Goal: Task Accomplishment & Management: Use online tool/utility

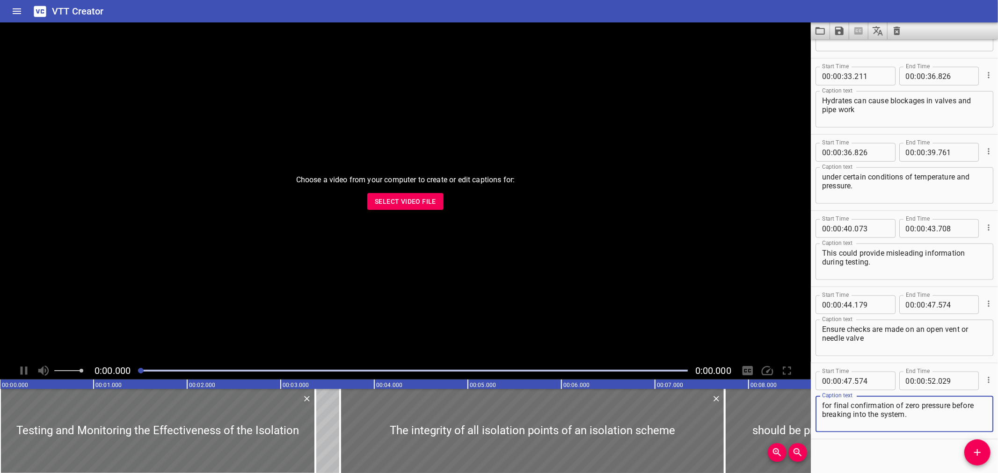
scroll to position [752, 0]
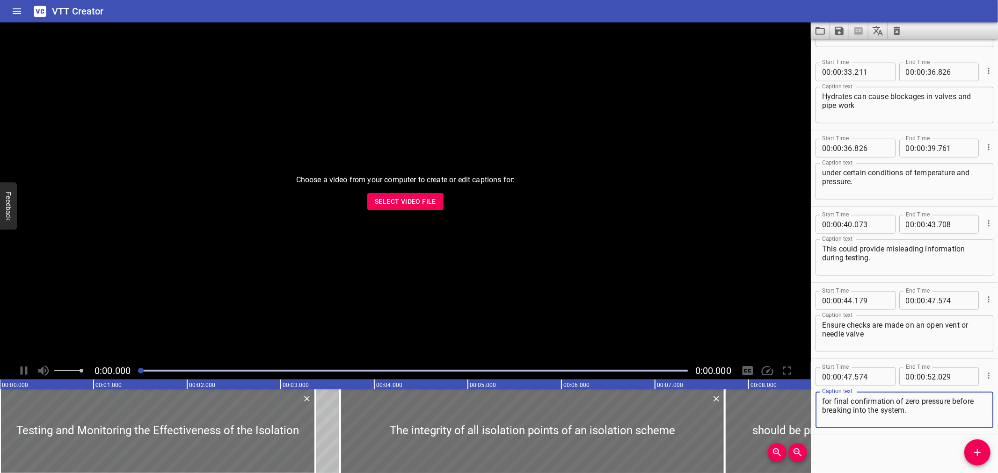
scroll to position [752, 0]
click at [897, 35] on icon "Clear captions" at bounding box center [896, 30] width 11 height 11
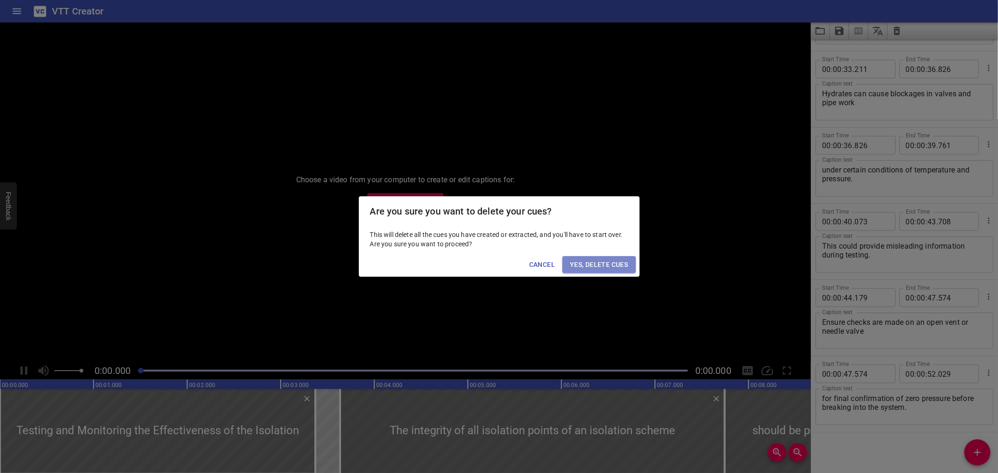
click at [594, 270] on button "Yes, Delete Cues" at bounding box center [598, 264] width 73 height 17
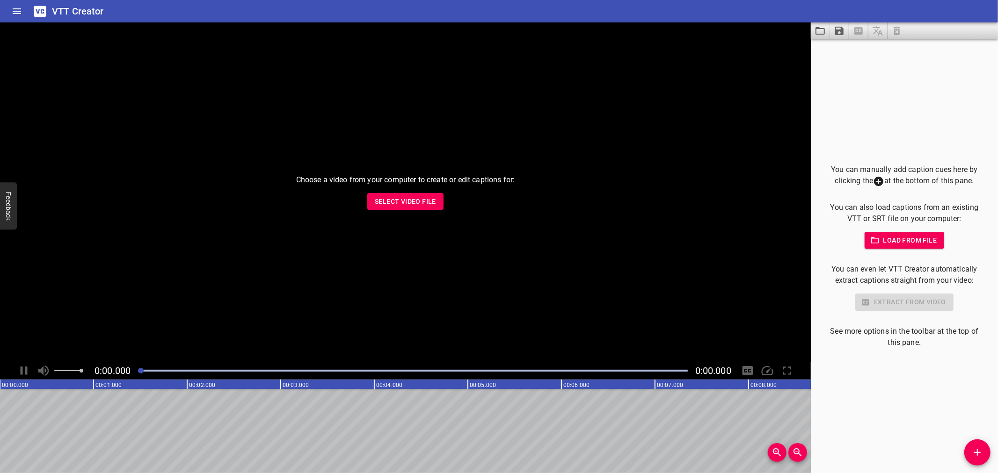
click at [394, 198] on span "Select Video File" at bounding box center [405, 202] width 61 height 12
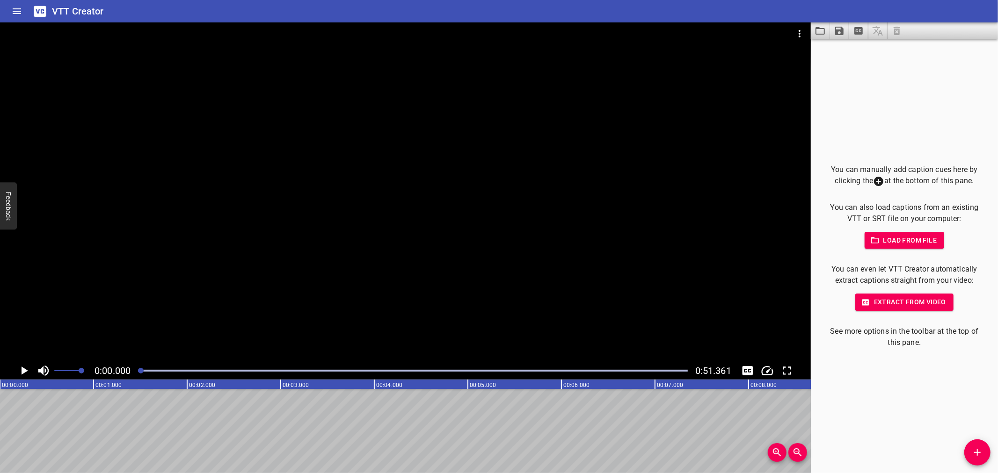
click at [693, 14] on div "VTT Creator" at bounding box center [499, 11] width 998 height 22
click at [826, 31] on button "Load captions from file" at bounding box center [819, 30] width 19 height 17
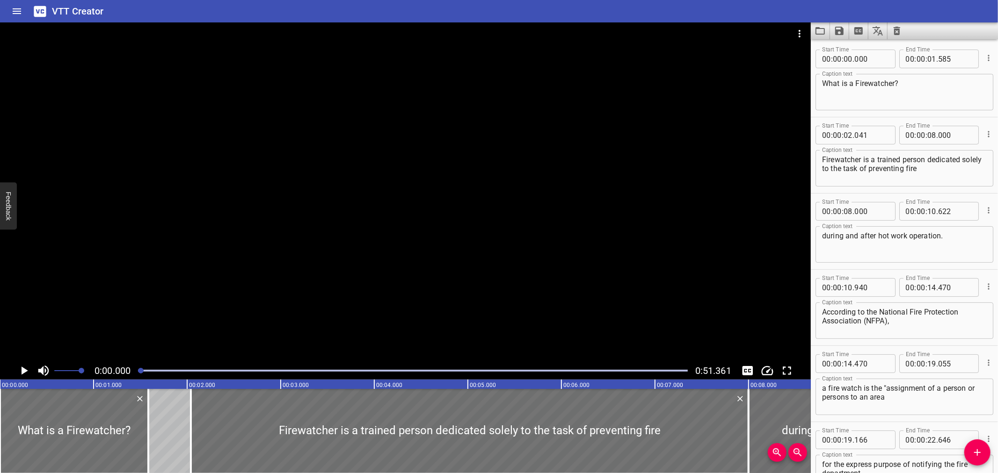
scroll to position [676, 0]
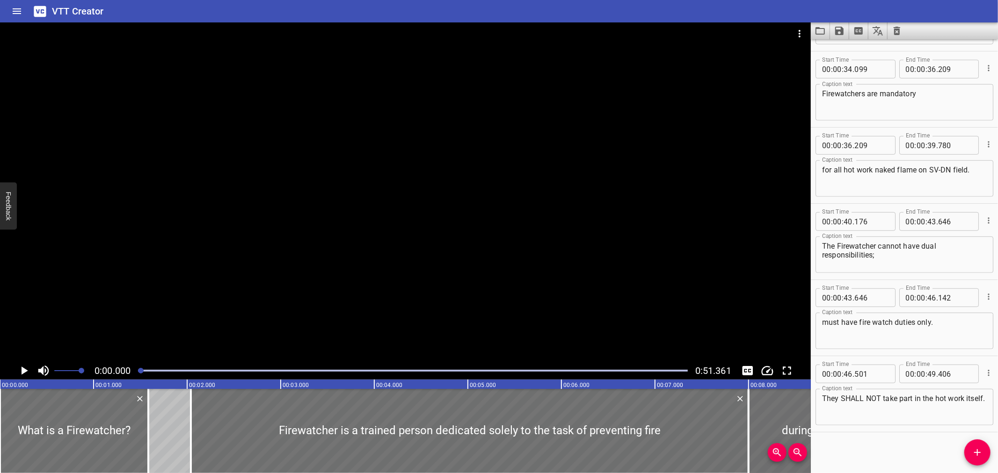
drag, startPoint x: 993, startPoint y: 310, endPoint x: 912, endPoint y: 325, distance: 82.7
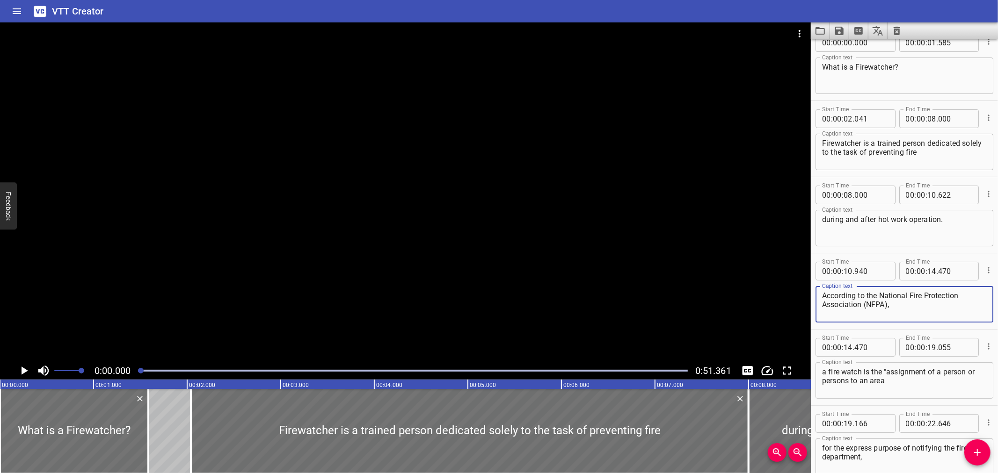
scroll to position [0, 0]
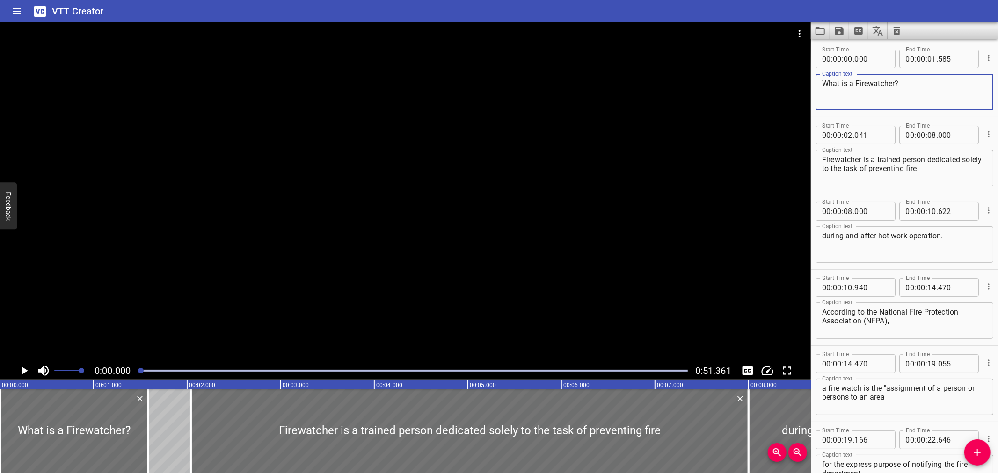
drag, startPoint x: 847, startPoint y: 82, endPoint x: 840, endPoint y: 83, distance: 7.5
click at [840, 83] on textarea "What is a Firewatcher?" at bounding box center [904, 92] width 165 height 27
type textarea "What does a Firewatcher do?"
click at [891, 27] on icon "Clear captions" at bounding box center [896, 30] width 11 height 11
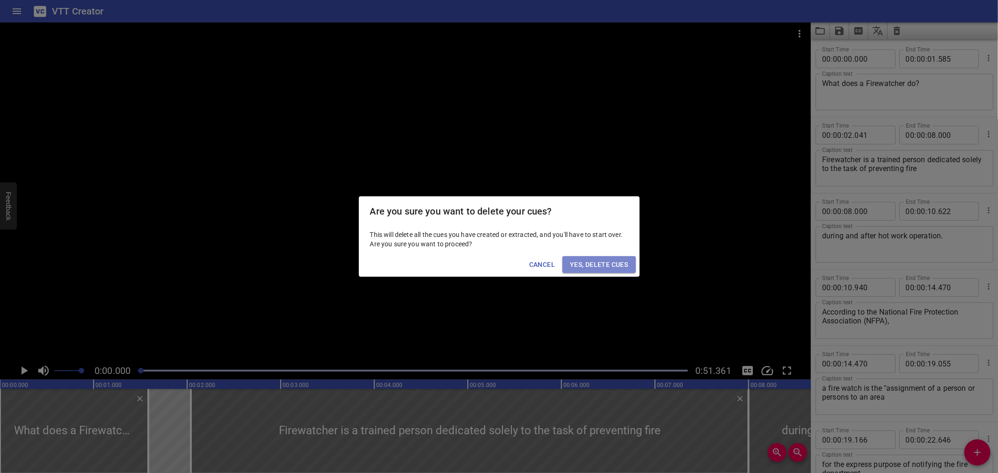
click at [590, 259] on span "Yes, Delete Cues" at bounding box center [599, 265] width 58 height 12
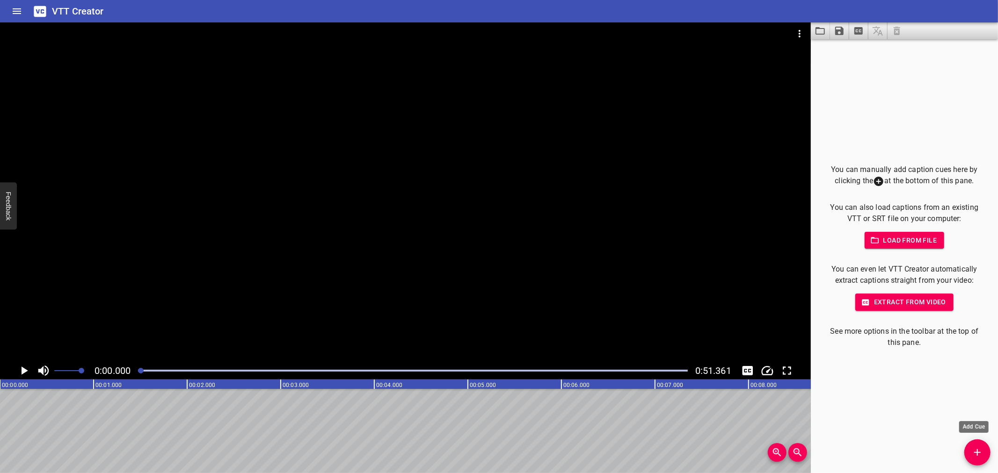
drag, startPoint x: 985, startPoint y: 455, endPoint x: 975, endPoint y: 452, distance: 11.1
click at [985, 455] on span "Add Cue" at bounding box center [977, 452] width 26 height 11
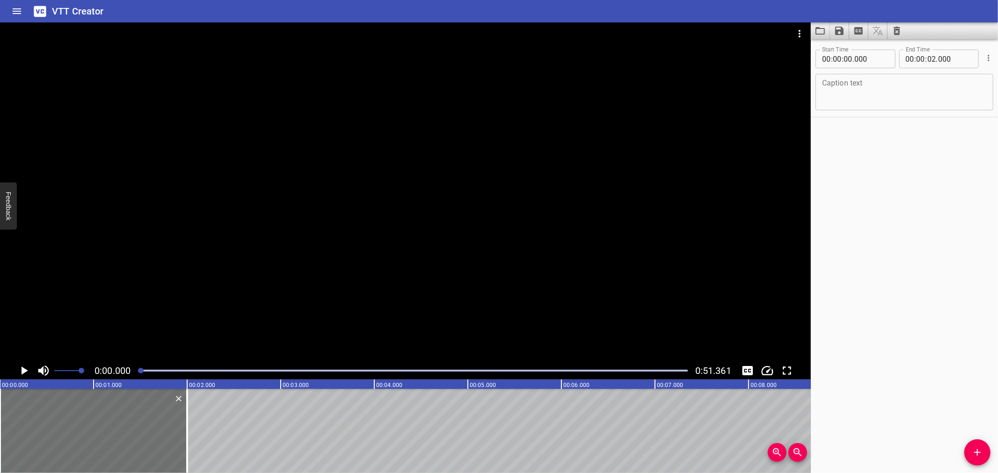
click at [197, 270] on div at bounding box center [405, 192] width 810 height 340
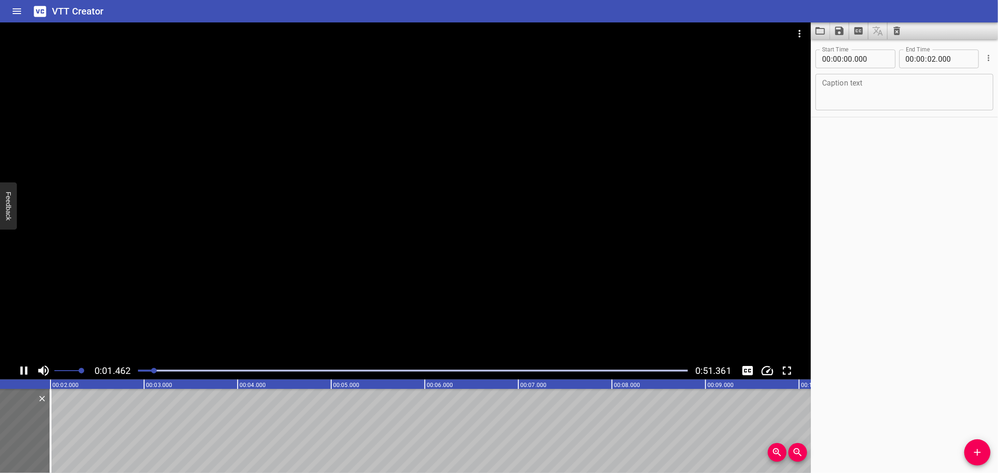
click at [73, 317] on div at bounding box center [405, 192] width 810 height 340
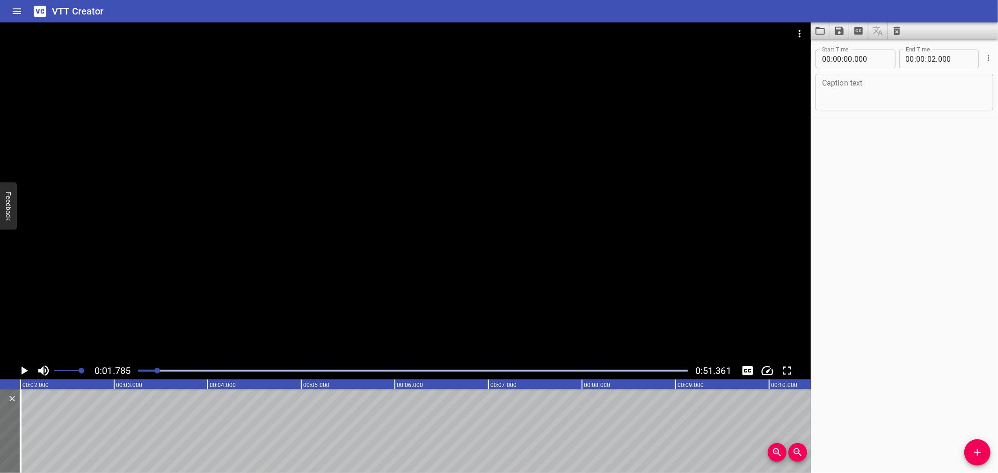
click at [861, 85] on textarea at bounding box center [904, 92] width 165 height 27
paste textarea "What does a Firewatcher do?"
type textarea "What does a Firewatcher do?"
drag, startPoint x: 975, startPoint y: 448, endPoint x: 715, endPoint y: 433, distance: 260.4
click at [975, 448] on icon "Add Cue" at bounding box center [976, 452] width 11 height 11
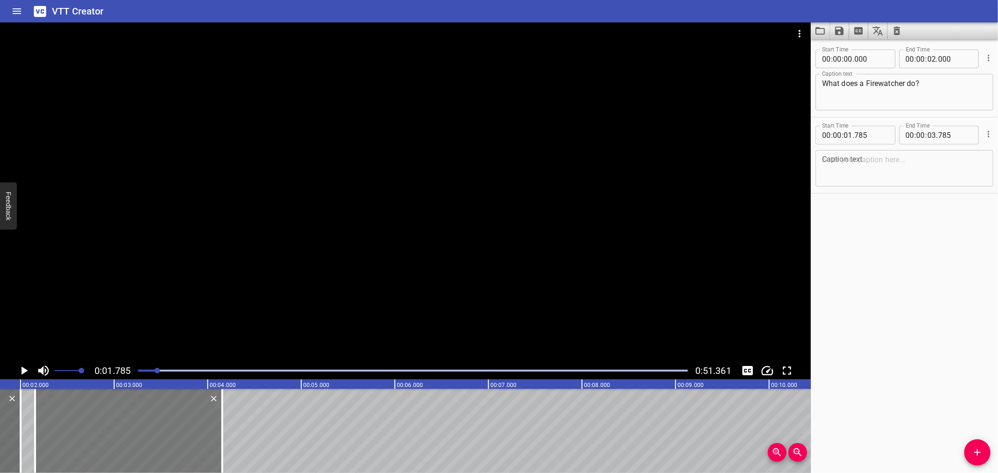
drag, startPoint x: 124, startPoint y: 437, endPoint x: 159, endPoint y: 440, distance: 34.8
click at [159, 440] on div at bounding box center [128, 431] width 187 height 84
type input "02"
type input "155"
type input "04"
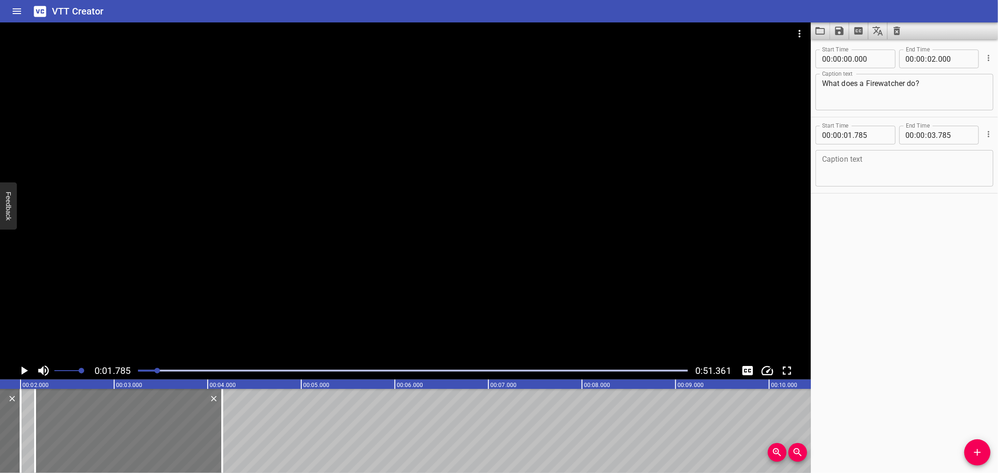
type input "155"
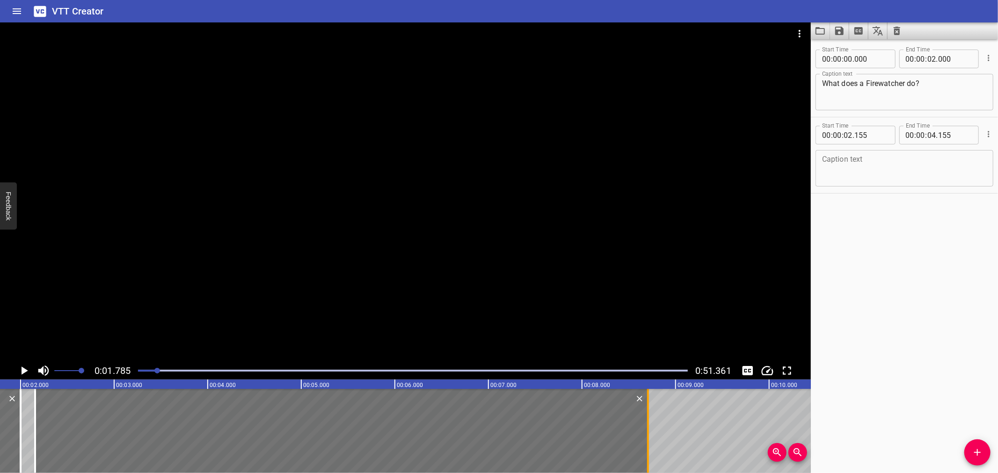
drag, startPoint x: 221, startPoint y: 439, endPoint x: 646, endPoint y: 448, distance: 425.7
click at [647, 448] on div at bounding box center [648, 431] width 2 height 84
type input "08"
type input "705"
click at [359, 220] on div at bounding box center [405, 192] width 810 height 340
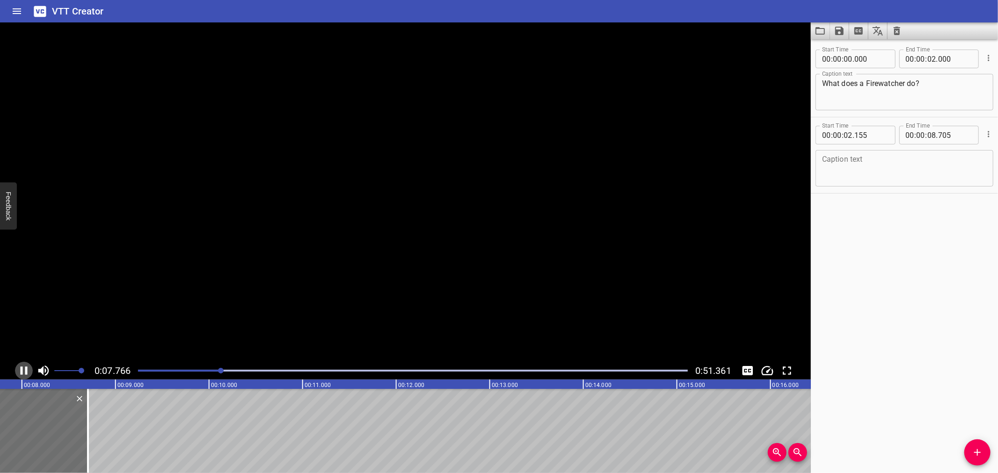
click at [27, 370] on icon "Play/Pause" at bounding box center [24, 371] width 14 height 14
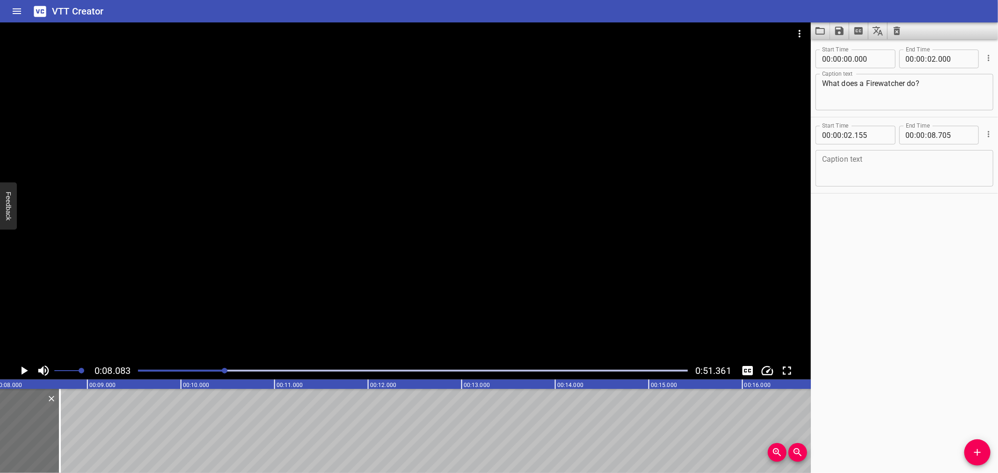
scroll to position [0, 756]
drag, startPoint x: 27, startPoint y: 370, endPoint x: 41, endPoint y: 498, distance: 128.4
click at [863, 169] on textarea at bounding box center [904, 168] width 165 height 27
paste textarea "A firewatcher is a trained person dedicated solely to the task of preventing fi…"
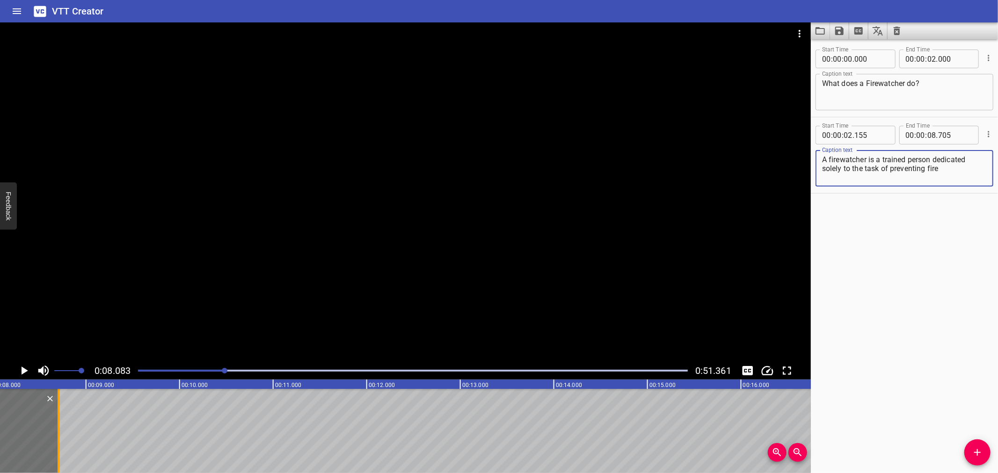
type textarea "A firewatcher is a trained person dedicated solely to the task of preventing fi…"
click at [55, 419] on div at bounding box center [58, 431] width 9 height 84
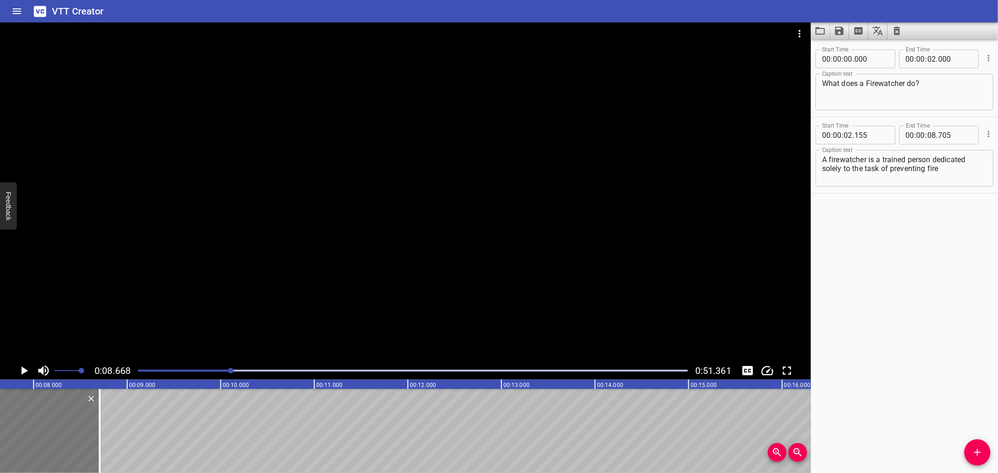
scroll to position [0, 711]
drag, startPoint x: 105, startPoint y: 434, endPoint x: 44, endPoint y: 448, distance: 62.4
click at [44, 448] on div at bounding box center [41, 431] width 9 height 84
type input "055"
click at [43, 448] on div at bounding box center [41, 431] width 9 height 84
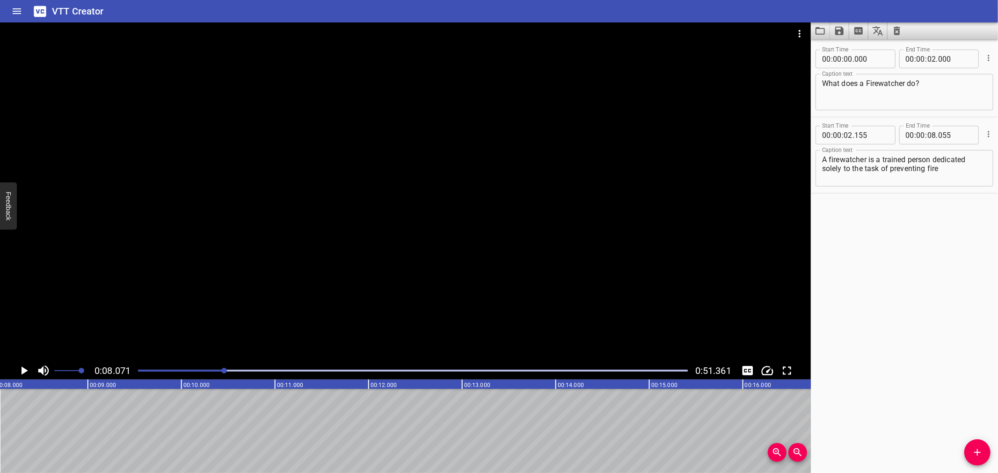
scroll to position [0, 755]
click at [971, 451] on icon "Add Cue" at bounding box center [976, 452] width 11 height 11
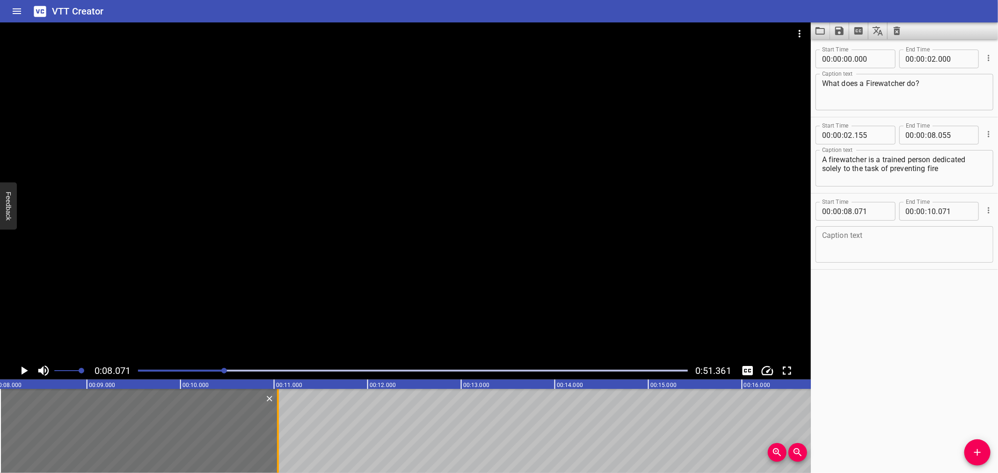
drag, startPoint x: 188, startPoint y: 409, endPoint x: 279, endPoint y: 412, distance: 90.8
click at [279, 412] on div at bounding box center [277, 431] width 9 height 84
type input "11"
type input "041"
click at [875, 210] on input "number" at bounding box center [871, 211] width 34 height 19
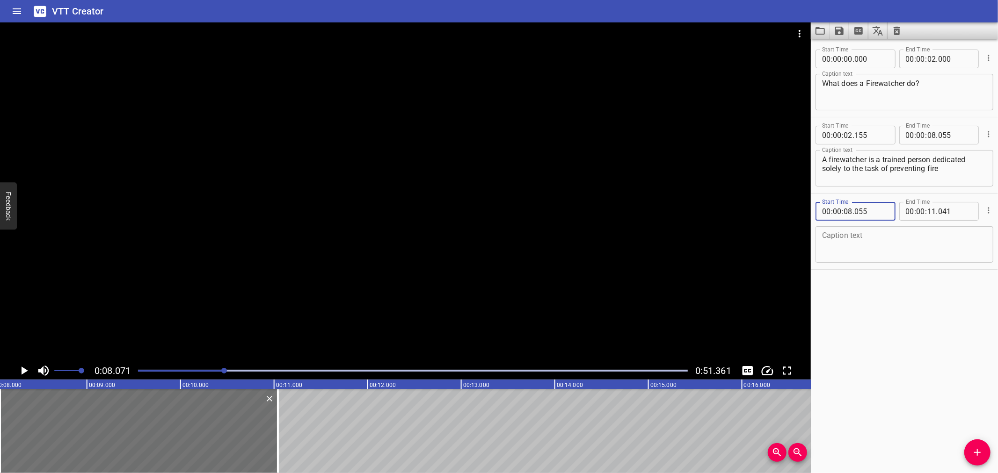
type input "055"
click at [189, 199] on div at bounding box center [405, 192] width 810 height 340
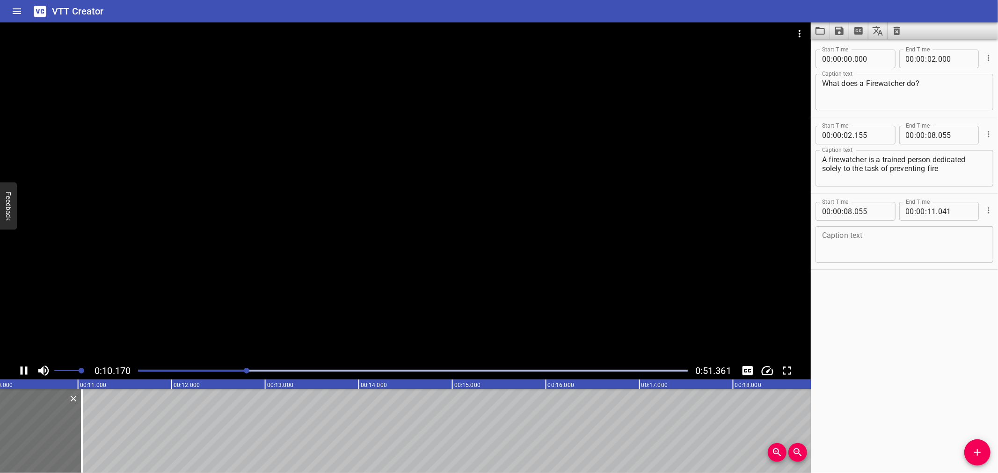
click at [29, 369] on icon "Play/Pause" at bounding box center [24, 371] width 14 height 14
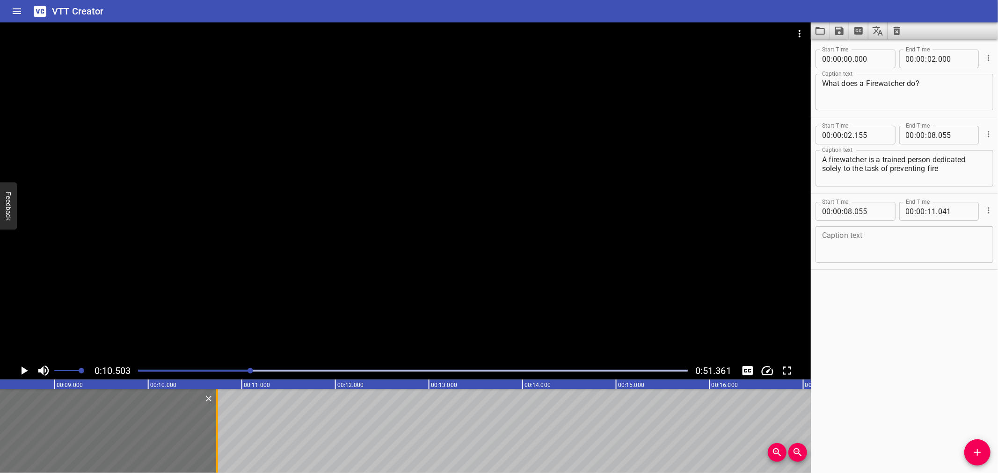
drag, startPoint x: 49, startPoint y: 423, endPoint x: 216, endPoint y: 426, distance: 167.4
click at [216, 426] on div at bounding box center [217, 431] width 2 height 84
type input "10"
type input "737"
click at [864, 250] on textarea at bounding box center [904, 244] width 165 height 27
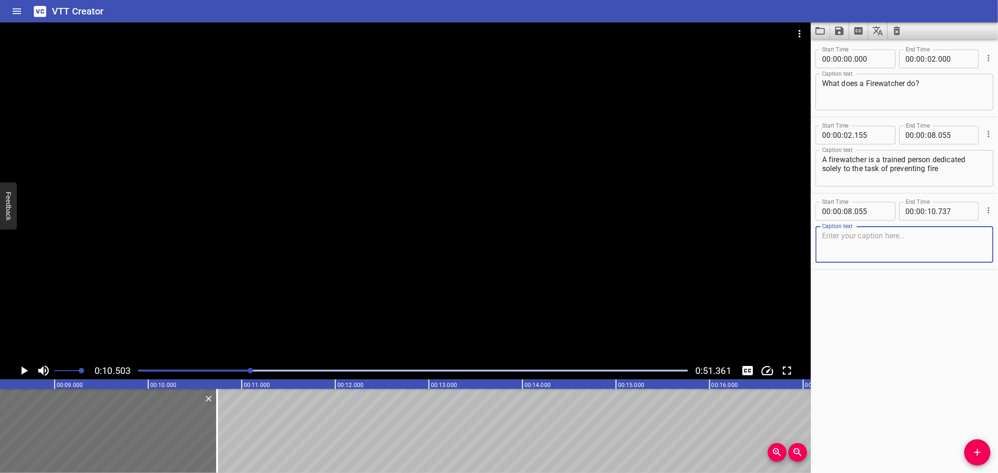
paste textarea "during and after hot work operation."
type textarea "during and after hot work operation."
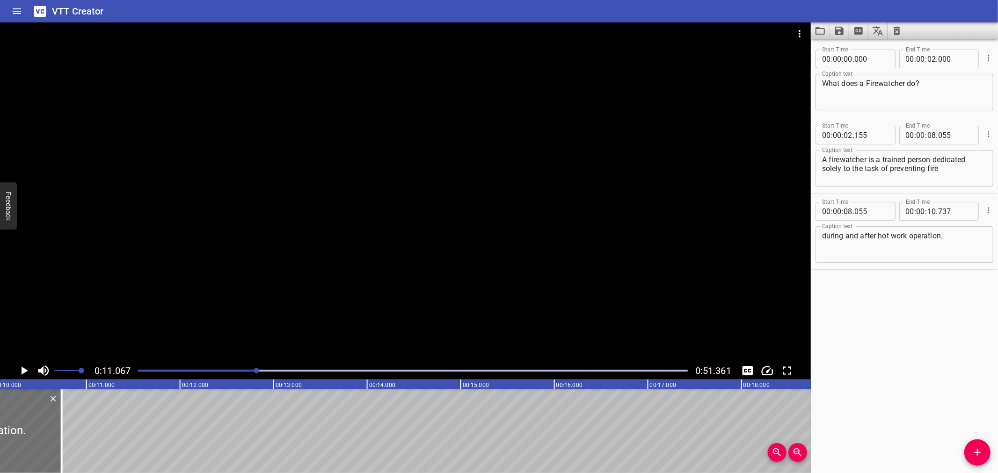
scroll to position [0, 1035]
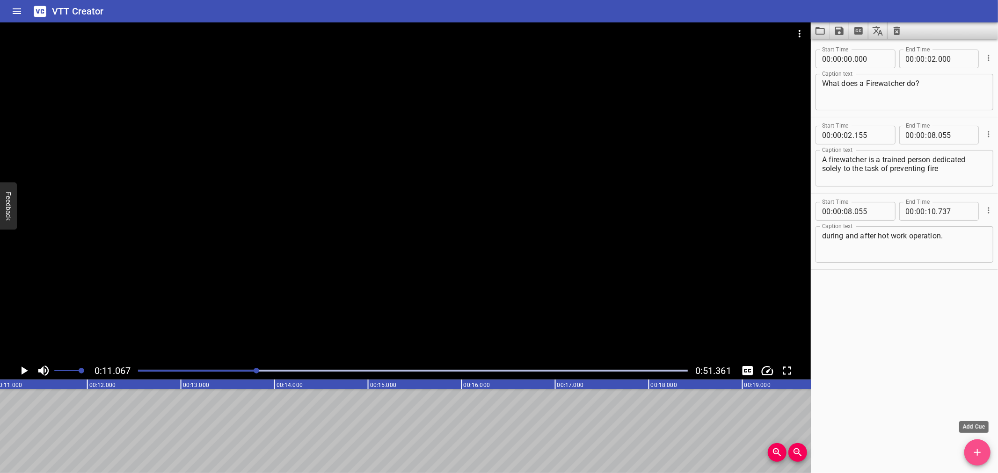
click at [985, 455] on span "Add Cue" at bounding box center [977, 452] width 26 height 11
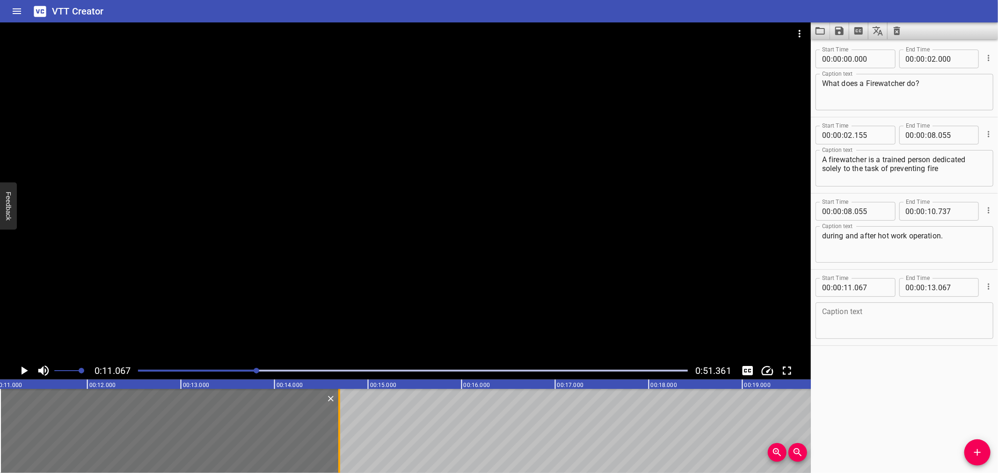
drag, startPoint x: 186, startPoint y: 426, endPoint x: 338, endPoint y: 434, distance: 152.2
click at [338, 434] on div at bounding box center [339, 431] width 2 height 84
type input "14"
type input "692"
click at [310, 265] on div at bounding box center [405, 192] width 810 height 340
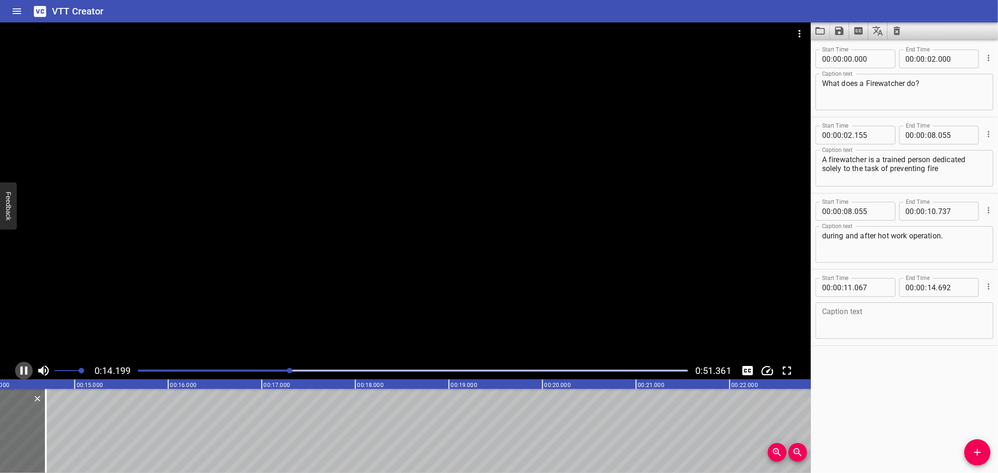
click at [29, 369] on icon "Play/Pause" at bounding box center [24, 371] width 14 height 14
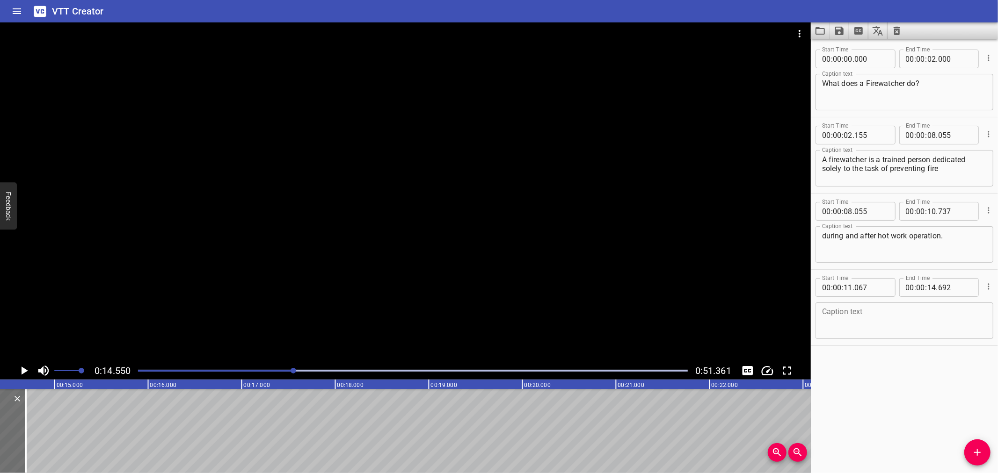
scroll to position [0, 1361]
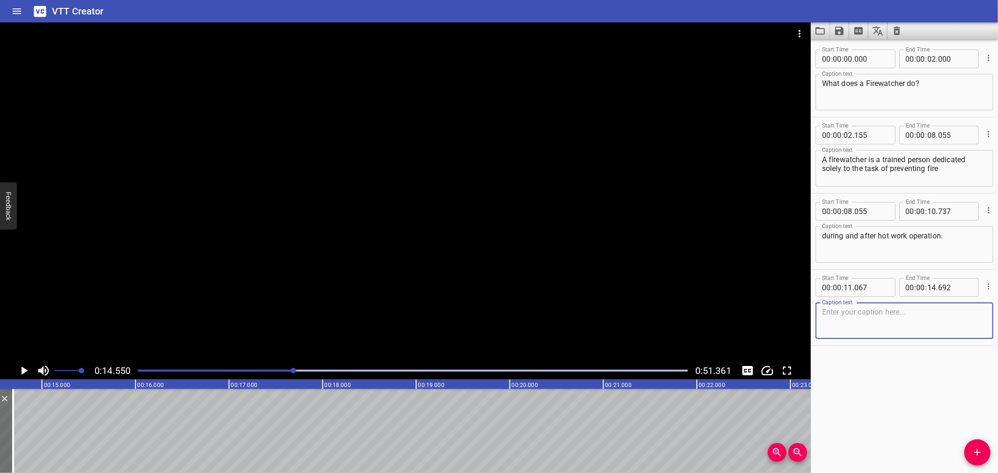
click at [881, 327] on textarea at bounding box center [904, 321] width 165 height 27
paste textarea ")According to the The National Fire Protection Association (NFPA),"
type textarea ")According to the The National Fire Protection Association (NFPA),"
click at [14, 407] on div at bounding box center [12, 431] width 9 height 84
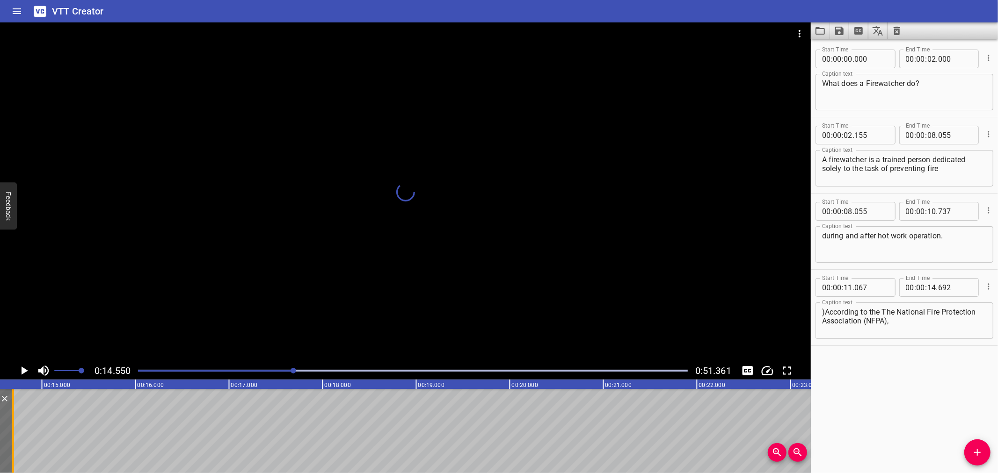
scroll to position [0, 1375]
click at [970, 445] on button "Add Cue" at bounding box center [977, 453] width 26 height 26
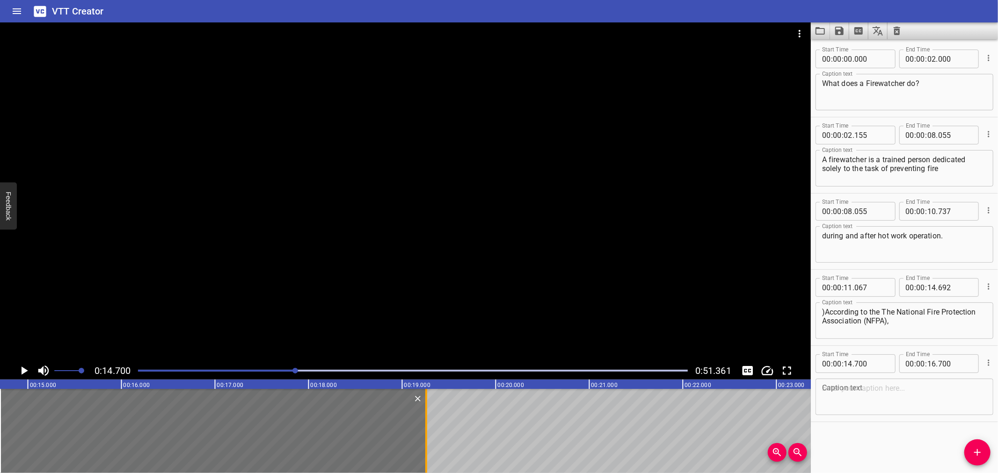
drag, startPoint x: 185, startPoint y: 428, endPoint x: 424, endPoint y: 441, distance: 239.3
click at [424, 441] on div at bounding box center [425, 431] width 9 height 84
type input "19"
type input "255"
click at [875, 362] on input "number" at bounding box center [871, 363] width 34 height 19
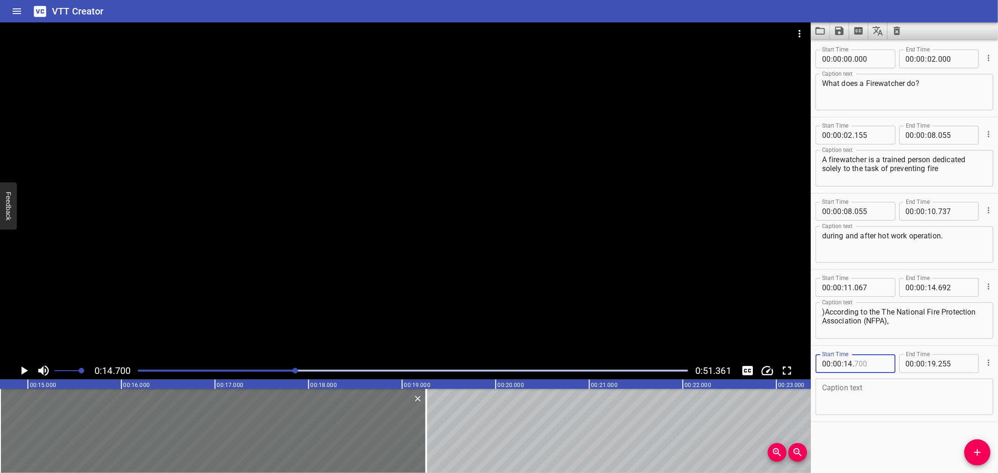
type input "700"
click at [947, 289] on input "number" at bounding box center [955, 287] width 34 height 19
type input "700"
click at [167, 229] on div at bounding box center [405, 192] width 810 height 340
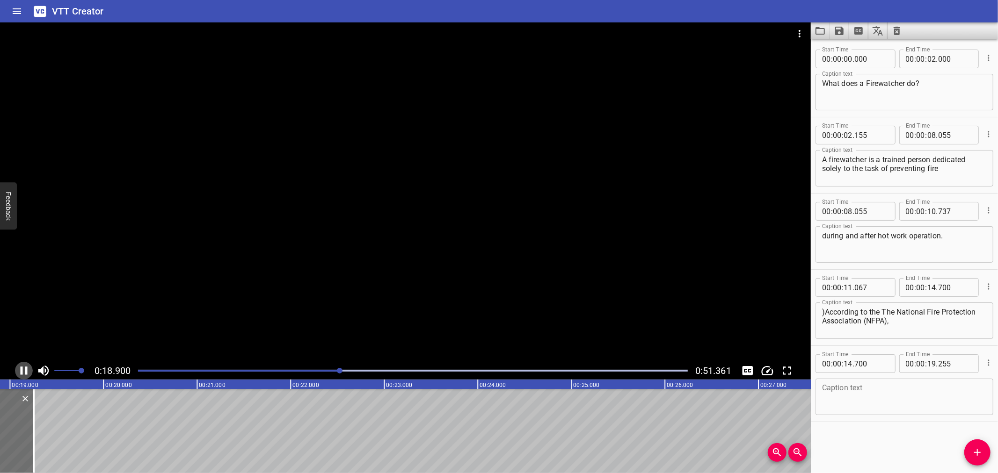
click at [23, 369] on icon "Play/Pause" at bounding box center [24, 371] width 14 height 14
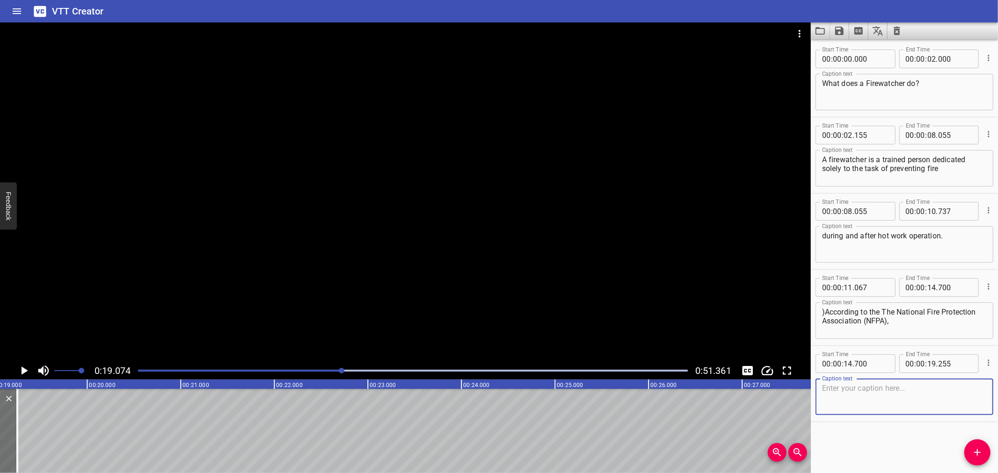
click at [861, 385] on textarea at bounding box center [904, 397] width 165 height 27
paste textarea "a fire watch is the “assignment of a person or persons to an area"
type textarea "a fire watch is the “assignment of a person or persons to an area"
click at [825, 310] on textarea ")According to the The National Fire Protection Association (NFPA)," at bounding box center [904, 321] width 165 height 27
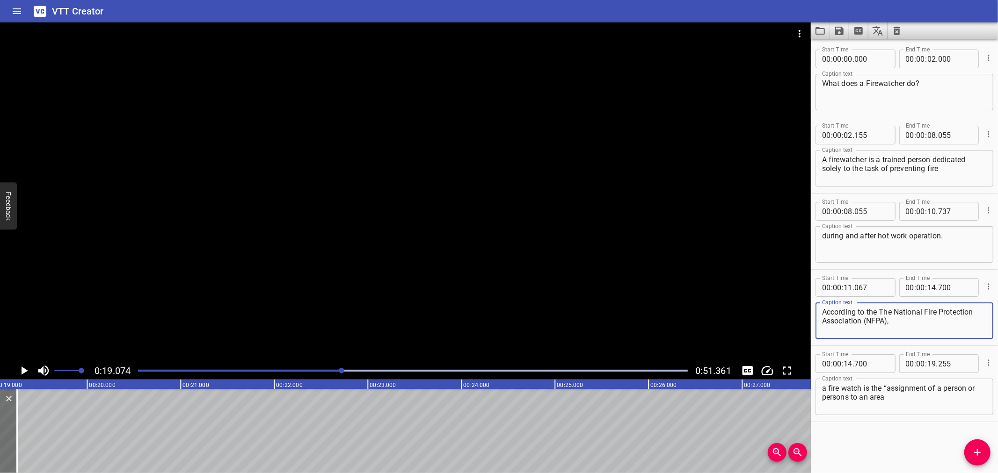
type textarea "According to the The National Fire Protection Association (NFPA),"
click at [19, 413] on div at bounding box center [17, 431] width 9 height 84
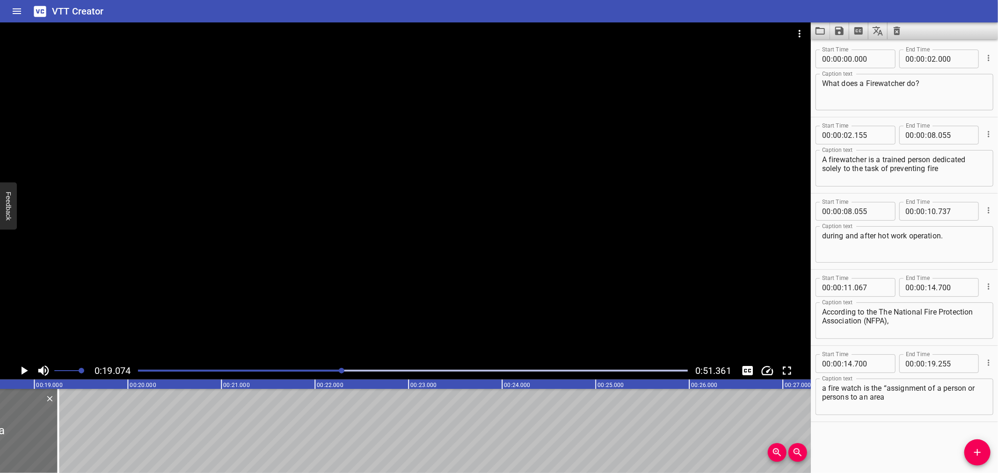
scroll to position [0, 1750]
click at [50, 418] on div at bounding box center [51, 431] width 2 height 84
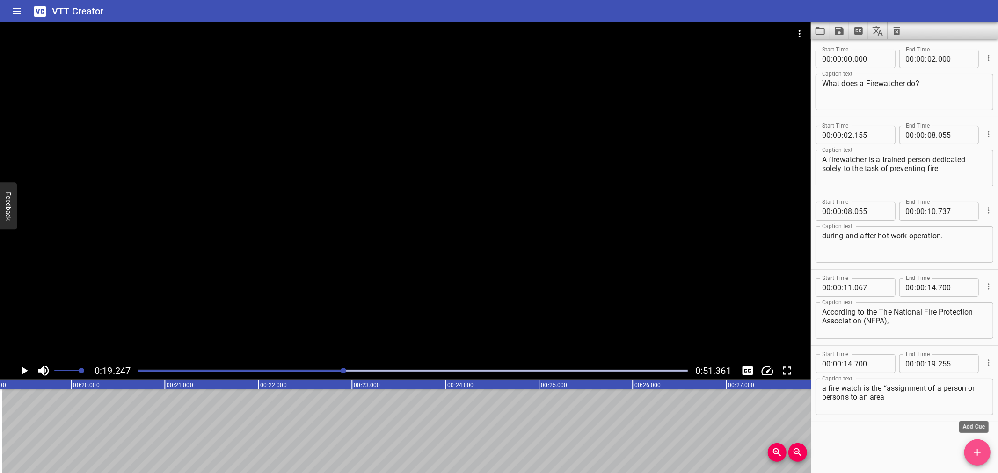
click at [974, 455] on icon "Add Cue" at bounding box center [976, 452] width 11 height 11
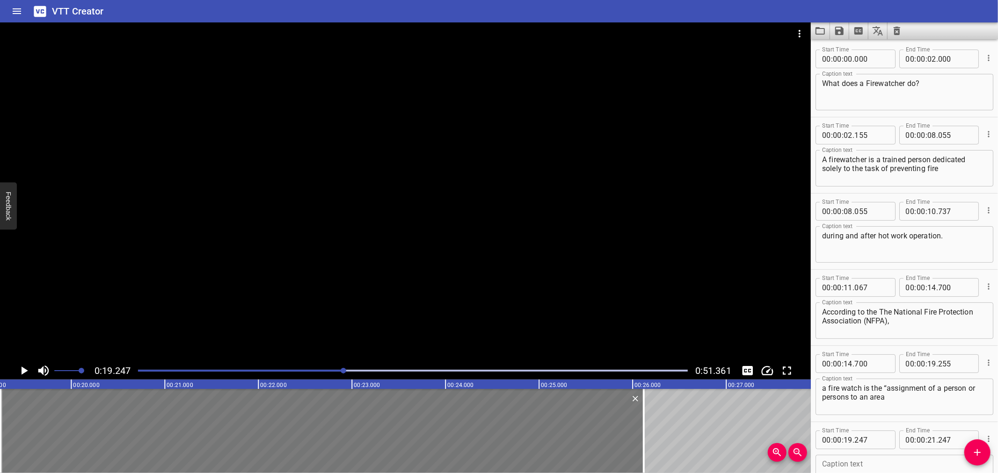
drag, startPoint x: 187, startPoint y: 433, endPoint x: 627, endPoint y: 438, distance: 439.6
click at [643, 434] on div at bounding box center [644, 431] width 2 height 84
type input "26"
type input "097"
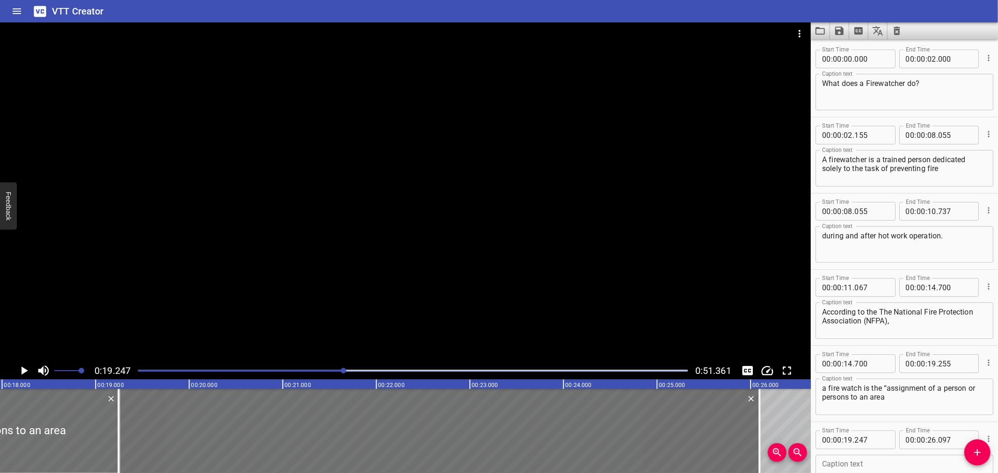
scroll to position [0, 1678]
click at [883, 441] on input "number" at bounding box center [871, 440] width 34 height 19
type input "255"
click at [123, 417] on div at bounding box center [123, 431] width 2 height 84
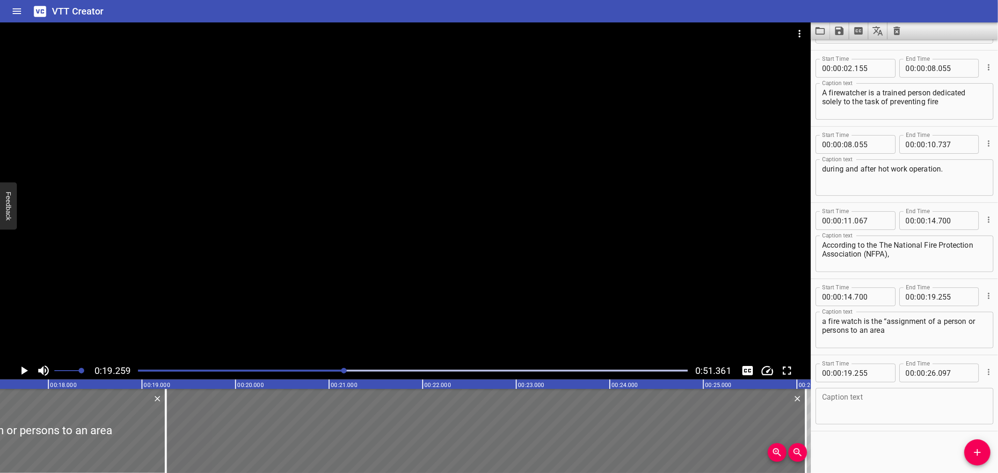
scroll to position [0, 1558]
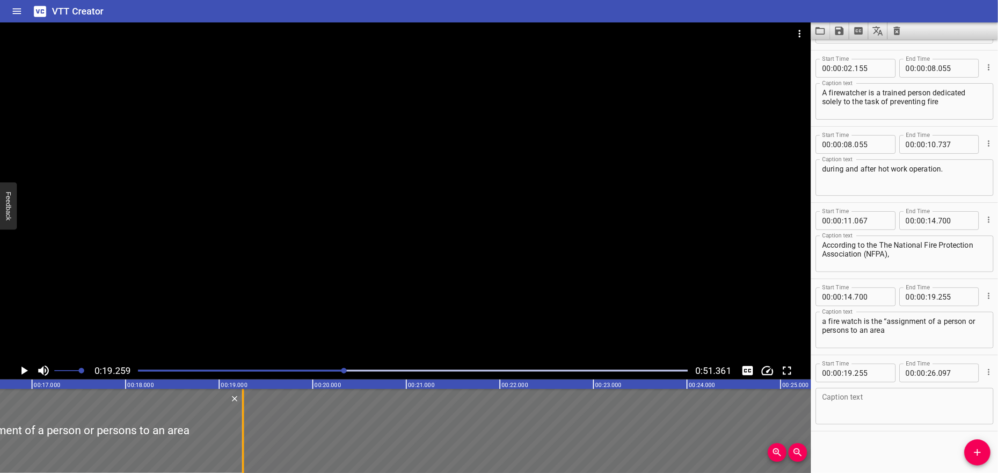
click at [241, 436] on div at bounding box center [242, 431] width 9 height 84
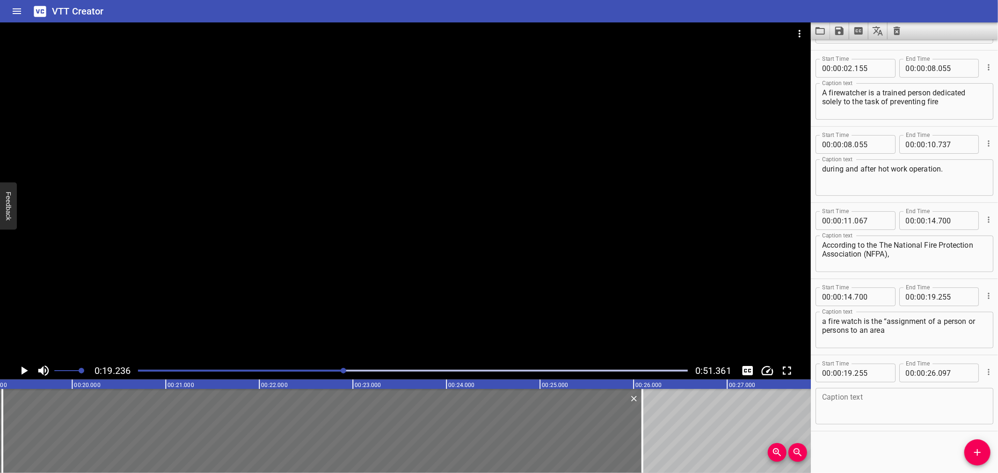
scroll to position [0, 1799]
click at [323, 213] on div at bounding box center [405, 192] width 810 height 340
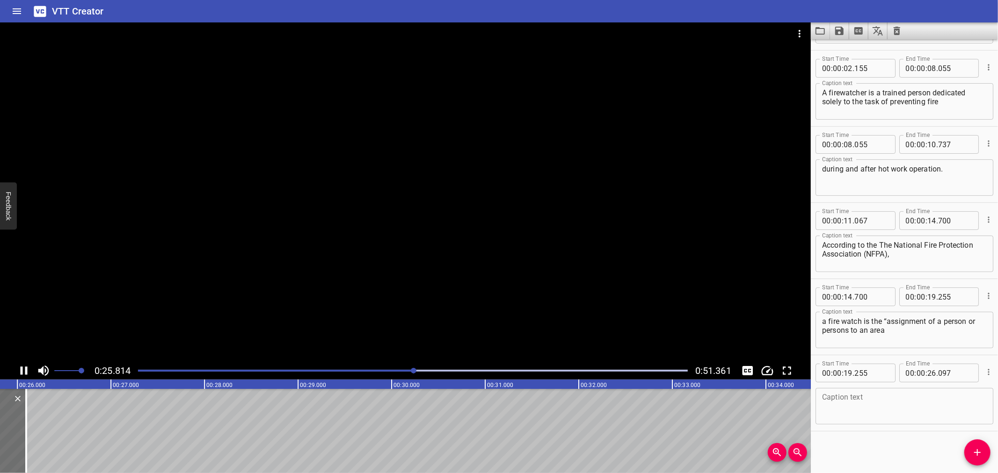
click at [246, 289] on div at bounding box center [405, 192] width 810 height 340
click at [854, 393] on textarea at bounding box center [904, 406] width 165 height 27
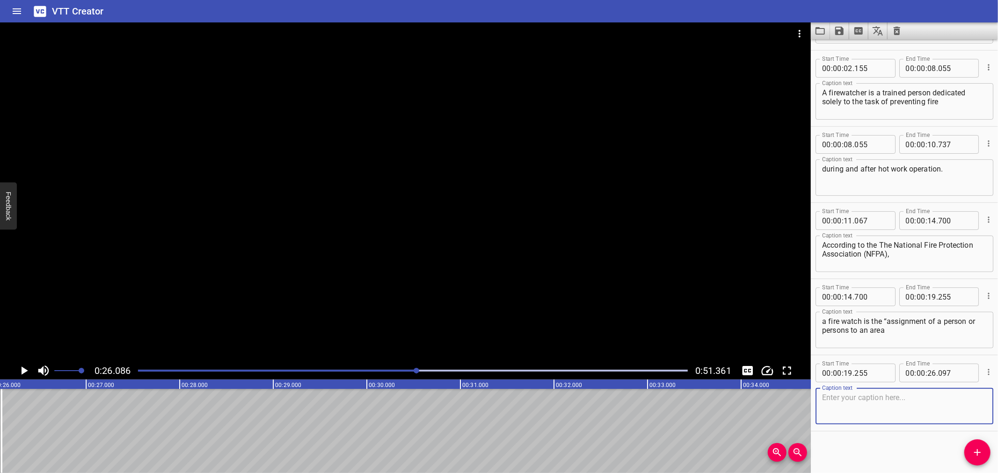
paste textarea "for the express purpose of notifying the fire department, the building occupant…"
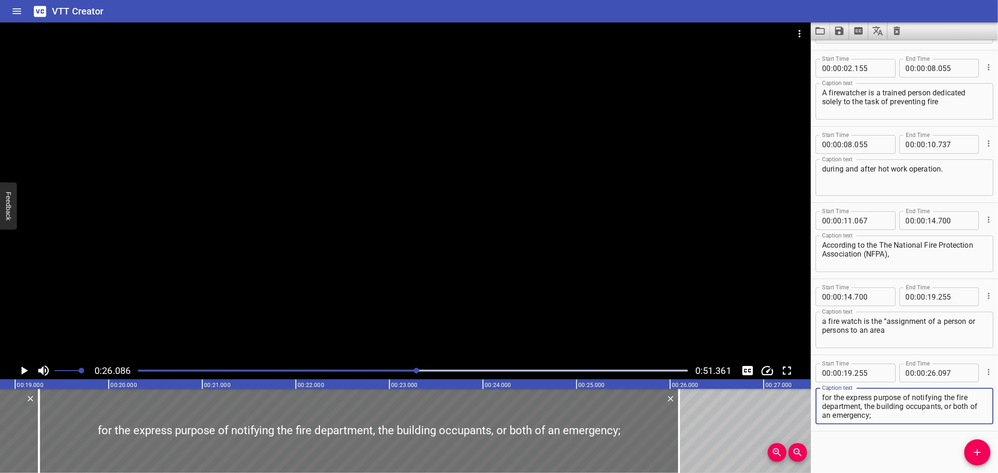
scroll to position [0, 1770]
type textarea "for the express purpose of notifying the fire department, the building occupant…"
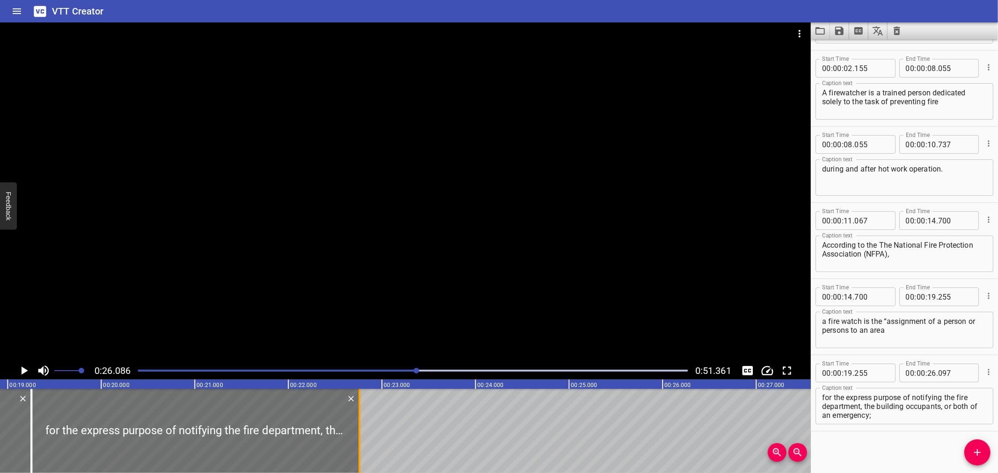
drag, startPoint x: 671, startPoint y: 440, endPoint x: 359, endPoint y: 444, distance: 312.0
click at [359, 444] on div at bounding box center [359, 431] width 2 height 84
type input "22"
type input "762"
click at [31, 441] on div at bounding box center [31, 431] width 2 height 84
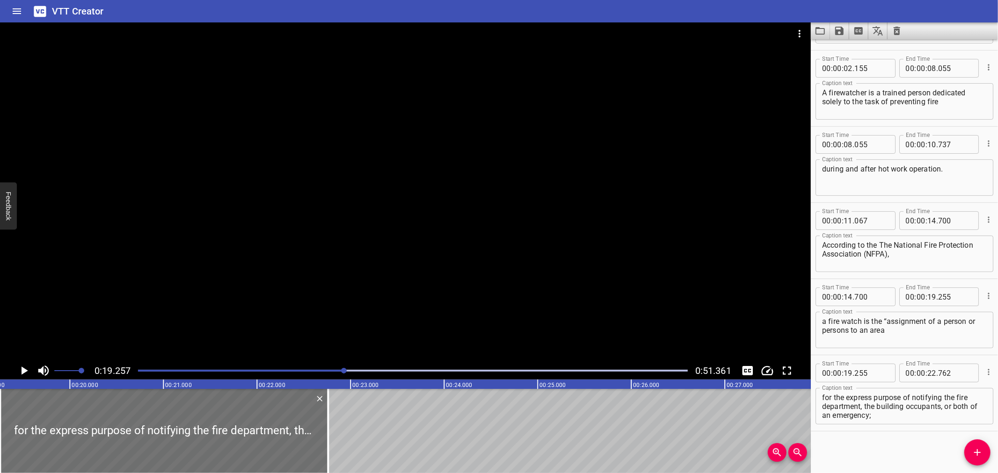
click at [168, 276] on div at bounding box center [405, 192] width 810 height 340
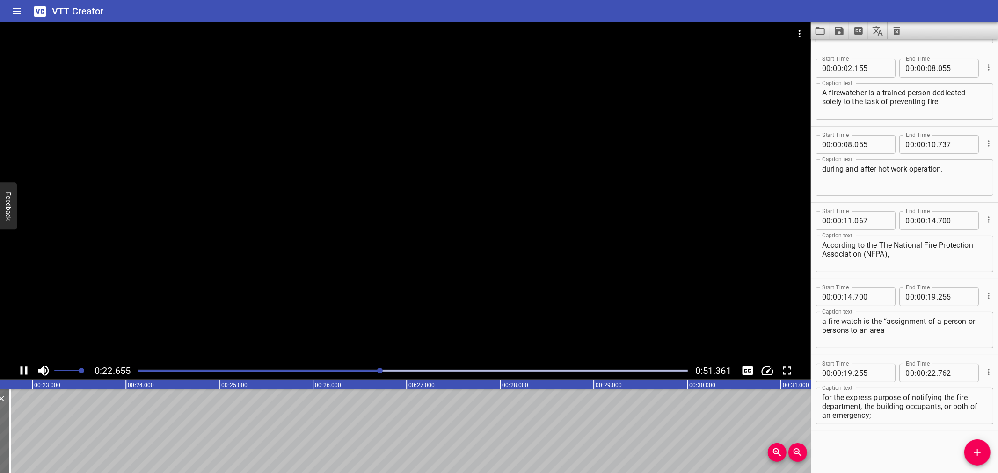
click at [21, 370] on icon "Play/Pause" at bounding box center [24, 371] width 7 height 8
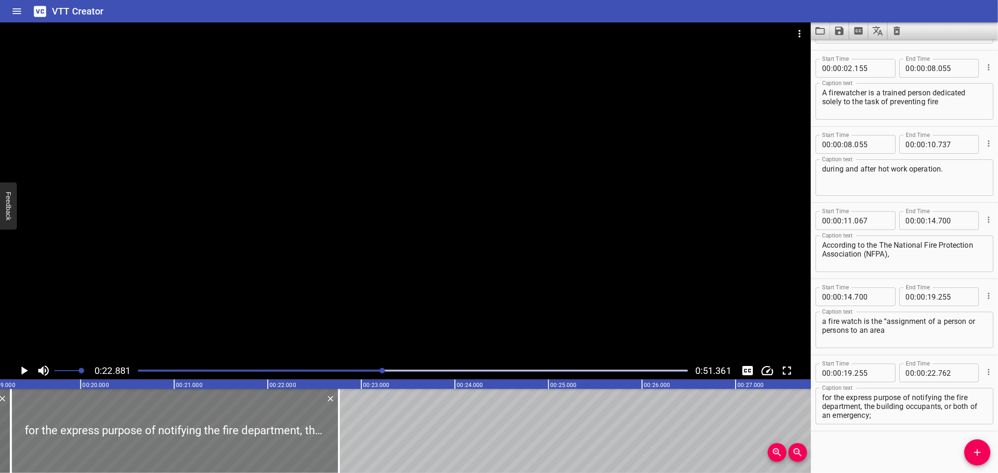
scroll to position [0, 1787]
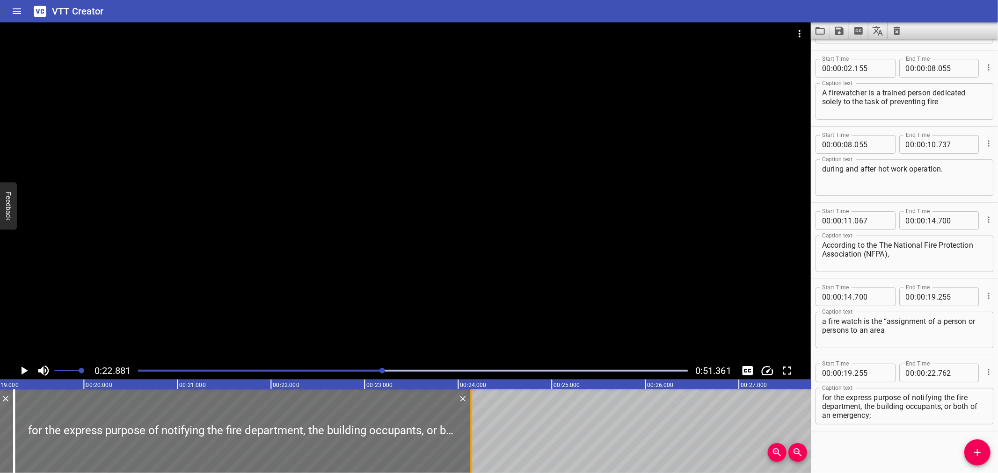
drag, startPoint x: 342, startPoint y: 450, endPoint x: 470, endPoint y: 452, distance: 128.2
click at [470, 452] on div at bounding box center [471, 431] width 2 height 84
type input "24"
type input "142"
click at [15, 427] on div at bounding box center [13, 431] width 9 height 84
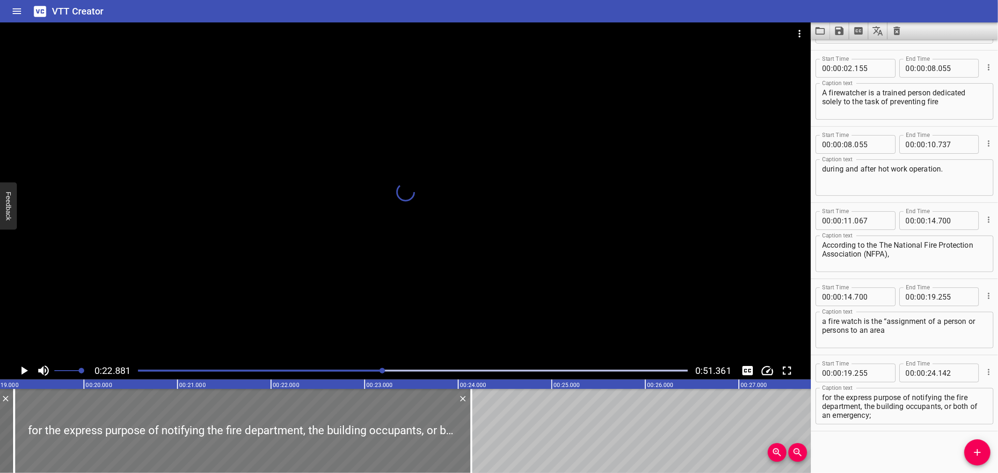
scroll to position [0, 1802]
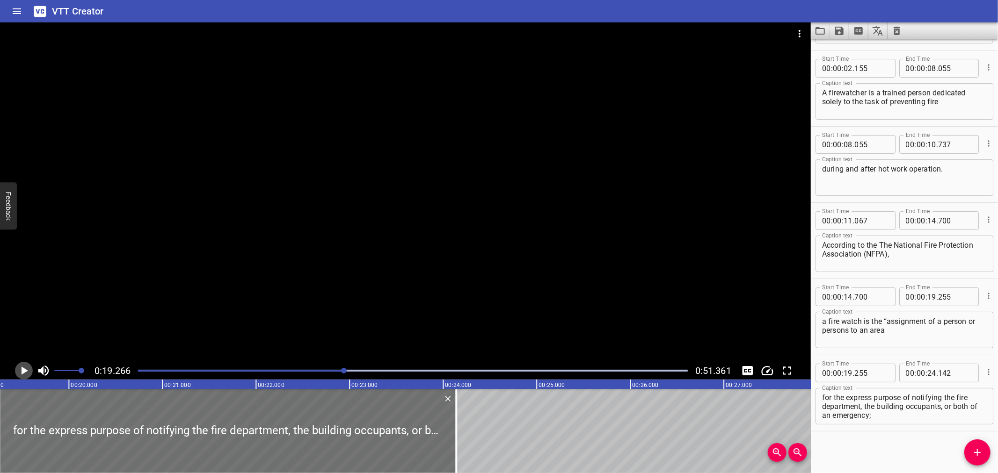
click at [21, 369] on icon "Play/Pause" at bounding box center [24, 371] width 14 height 14
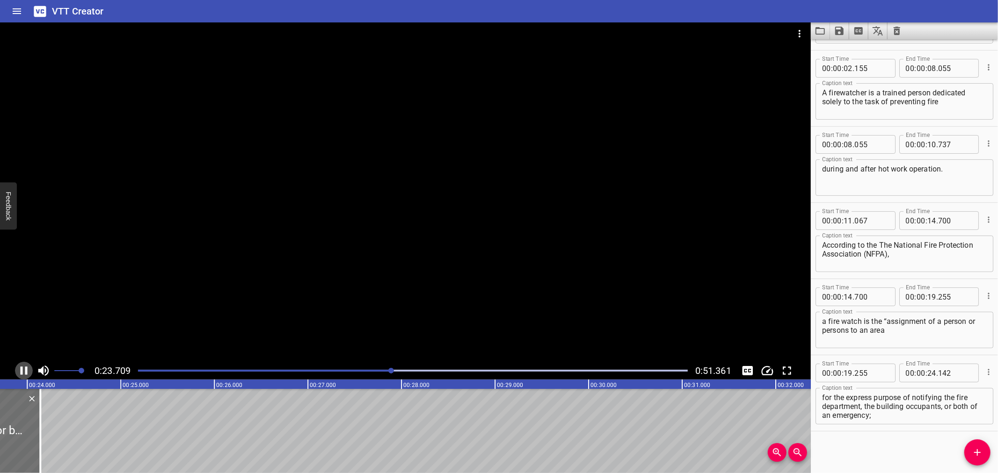
click at [22, 369] on icon "Play/Pause" at bounding box center [24, 371] width 14 height 14
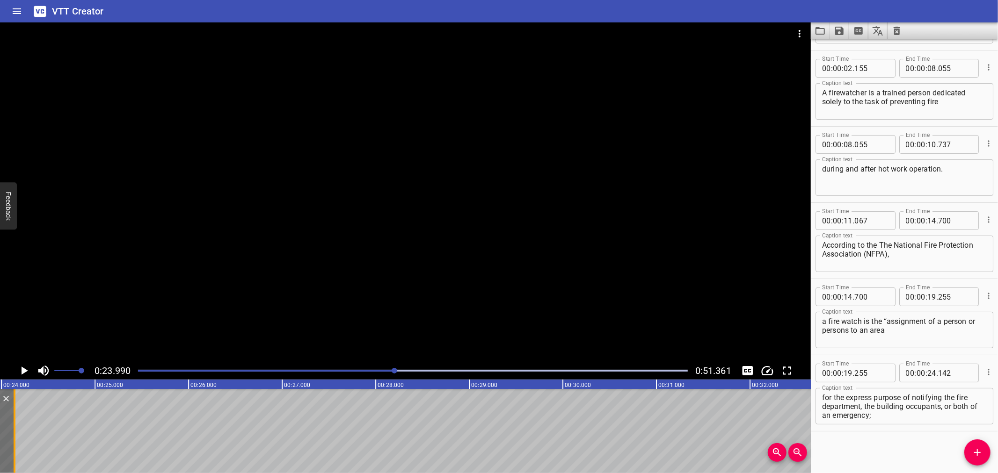
click at [14, 445] on div at bounding box center [15, 431] width 2 height 84
click at [983, 449] on span "Add Cue" at bounding box center [977, 452] width 26 height 11
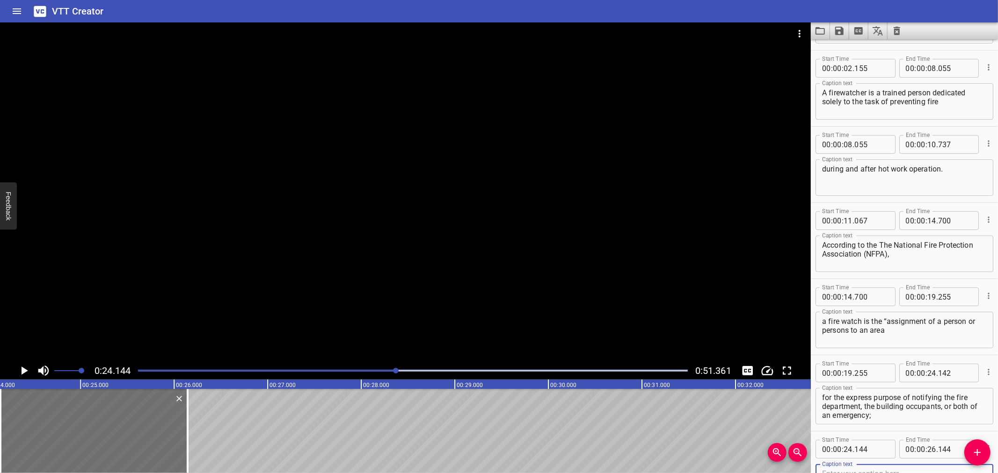
scroll to position [72, 0]
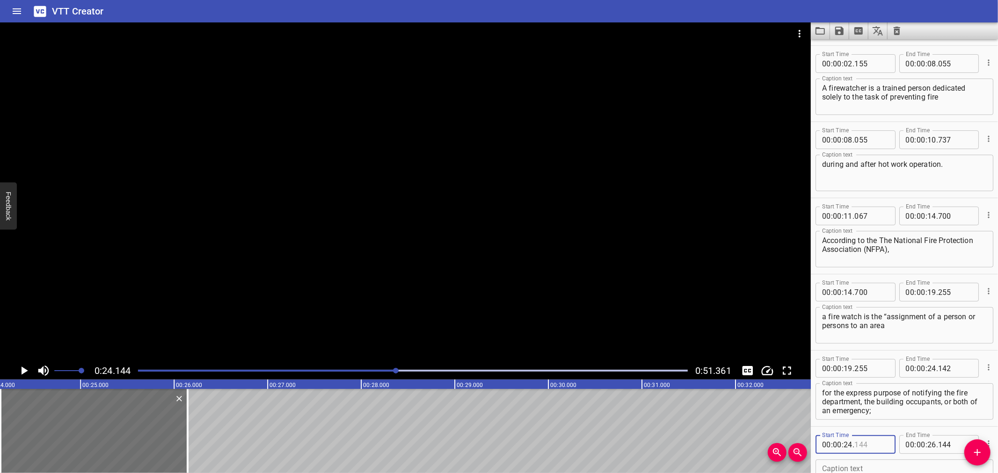
click at [876, 441] on input "number" at bounding box center [871, 444] width 34 height 19
type input "142"
drag, startPoint x: 875, startPoint y: 414, endPoint x: 947, endPoint y: 403, distance: 72.0
click at [947, 403] on textarea "for the express purpose of notifying the fire department, the building occupant…" at bounding box center [904, 402] width 165 height 27
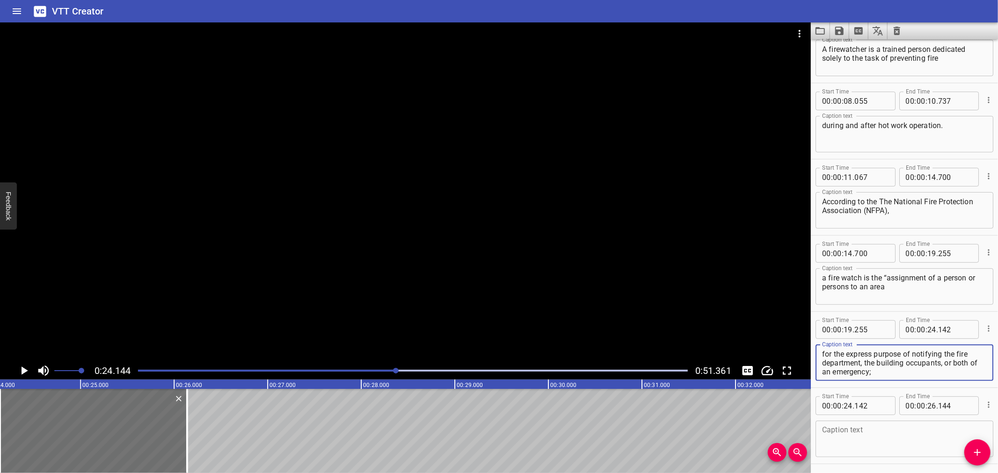
scroll to position [103, 0]
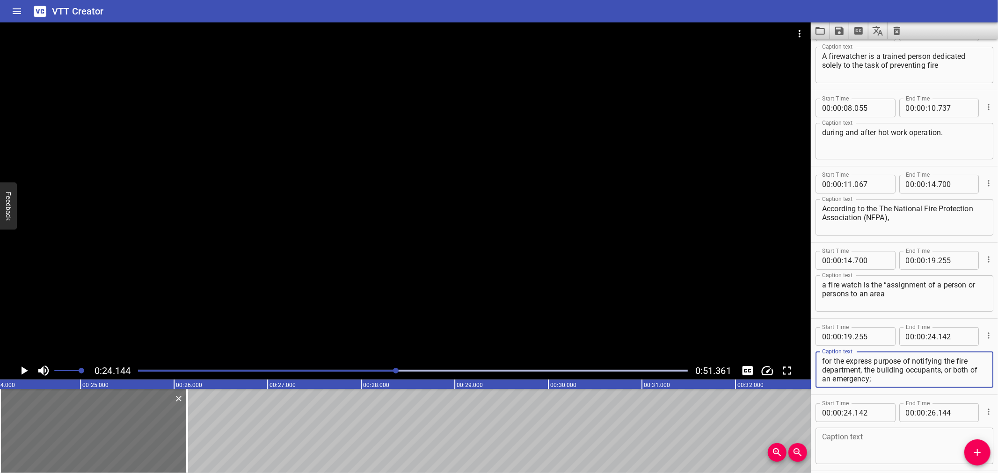
type textarea "for the express purpose of notifying the fire department, the building occupant…"
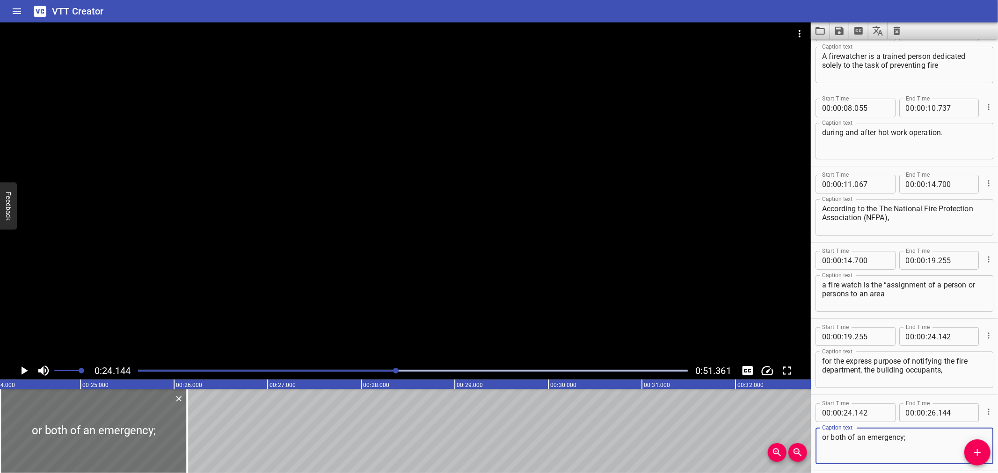
type textarea "or both of an emergency;"
click at [948, 368] on textarea "for the express purpose of notifying the fire department, the building occupant…" at bounding box center [904, 370] width 165 height 27
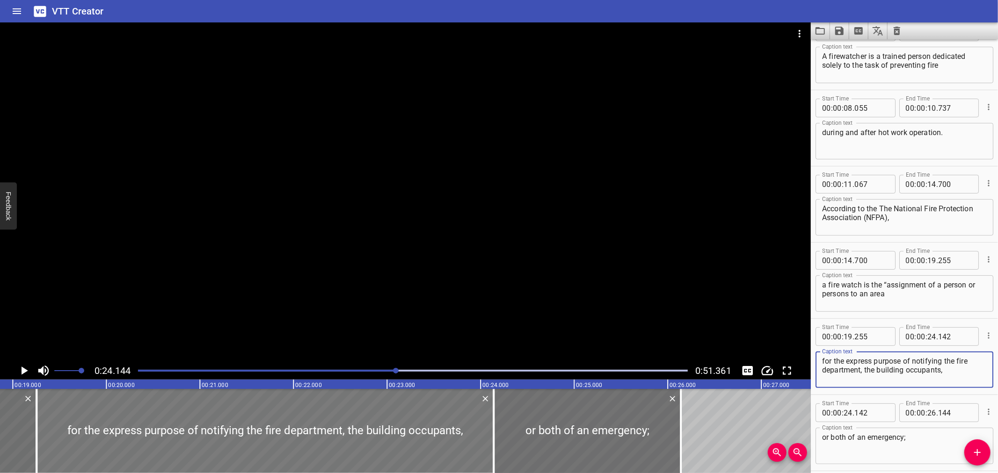
type textarea "for the express purpose of notifying the fire department, the building occupant…"
click at [322, 426] on div at bounding box center [264, 431] width 457 height 84
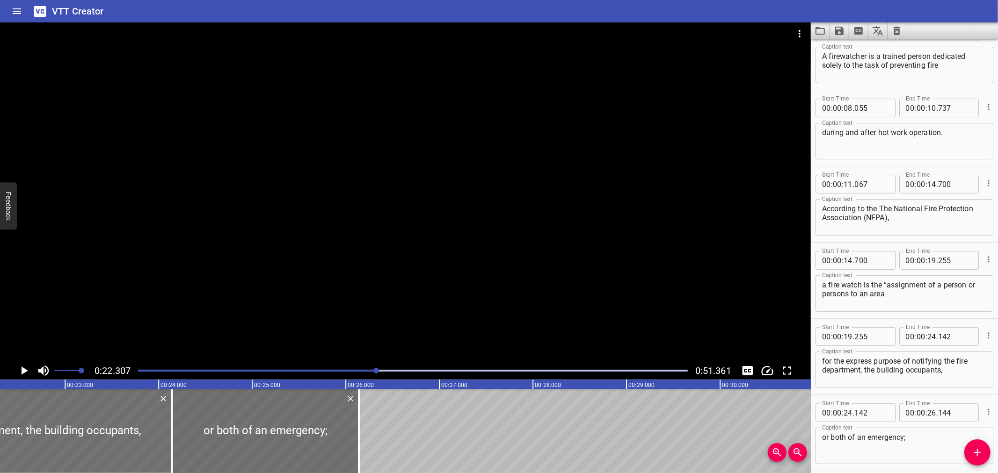
click at [331, 256] on div at bounding box center [405, 192] width 810 height 340
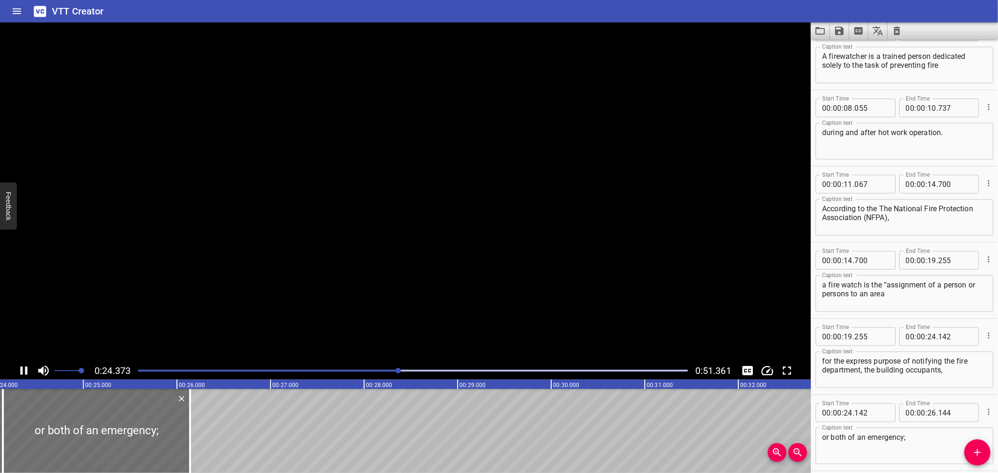
scroll to position [143, 0]
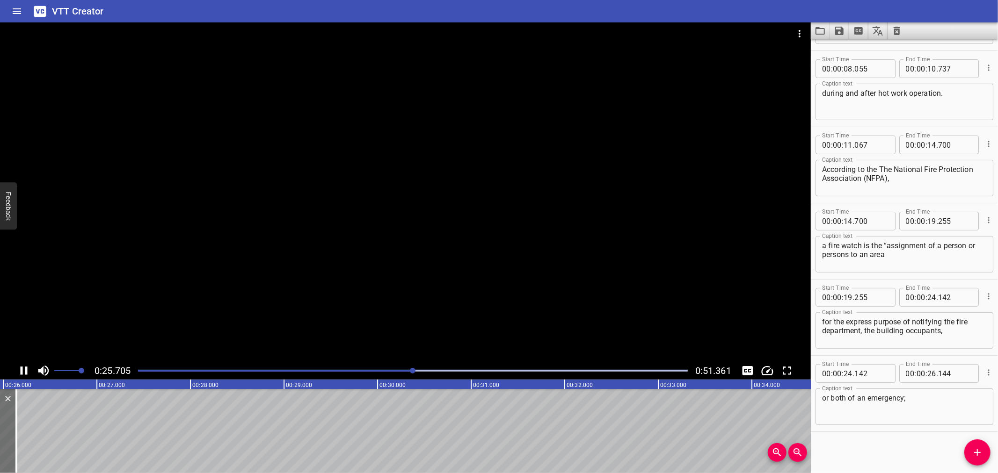
click at [292, 298] on div at bounding box center [405, 192] width 810 height 340
click at [971, 446] on button "Add Cue" at bounding box center [977, 453] width 26 height 26
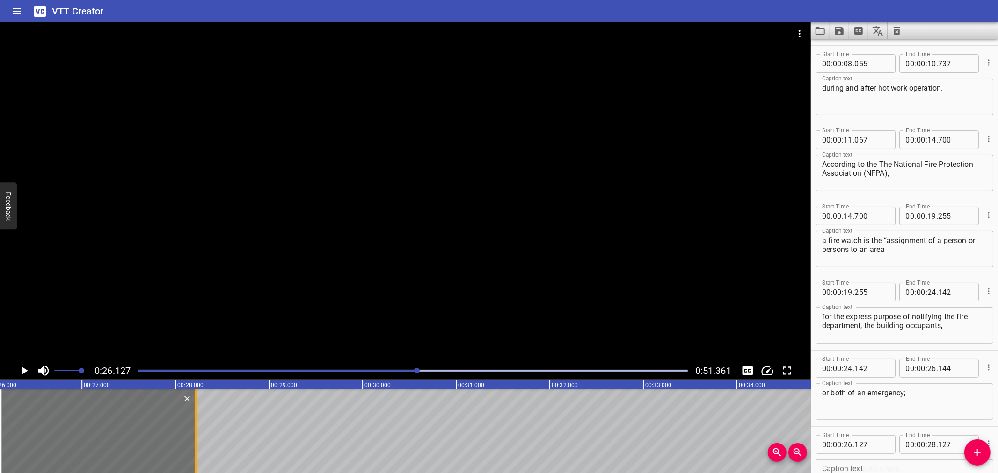
drag, startPoint x: 187, startPoint y: 435, endPoint x: 196, endPoint y: 435, distance: 9.4
click at [196, 435] on div at bounding box center [196, 431] width 2 height 84
type input "227"
click at [879, 443] on input "number" at bounding box center [871, 444] width 34 height 19
type input "144"
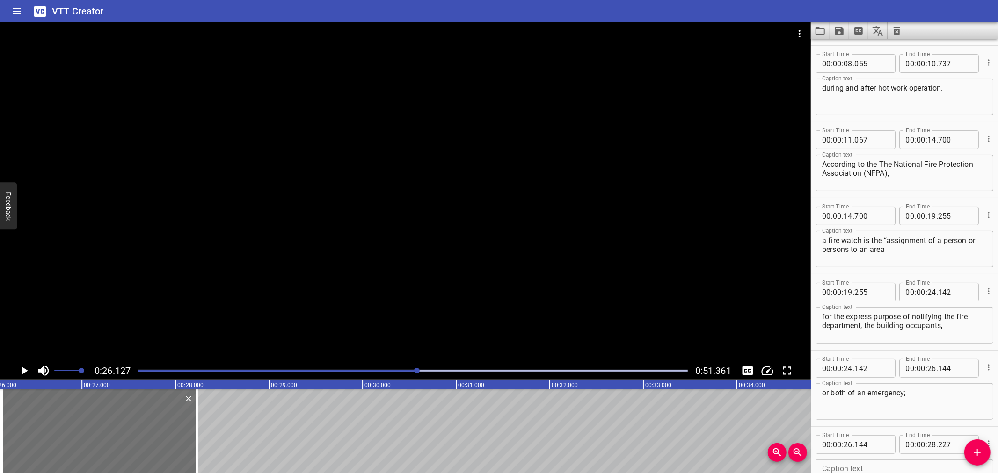
click at [25, 365] on icon "Play/Pause" at bounding box center [24, 371] width 14 height 14
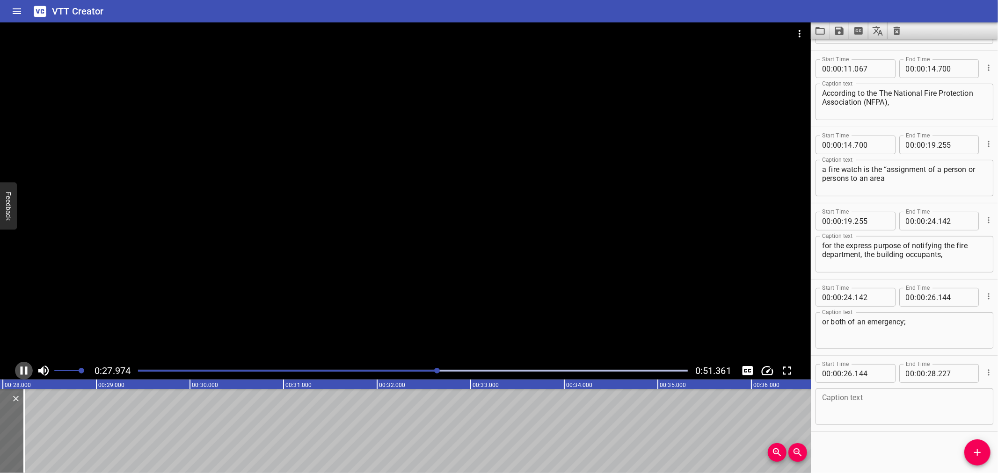
click at [22, 369] on icon "Play/Pause" at bounding box center [24, 371] width 14 height 14
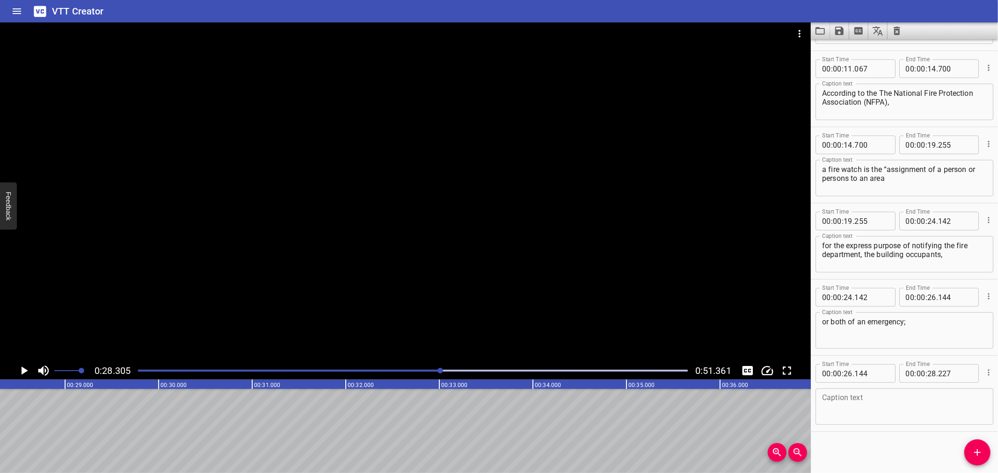
click at [860, 391] on div "Caption text" at bounding box center [904, 407] width 178 height 36
paste textarea "preventing a fire from occurring;"
type textarea "preventing a fire from occurring;"
click at [972, 452] on icon "Add Cue" at bounding box center [976, 452] width 11 height 11
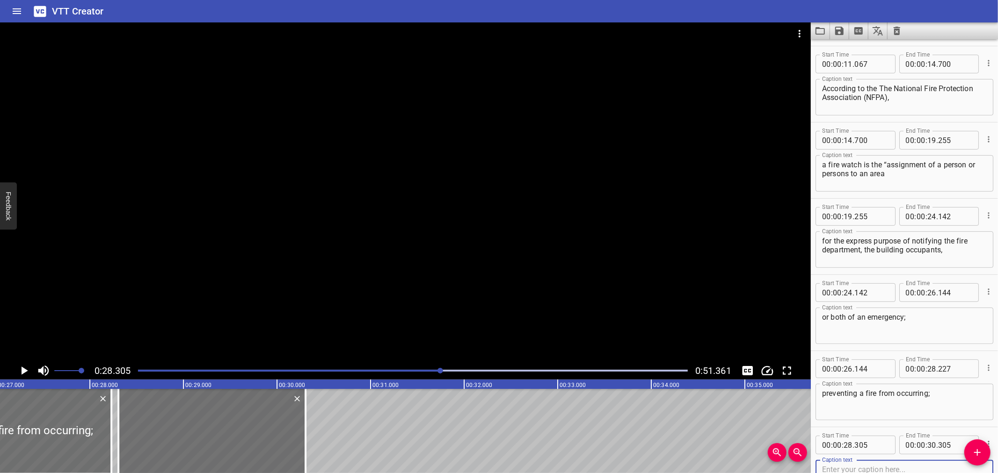
scroll to position [0, 2493]
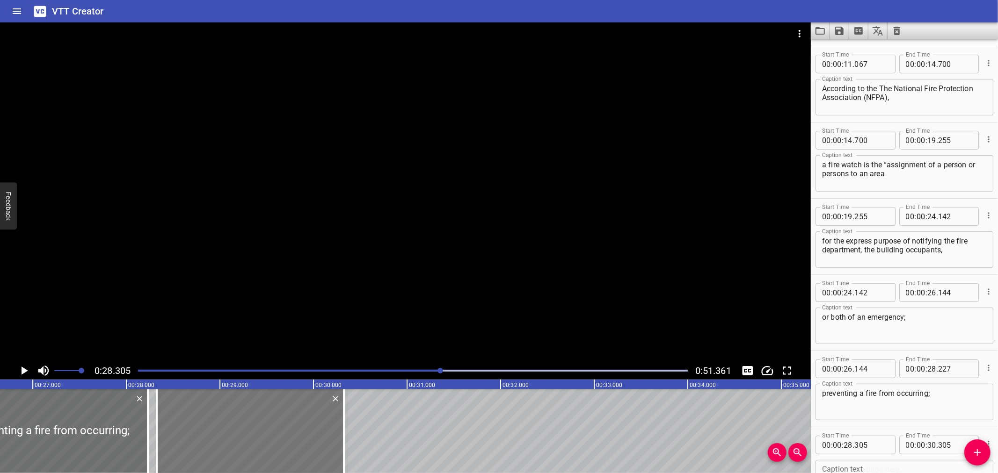
drag, startPoint x: 174, startPoint y: 438, endPoint x: 166, endPoint y: 438, distance: 8.4
click at [175, 438] on div at bounding box center [250, 431] width 187 height 84
type input "315"
click at [146, 440] on div at bounding box center [149, 431] width 9 height 84
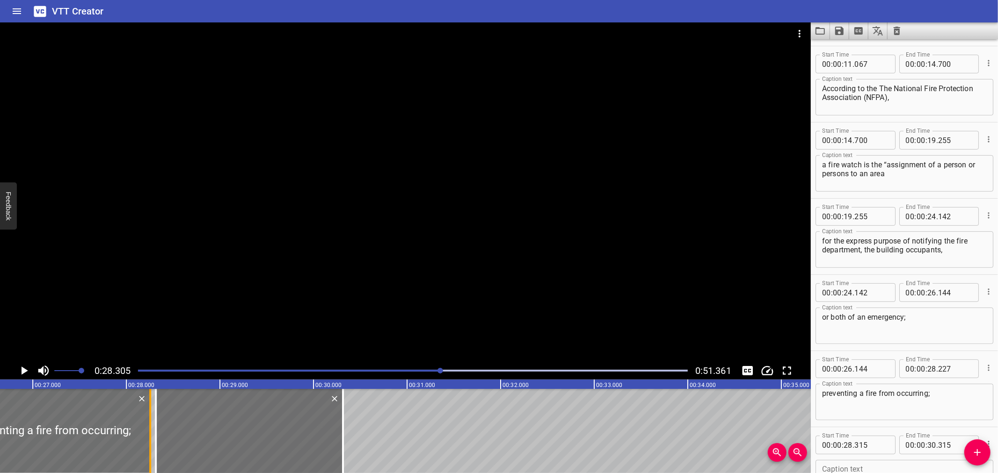
type input "252"
drag, startPoint x: 190, startPoint y: 441, endPoint x: 184, endPoint y: 442, distance: 6.2
click at [184, 442] on div at bounding box center [243, 431] width 187 height 84
type input "250"
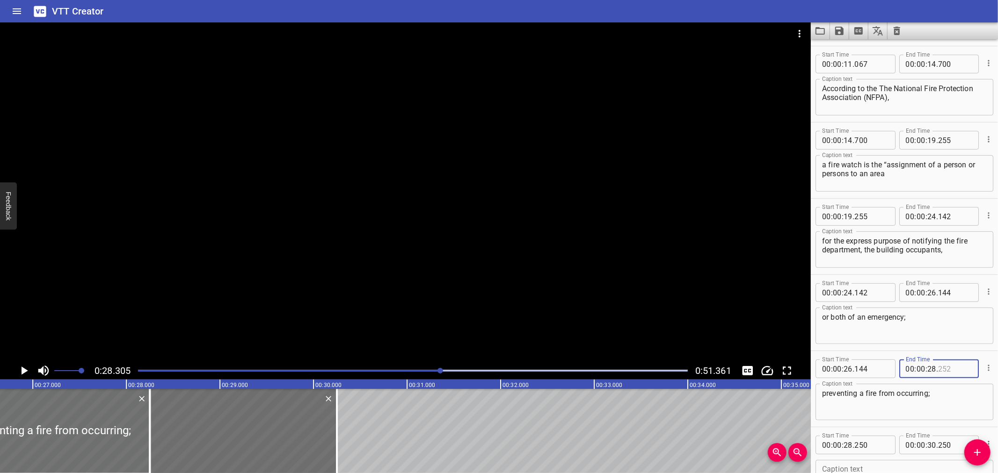
click at [948, 365] on input "number" at bounding box center [955, 369] width 34 height 19
type input "250"
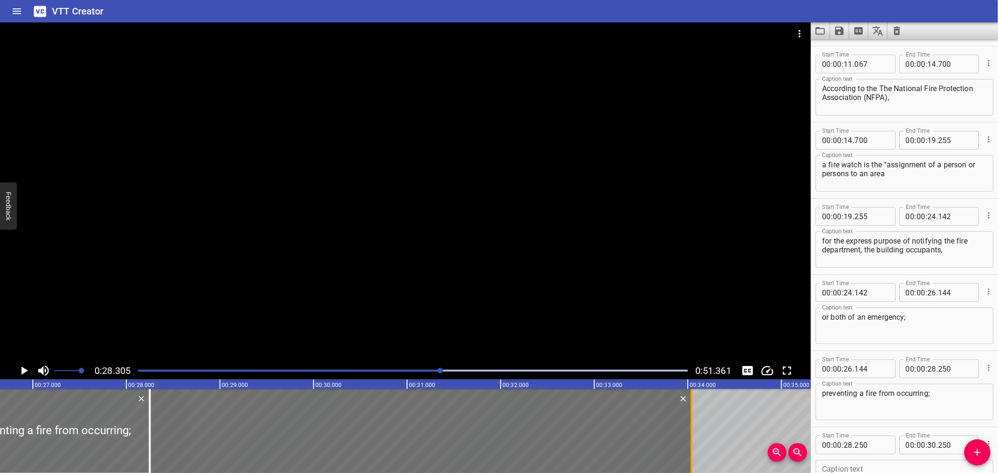
drag, startPoint x: 338, startPoint y: 426, endPoint x: 693, endPoint y: 434, distance: 354.6
click at [693, 434] on div at bounding box center [691, 431] width 9 height 84
type input "34"
type input "040"
click at [147, 412] on div at bounding box center [149, 431] width 9 height 84
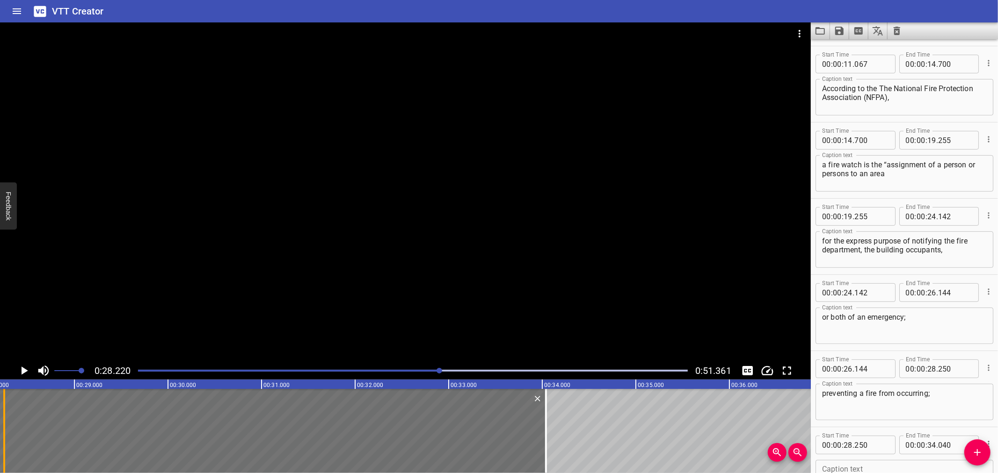
scroll to position [0, 2639]
click at [195, 283] on div at bounding box center [405, 192] width 810 height 340
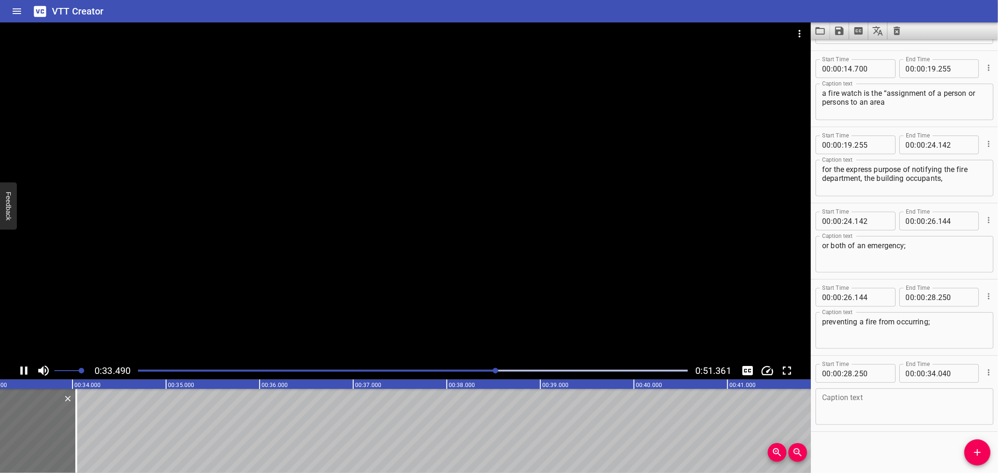
click at [195, 320] on div at bounding box center [405, 192] width 810 height 340
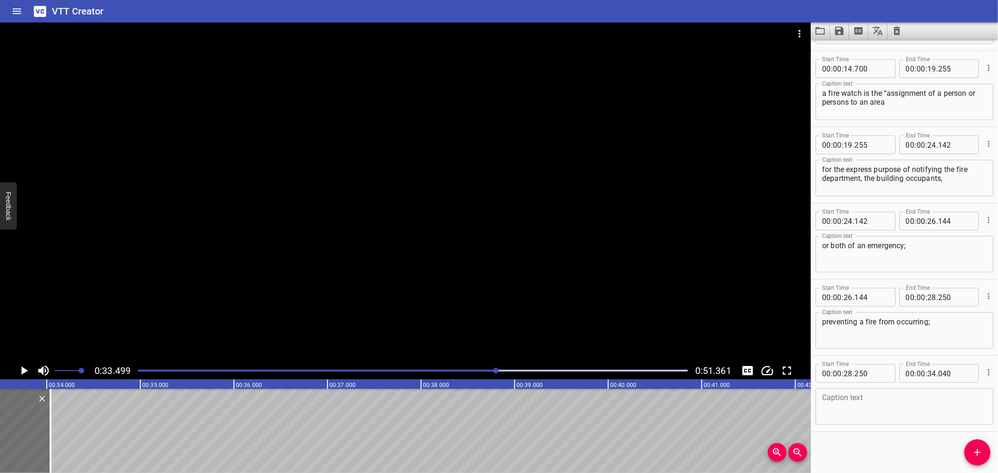
click at [882, 405] on textarea at bounding box center [904, 407] width 165 height 27
paste textarea "extinguishing small fires or protecting the public from fire or life safety dan…"
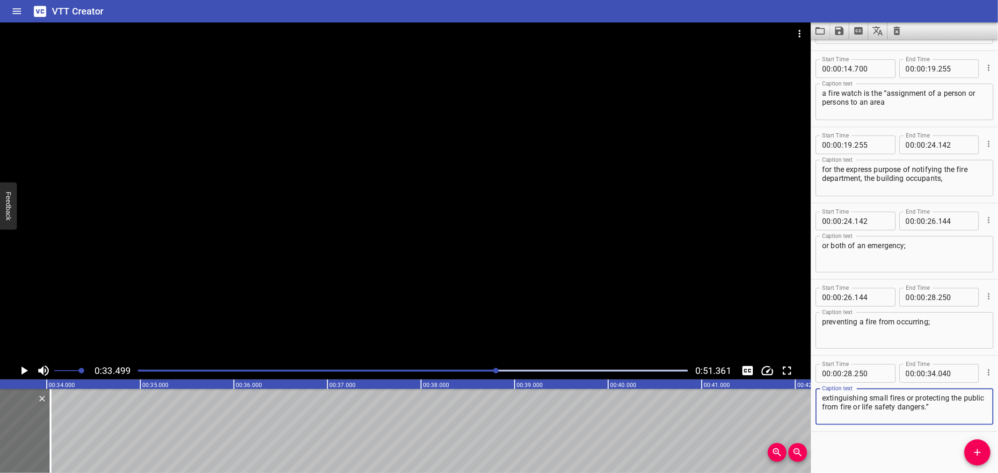
type textarea "extinguishing small fires or protecting the public from fire or life safety dan…"
click at [981, 455] on icon "Add Cue" at bounding box center [976, 452] width 11 height 11
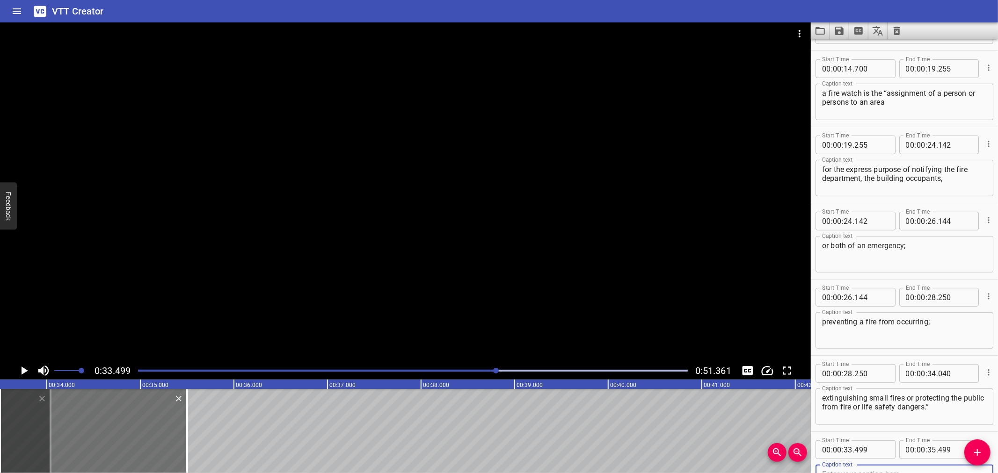
scroll to position [300, 0]
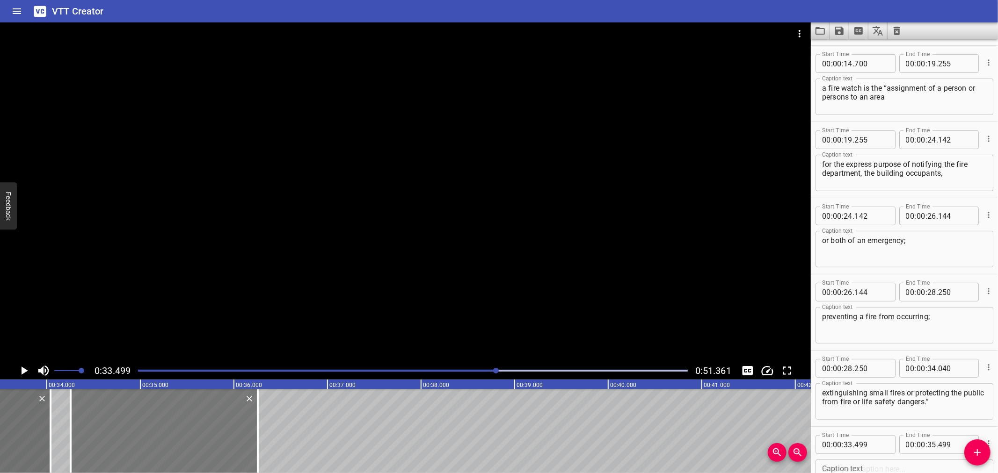
drag, startPoint x: 171, startPoint y: 432, endPoint x: 180, endPoint y: 436, distance: 9.6
click at [180, 436] on div at bounding box center [164, 431] width 187 height 84
type input "34"
type input "254"
type input "36"
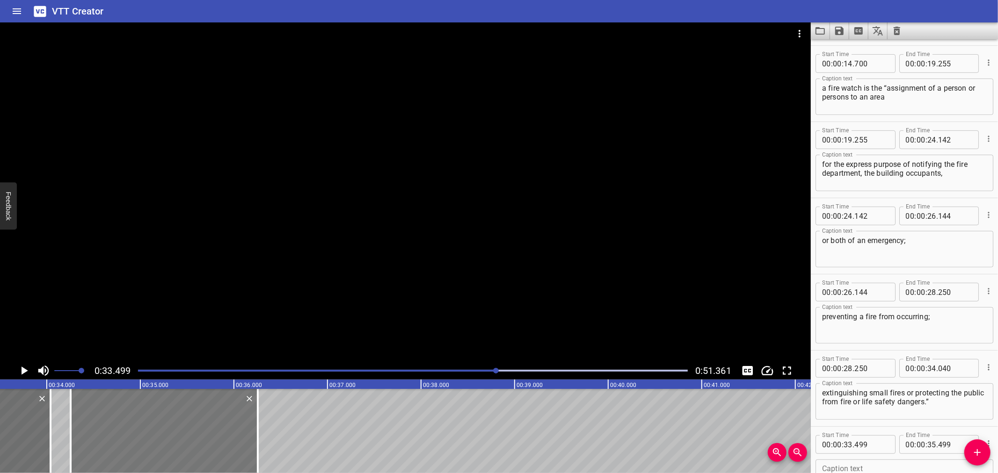
type input "254"
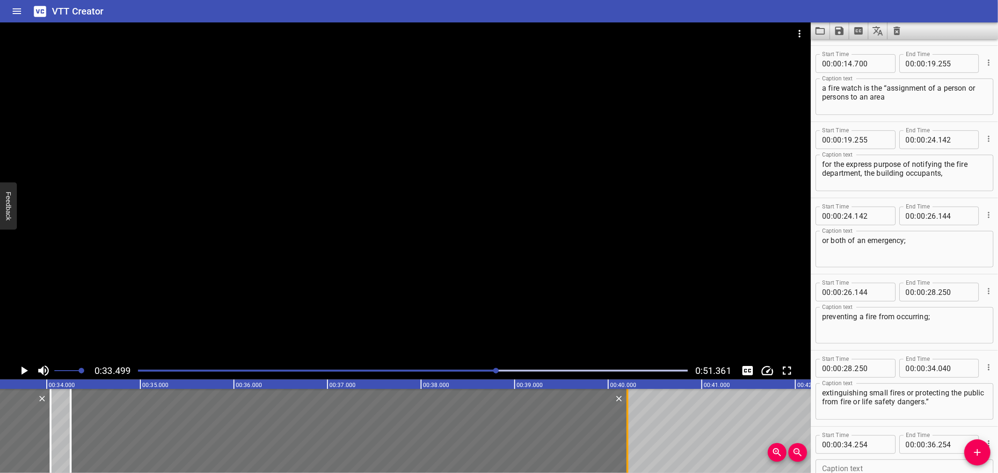
drag, startPoint x: 287, startPoint y: 430, endPoint x: 629, endPoint y: 426, distance: 341.9
click at [629, 426] on div at bounding box center [626, 431] width 9 height 84
type input "40"
type input "204"
click at [372, 225] on div at bounding box center [405, 192] width 810 height 340
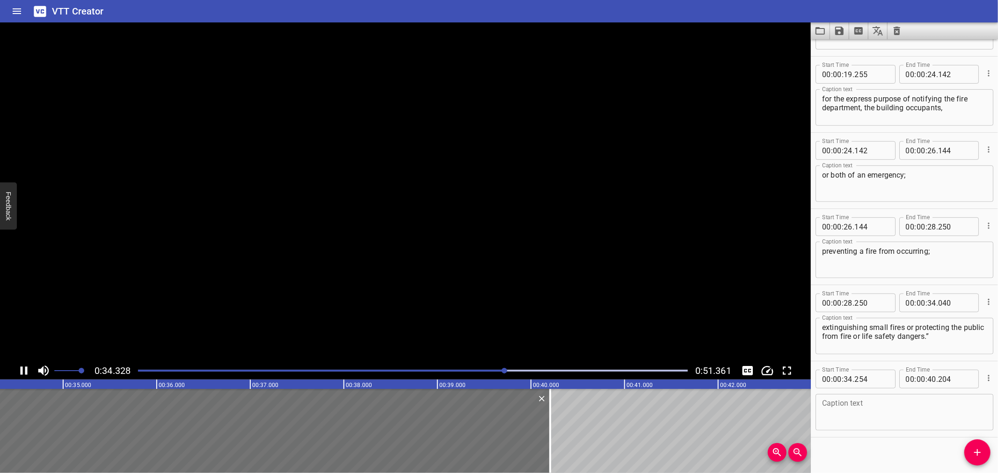
scroll to position [371, 0]
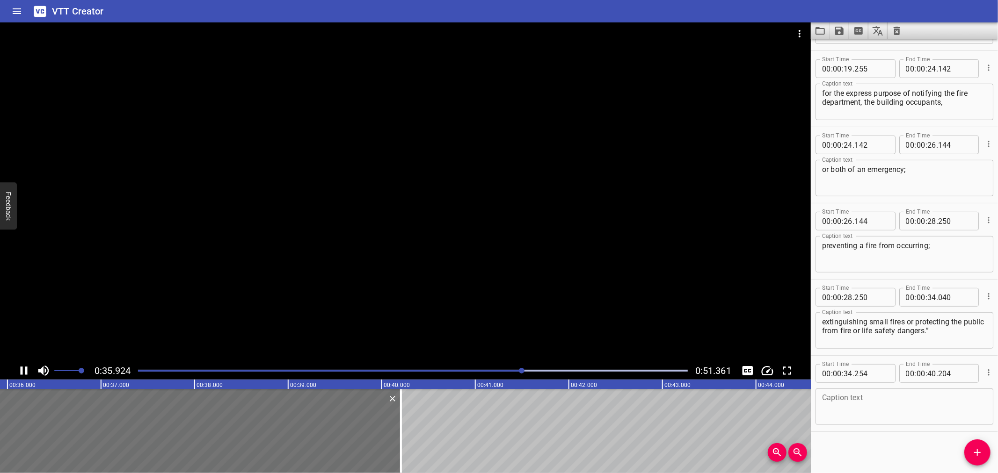
click at [323, 253] on div at bounding box center [405, 192] width 810 height 340
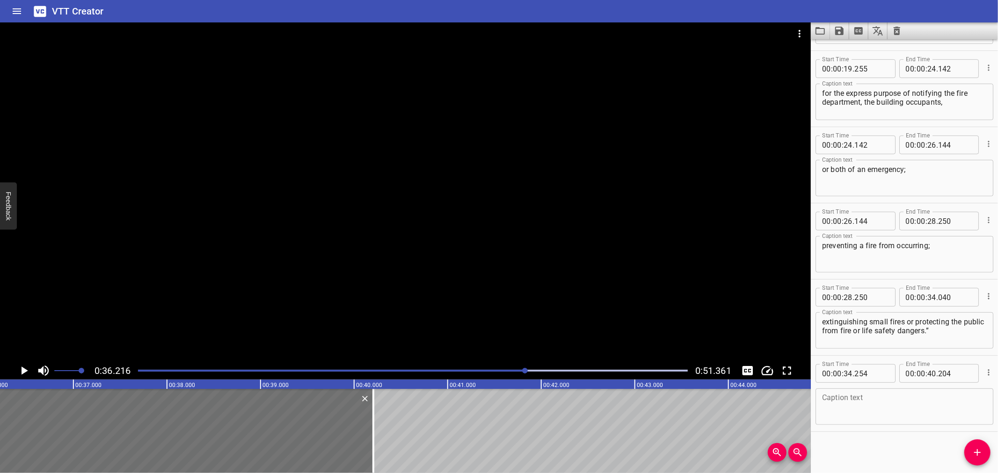
click at [232, 230] on div at bounding box center [405, 192] width 810 height 340
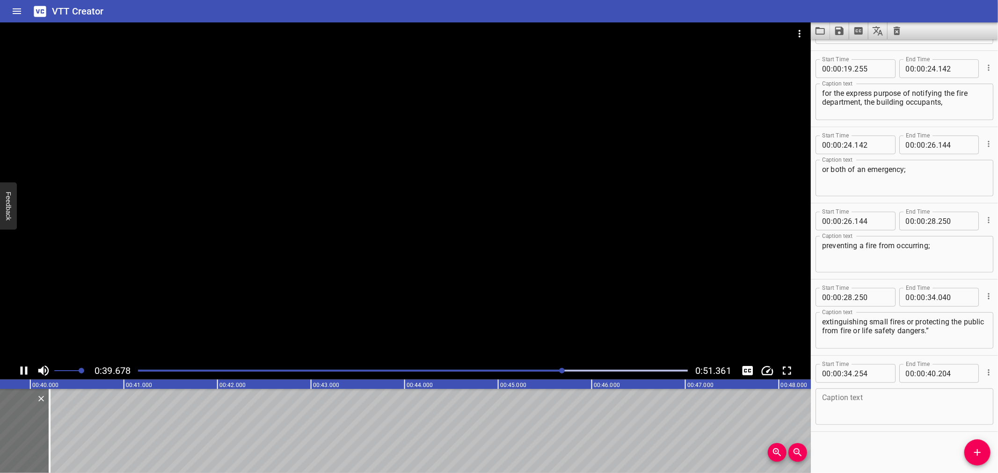
click at [190, 253] on div at bounding box center [405, 192] width 810 height 340
click at [914, 446] on div "Start Time 00 : 00 : 00 . 000 Start Time End Time 00 : 00 : 02 . 000 End Time C…" at bounding box center [903, 256] width 187 height 434
click at [887, 407] on textarea at bounding box center [904, 407] width 165 height 27
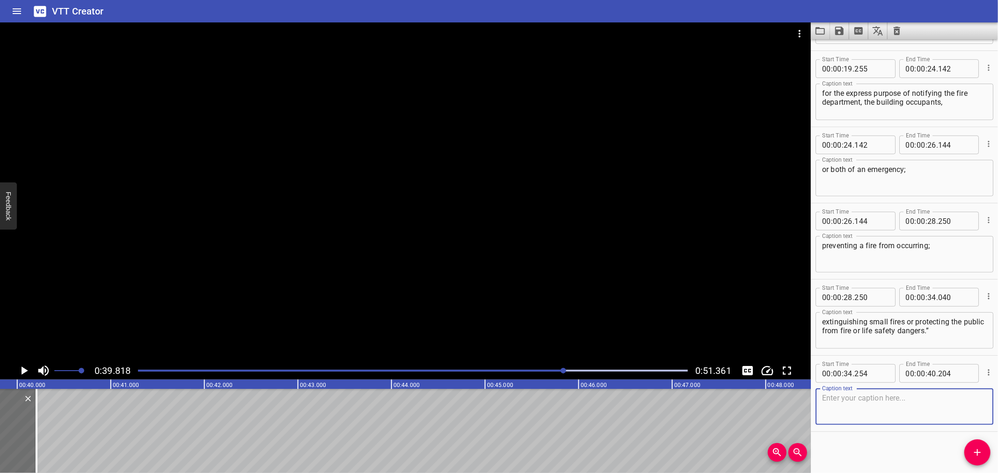
paste textarea "Firewatchers are mandatory for all hot work naked flame on SV-DN field."
type textarea "Firewatchers are mandatory for all hot work naked flame on SV-DN field."
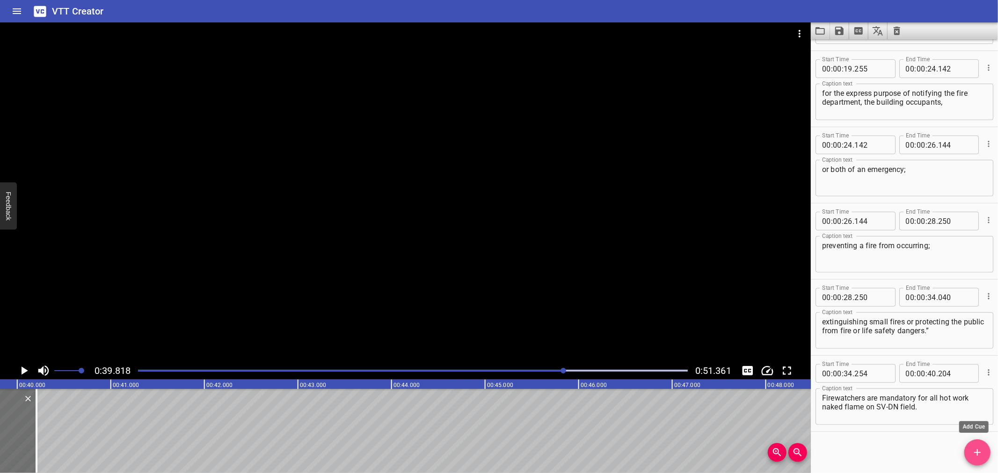
click at [972, 446] on button "Add Cue" at bounding box center [977, 453] width 26 height 26
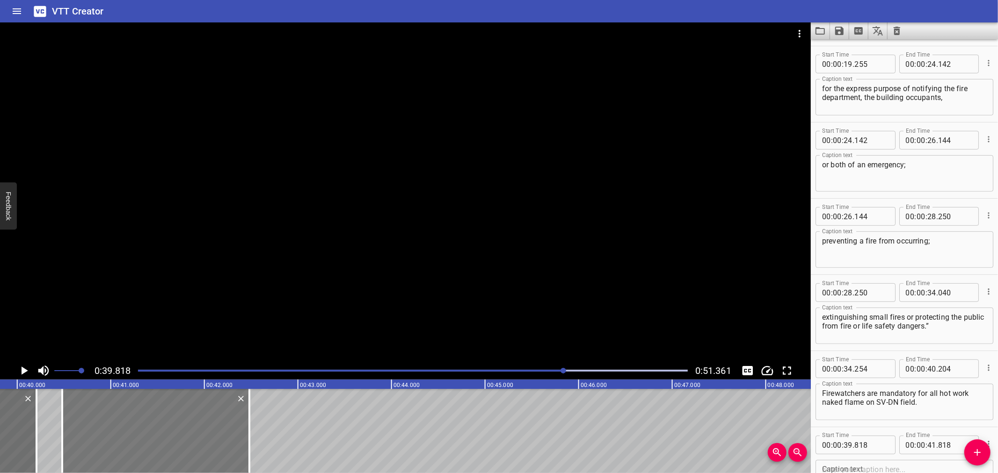
drag, startPoint x: 56, startPoint y: 419, endPoint x: 118, endPoint y: 429, distance: 62.6
click at [118, 429] on div at bounding box center [155, 431] width 187 height 84
type input "40"
type input "478"
type input "42"
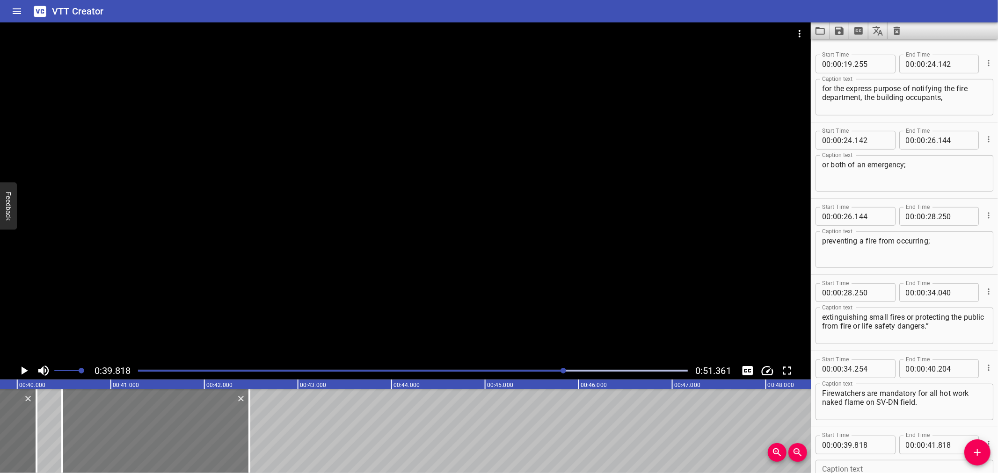
type input "478"
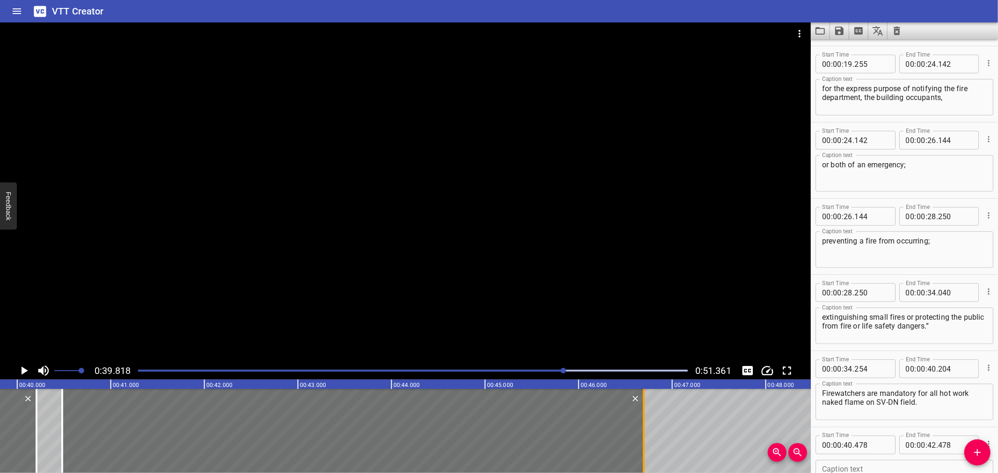
drag, startPoint x: 248, startPoint y: 435, endPoint x: 642, endPoint y: 431, distance: 394.3
click at [643, 431] on div at bounding box center [644, 431] width 2 height 84
type input "46"
drag, startPoint x: 643, startPoint y: 426, endPoint x: 659, endPoint y: 424, distance: 16.9
click at [659, 424] on div at bounding box center [660, 431] width 2 height 84
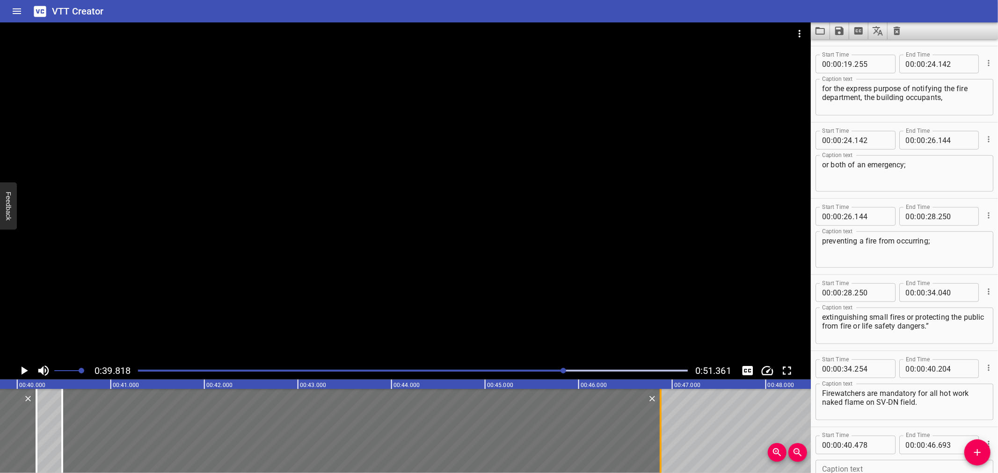
type input "873"
drag, startPoint x: 595, startPoint y: 280, endPoint x: 618, endPoint y: 295, distance: 27.6
drag, startPoint x: 618, startPoint y: 295, endPoint x: 484, endPoint y: 14, distance: 311.1
click at [484, 14] on div "VTT Creator" at bounding box center [499, 11] width 998 height 22
click at [438, 288] on div at bounding box center [405, 192] width 810 height 340
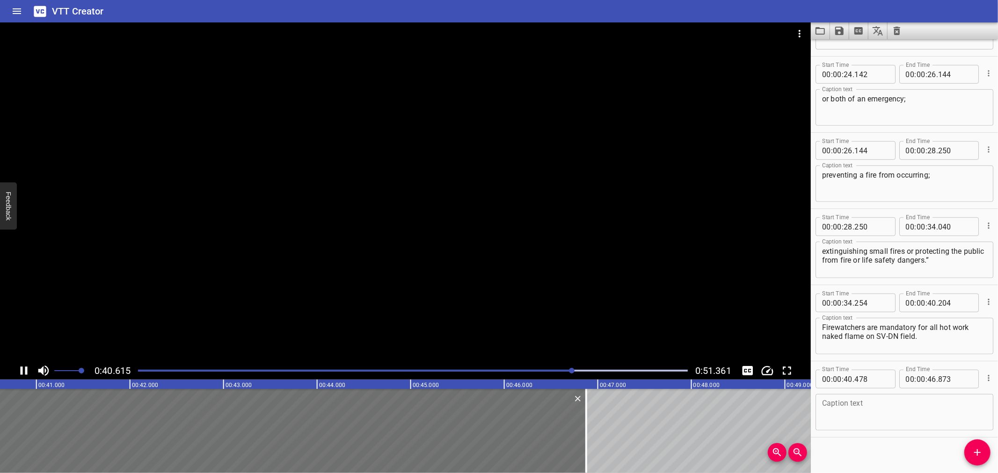
scroll to position [448, 0]
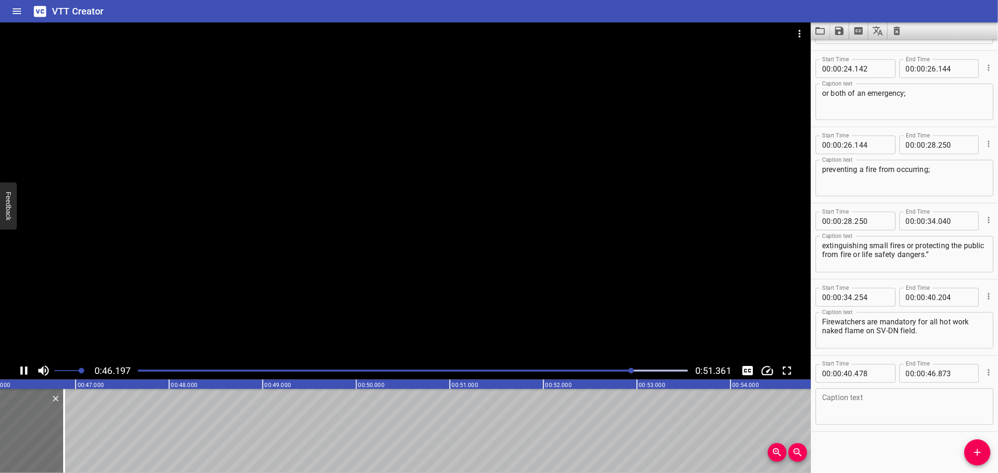
drag, startPoint x: 465, startPoint y: 242, endPoint x: 463, endPoint y: 252, distance: 9.5
click at [463, 252] on div at bounding box center [405, 192] width 810 height 340
click at [867, 402] on textarea at bounding box center [904, 407] width 165 height 27
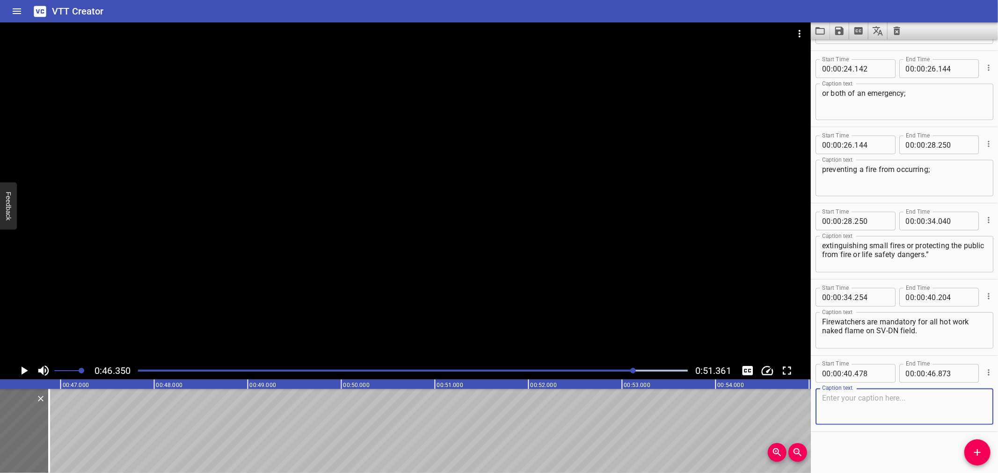
paste textarea "The Firewatcher cannot have dual responsibilities; he must have fire watch duti…"
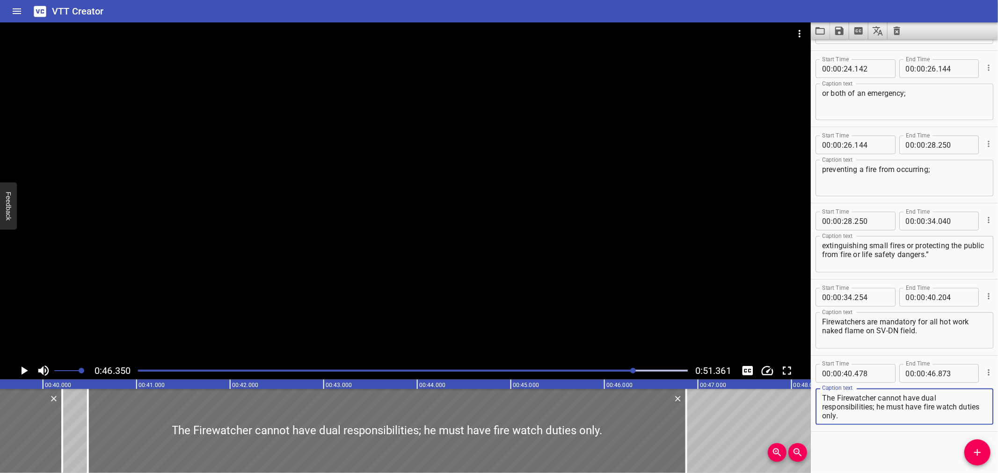
scroll to position [0, 3669]
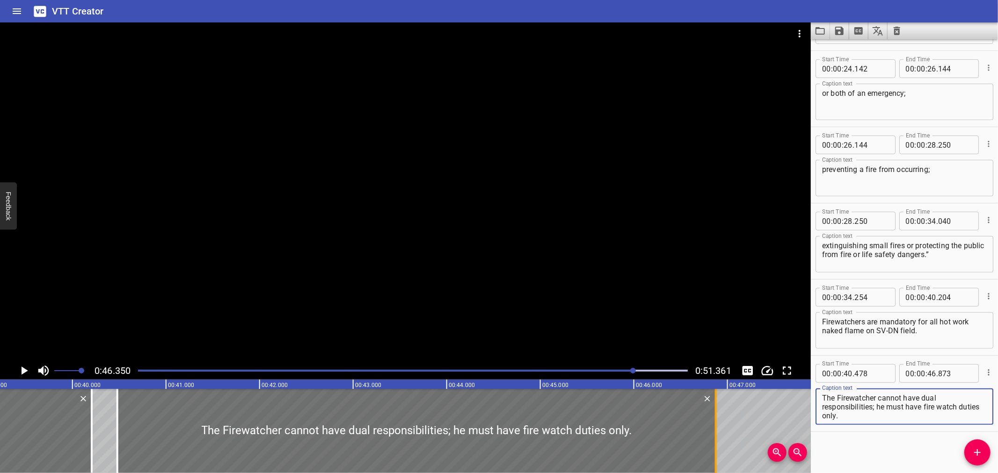
type textarea "The Firewatcher cannot have dual responsibilities; he must have fire watch duti…"
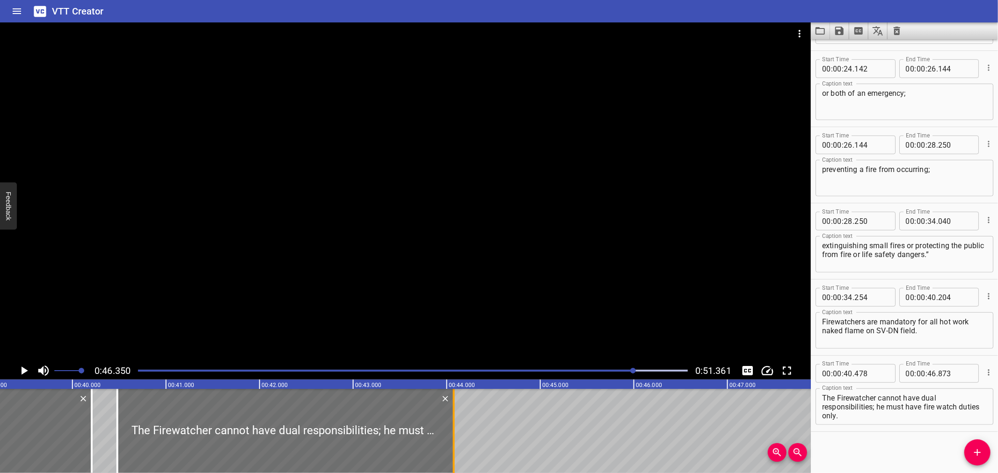
drag, startPoint x: 712, startPoint y: 436, endPoint x: 450, endPoint y: 445, distance: 262.1
click at [450, 445] on div at bounding box center [453, 431] width 9 height 84
type input "44"
type input "073"
click at [450, 445] on div at bounding box center [453, 431] width 9 height 84
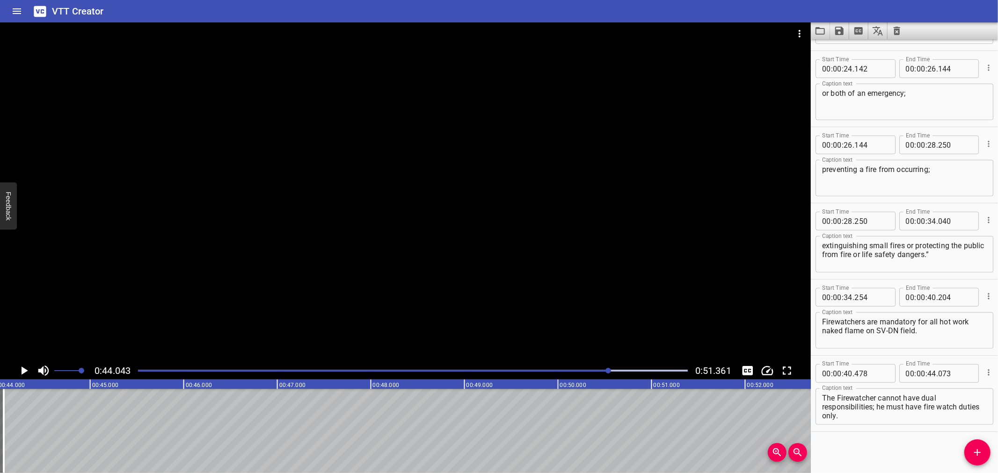
scroll to position [0, 4119]
drag, startPoint x: 980, startPoint y: 451, endPoint x: 780, endPoint y: 435, distance: 201.3
click at [975, 451] on icon "Add Cue" at bounding box center [976, 452] width 11 height 11
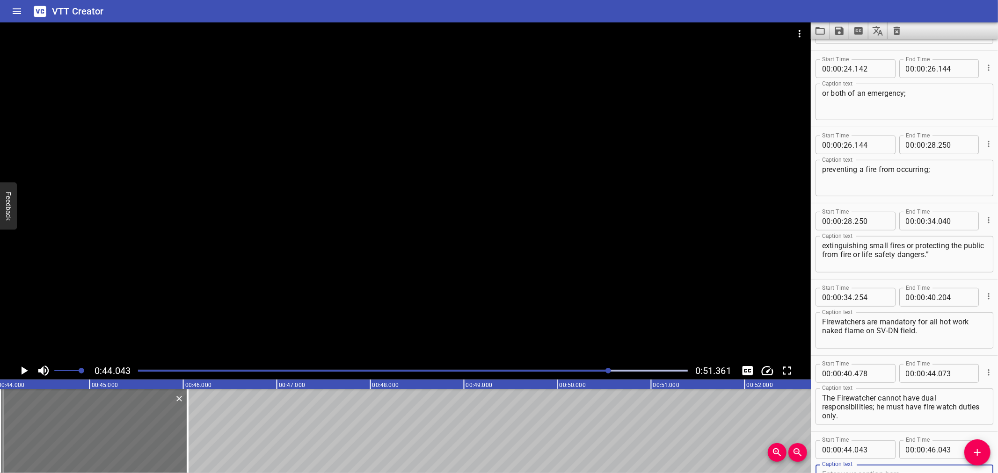
scroll to position [452, 0]
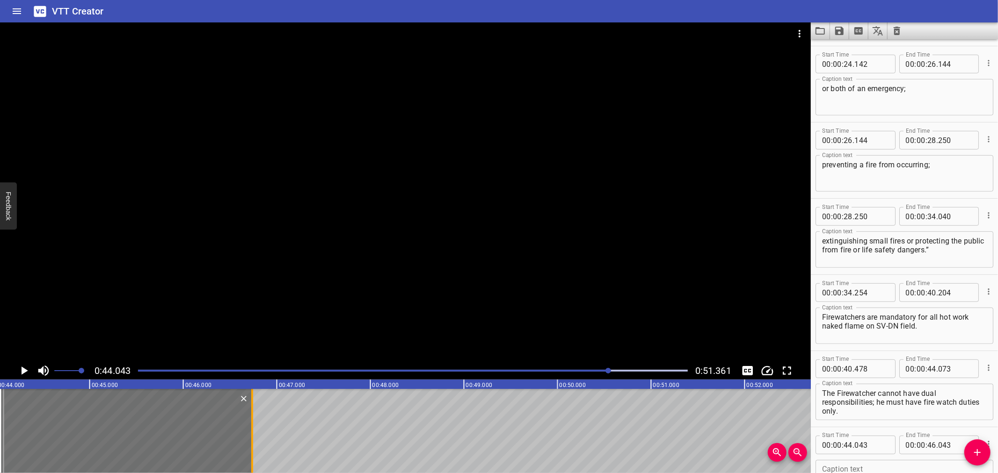
drag, startPoint x: 186, startPoint y: 433, endPoint x: 255, endPoint y: 428, distance: 69.4
click at [253, 427] on div at bounding box center [252, 431] width 2 height 84
type input "758"
click at [868, 440] on input "number" at bounding box center [871, 445] width 34 height 19
type input "073"
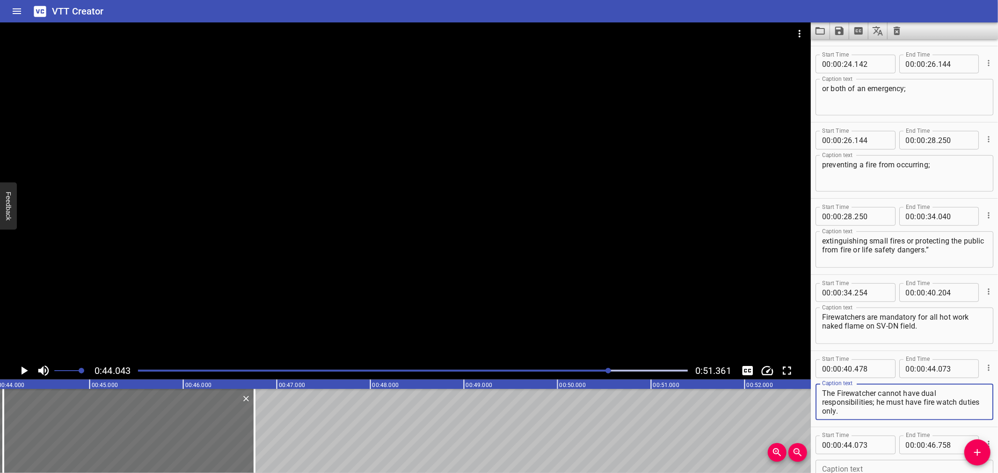
drag, startPoint x: 862, startPoint y: 407, endPoint x: 876, endPoint y: 403, distance: 14.8
click at [876, 403] on textarea "The Firewatcher cannot have dual responsibilities; he must have fire watch duti…" at bounding box center [904, 402] width 165 height 27
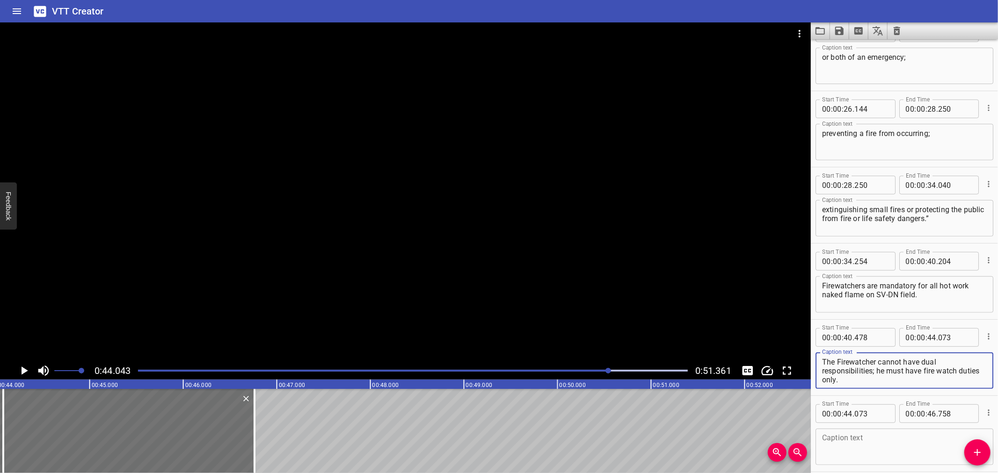
scroll to position [489, 0]
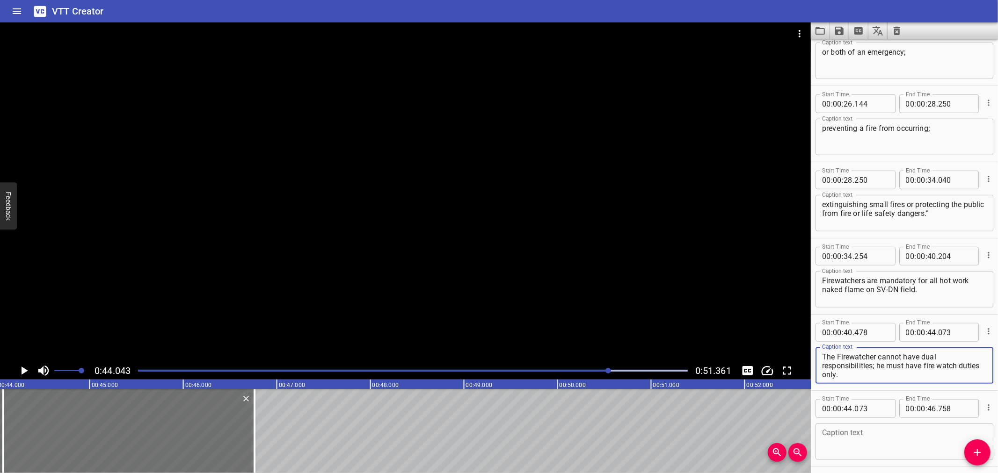
type textarea "The Firewatcher cannot have dual responsibilities;"
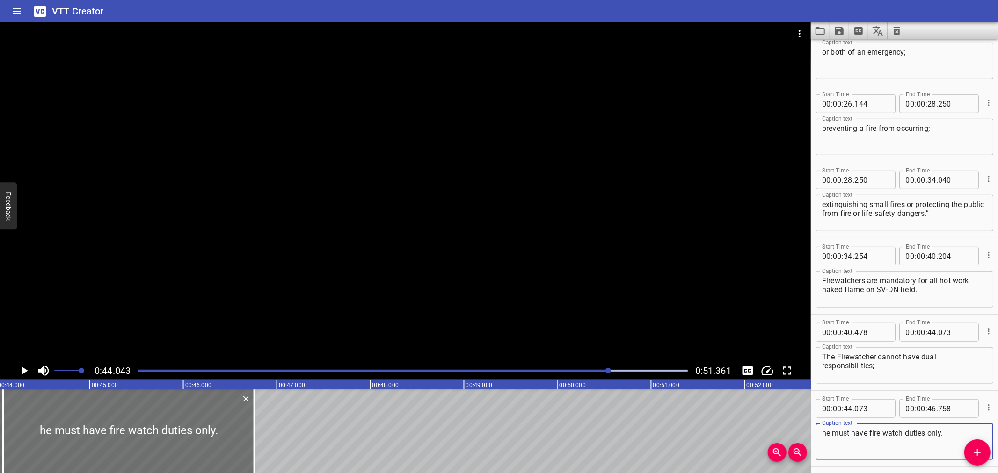
type textarea "he must have fire watch duties only."
click at [905, 377] on textarea "The Firewatcher cannot have dual responsibilities;" at bounding box center [904, 366] width 165 height 27
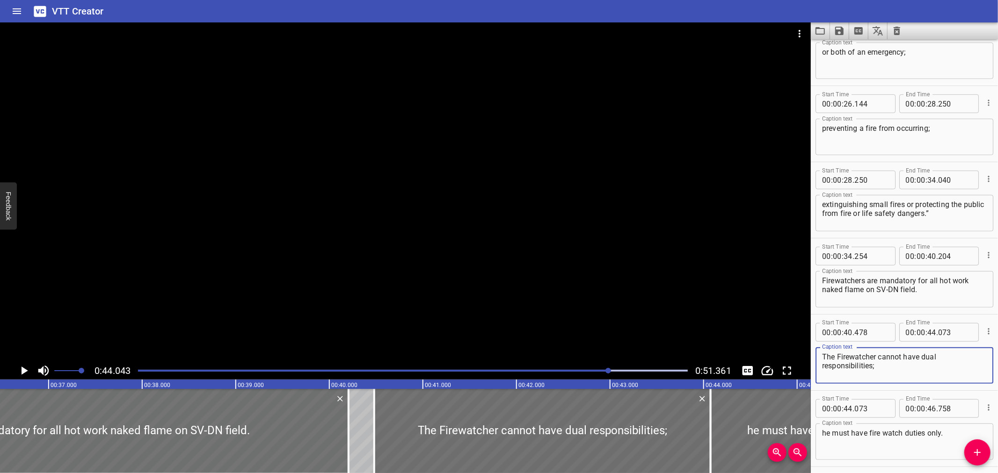
scroll to position [0, 3206]
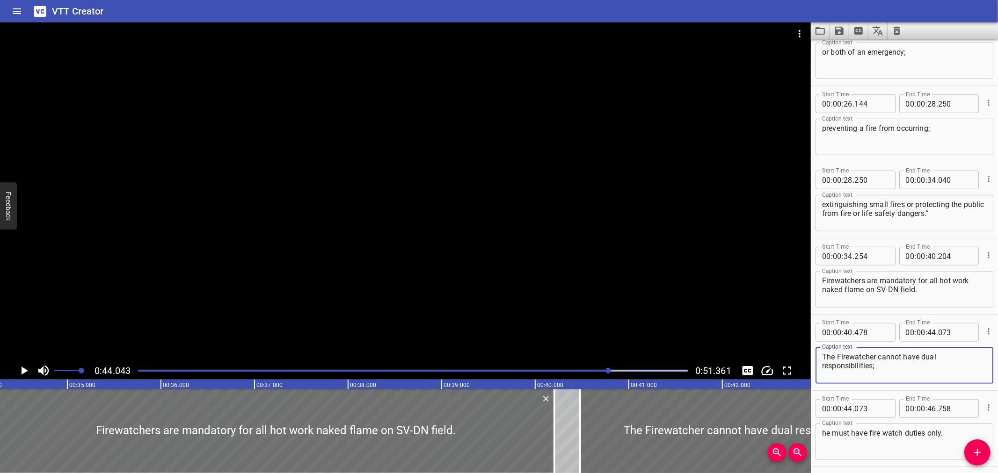
type textarea "The Firewatcher cannot have dual responsibilities;"
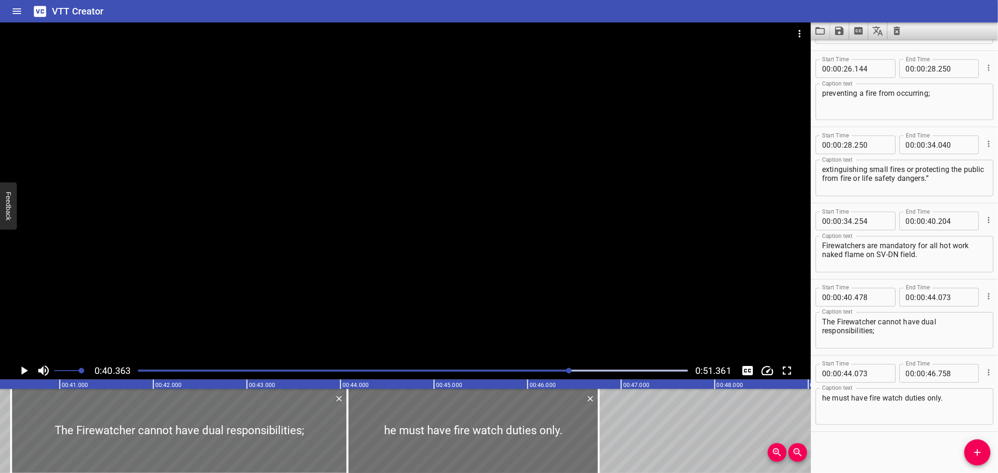
click at [475, 249] on div at bounding box center [405, 192] width 810 height 340
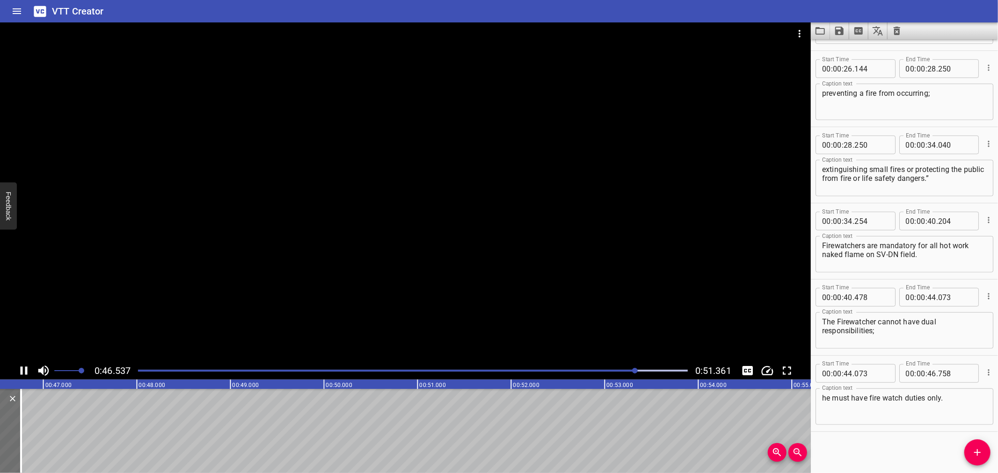
click at [342, 303] on div at bounding box center [405, 192] width 810 height 340
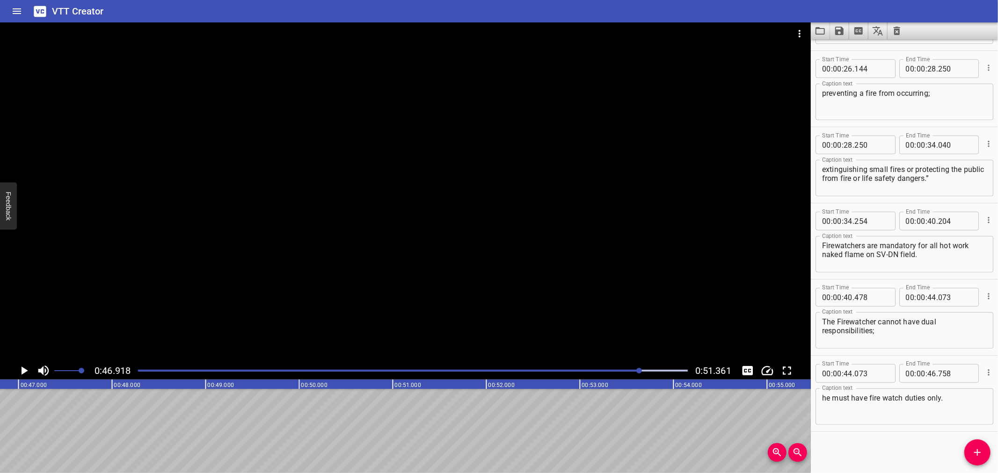
scroll to position [0, 4388]
drag, startPoint x: 976, startPoint y: 444, endPoint x: 552, endPoint y: 400, distance: 425.5
click at [975, 445] on button "Add Cue" at bounding box center [977, 453] width 26 height 26
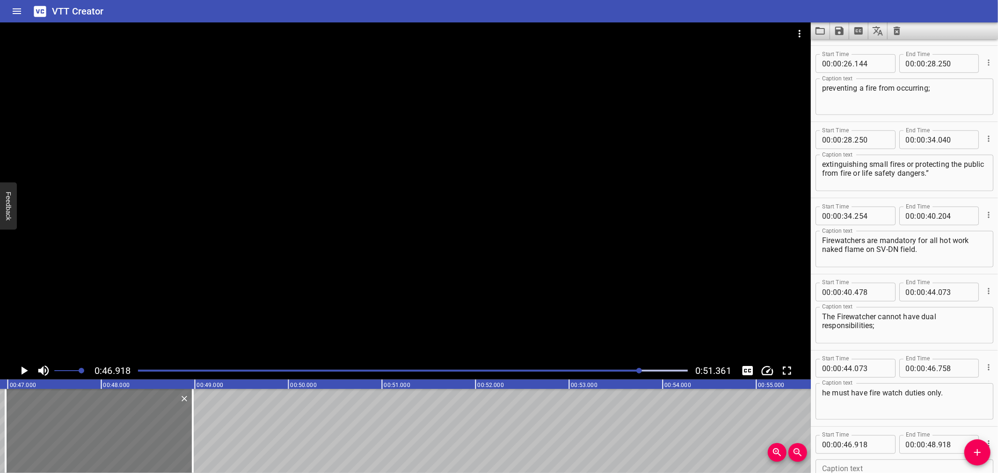
drag, startPoint x: 47, startPoint y: 410, endPoint x: 52, endPoint y: 410, distance: 5.1
click at [52, 410] on div at bounding box center [99, 431] width 187 height 84
type input "973"
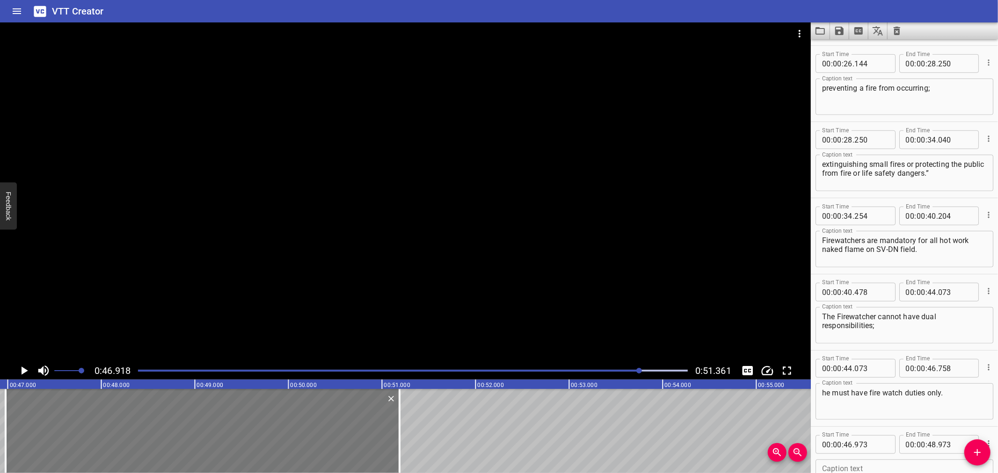
drag, startPoint x: 188, startPoint y: 425, endPoint x: 394, endPoint y: 433, distance: 206.9
click at [395, 433] on div at bounding box center [399, 431] width 9 height 84
type input "51"
type input "183"
click at [376, 309] on div at bounding box center [405, 192] width 810 height 340
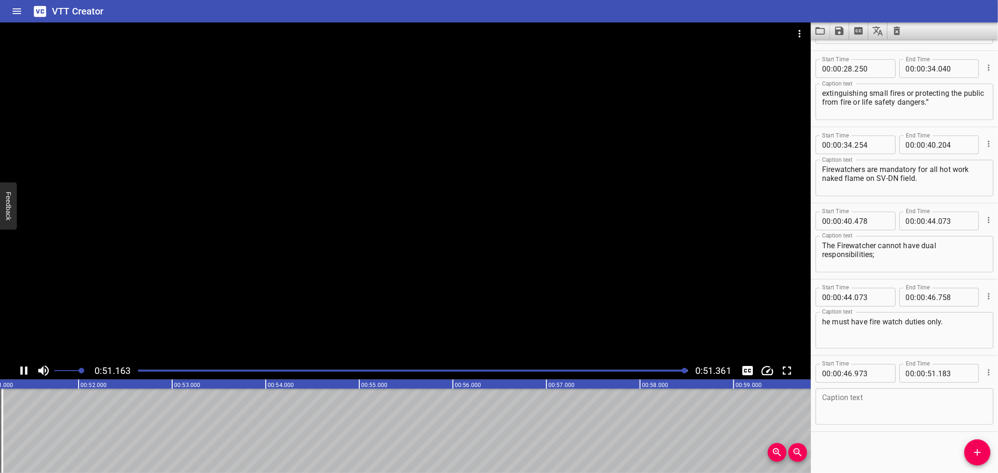
scroll to position [0, 4801]
click at [890, 401] on textarea at bounding box center [904, 407] width 165 height 27
paste textarea "Firewatchers SHALL NOT take part in the hot work itself."
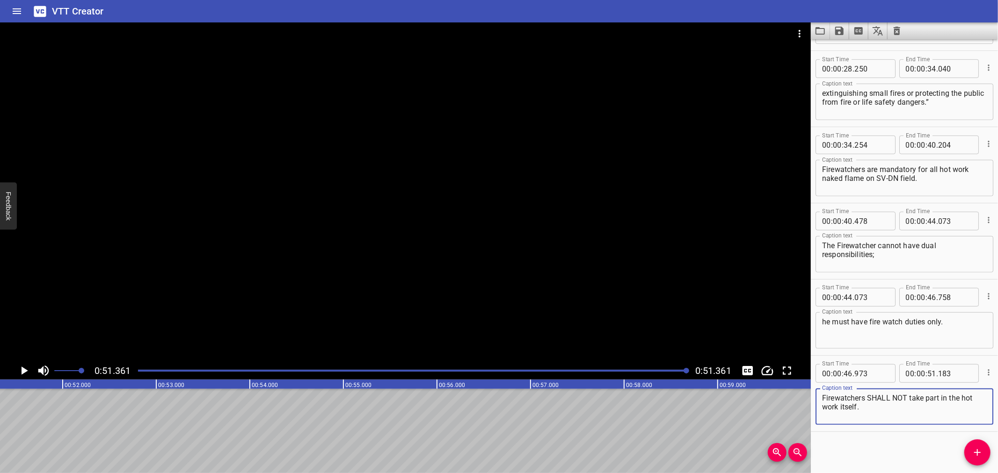
type textarea "Firewatchers SHALL NOT take part in the hot work itself."
click at [960, 335] on textarea "he must have fire watch duties only." at bounding box center [904, 331] width 165 height 27
click at [555, 374] on div at bounding box center [412, 370] width 561 height 13
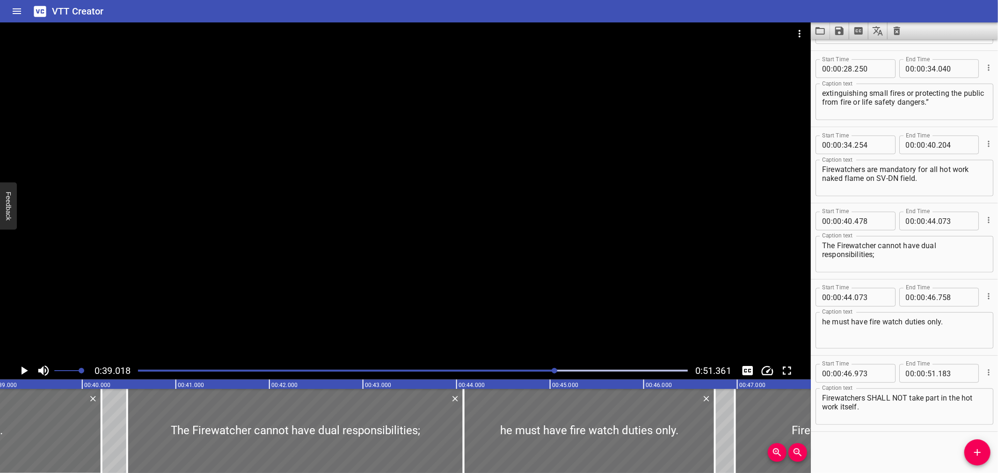
scroll to position [0, 3649]
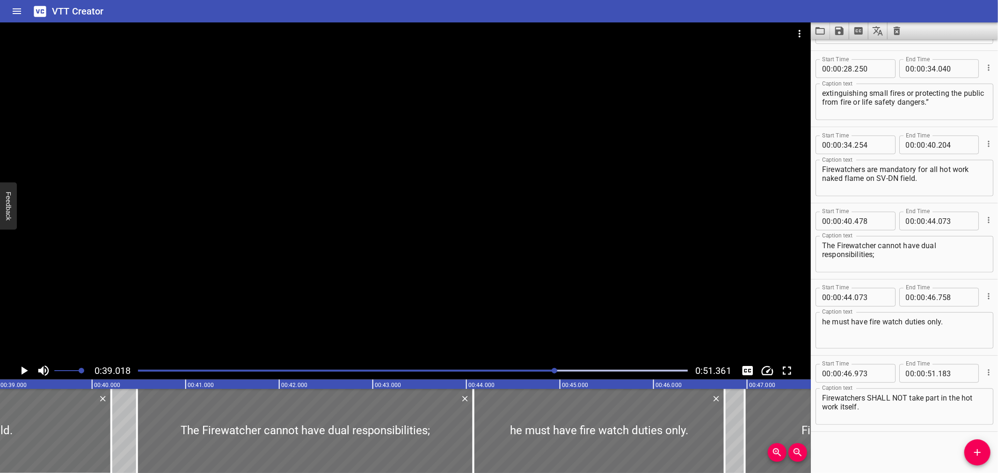
drag, startPoint x: 555, startPoint y: 349, endPoint x: 662, endPoint y: 484, distance: 172.1
click at [471, 7] on div "VTT Creator" at bounding box center [499, 11] width 998 height 22
click at [839, 29] on icon "Save captions to file" at bounding box center [839, 31] width 8 height 8
click at [845, 43] on li "Save to VTT file" at bounding box center [864, 51] width 69 height 17
click at [826, 29] on button "Load captions from file" at bounding box center [819, 30] width 19 height 17
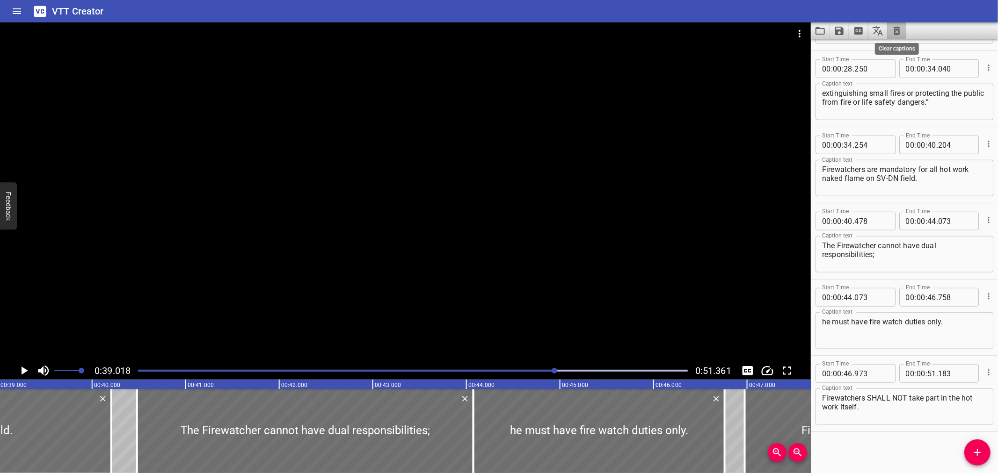
click at [896, 33] on icon "Clear captions" at bounding box center [896, 30] width 11 height 11
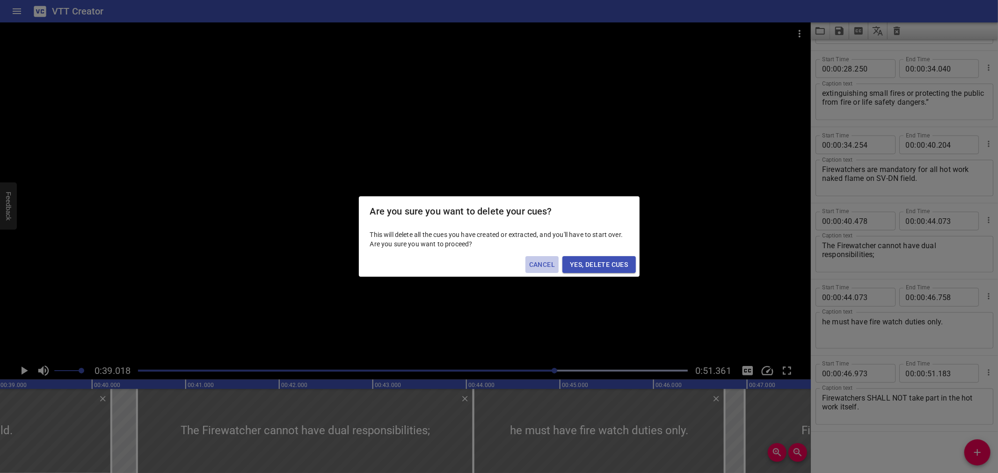
drag, startPoint x: 548, startPoint y: 262, endPoint x: 573, endPoint y: 338, distance: 80.0
click at [545, 262] on span "Cancel" at bounding box center [542, 265] width 26 height 12
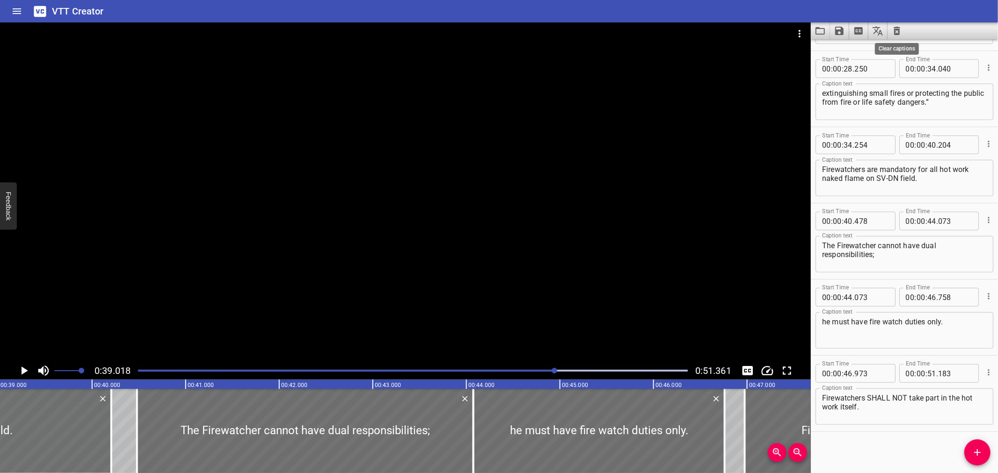
click at [898, 29] on icon "Clear captions" at bounding box center [896, 31] width 7 height 8
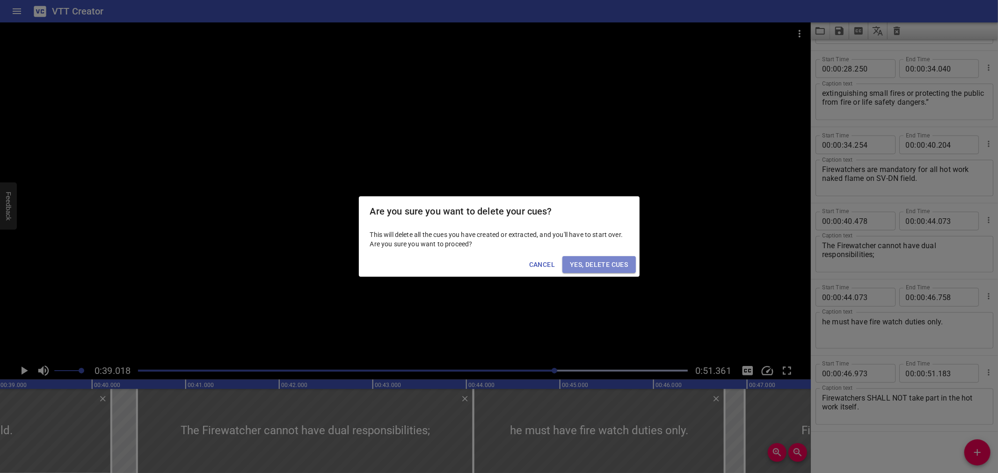
click at [575, 263] on span "Yes, Delete Cues" at bounding box center [599, 265] width 58 height 12
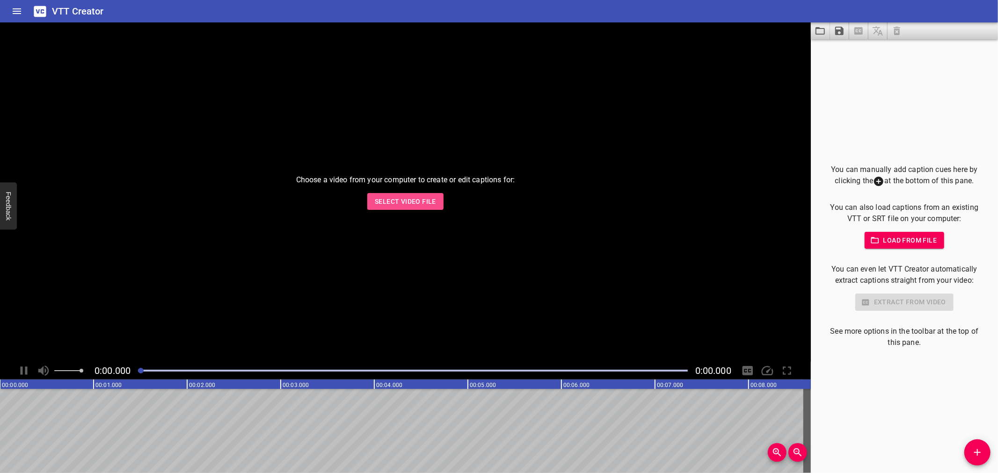
click at [419, 200] on span "Select Video File" at bounding box center [405, 202] width 61 height 12
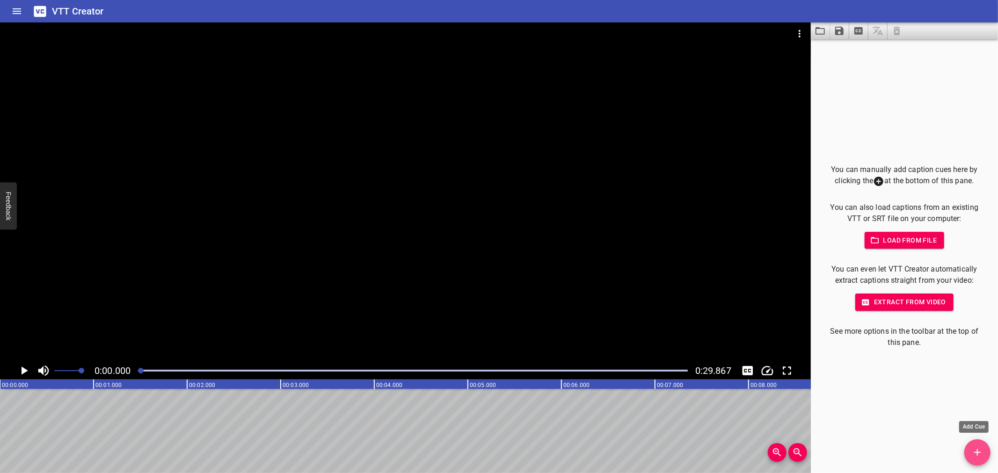
click at [970, 450] on span "Add Cue" at bounding box center [977, 452] width 26 height 11
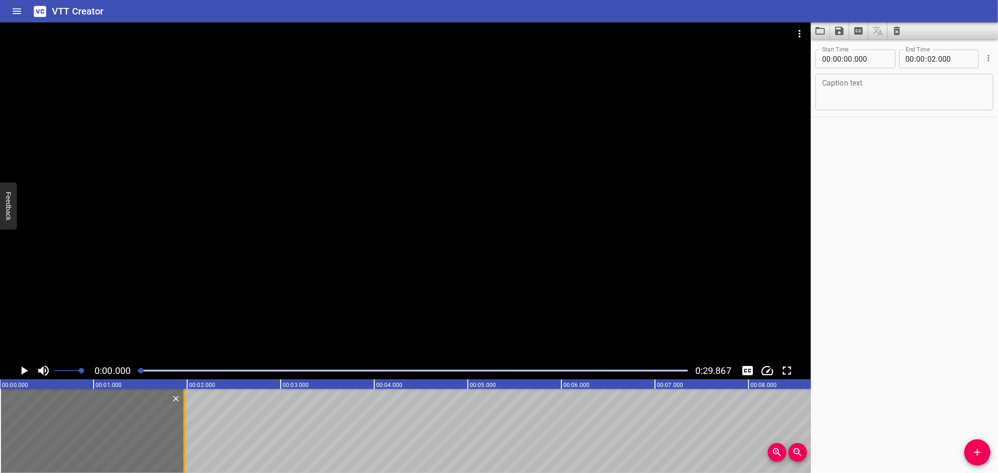
click at [181, 428] on div at bounding box center [184, 431] width 9 height 84
type input "01"
type input "960"
click at [866, 90] on textarea at bounding box center [904, 92] width 165 height 27
paste textarea "When do we need a Firewatcher?"
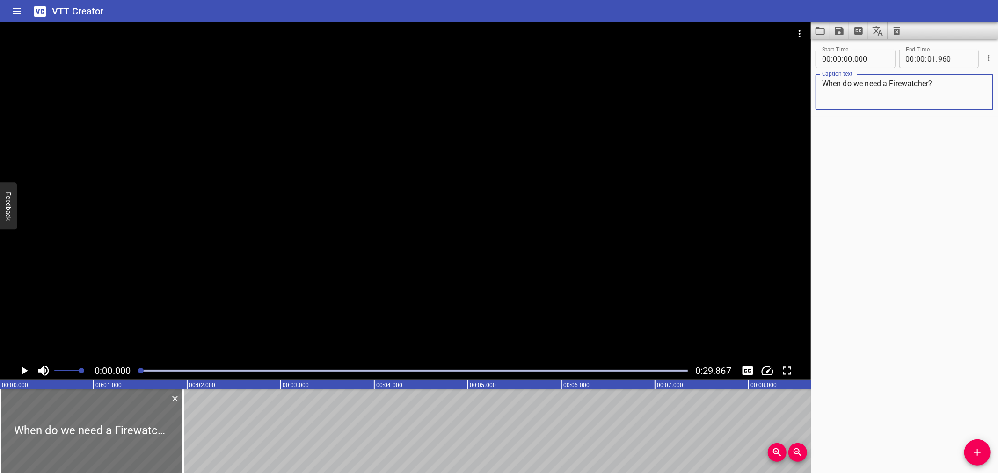
type textarea "When do we need a Firewatcher?"
click at [975, 455] on icon "Add Cue" at bounding box center [976, 452] width 11 height 11
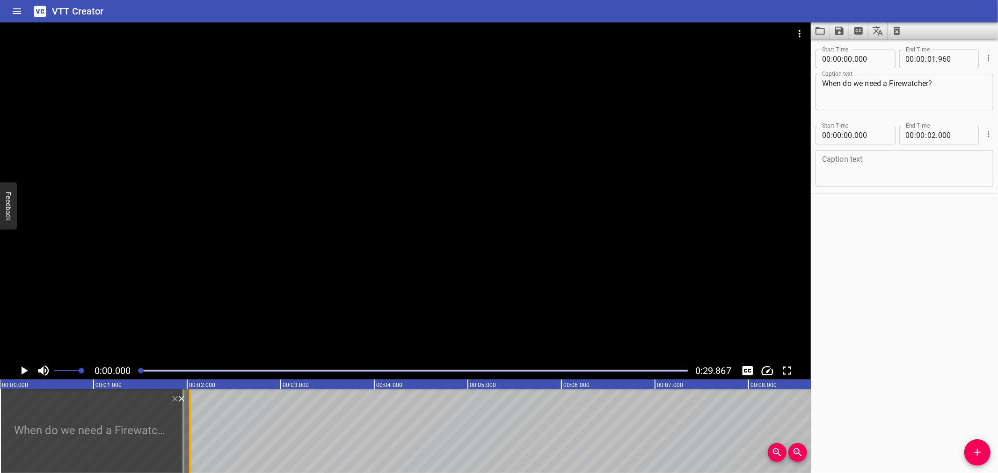
drag, startPoint x: 187, startPoint y: 427, endPoint x: 203, endPoint y: 425, distance: 16.5
click at [191, 425] on div at bounding box center [190, 431] width 2 height 84
type input "170"
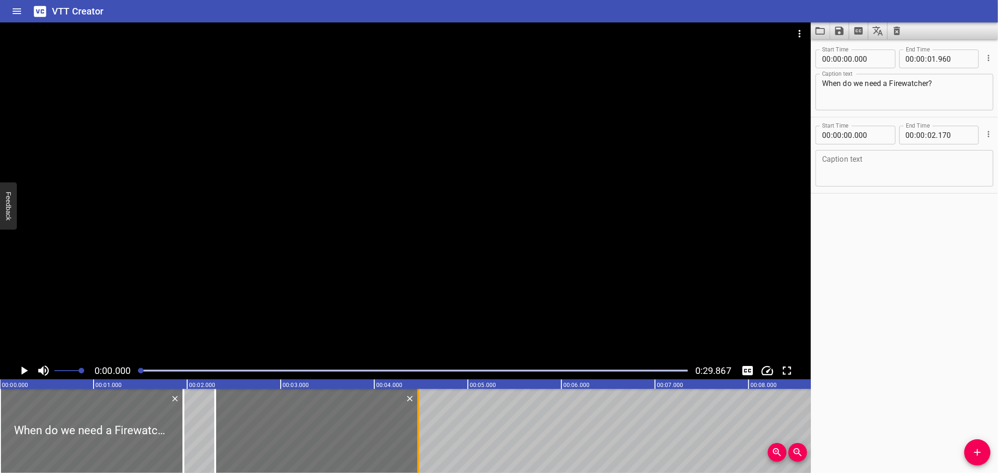
drag, startPoint x: 192, startPoint y: 426, endPoint x: 418, endPoint y: 429, distance: 225.4
click at [407, 427] on div at bounding box center [316, 431] width 203 height 84
type input "02"
type input "300"
type input "04"
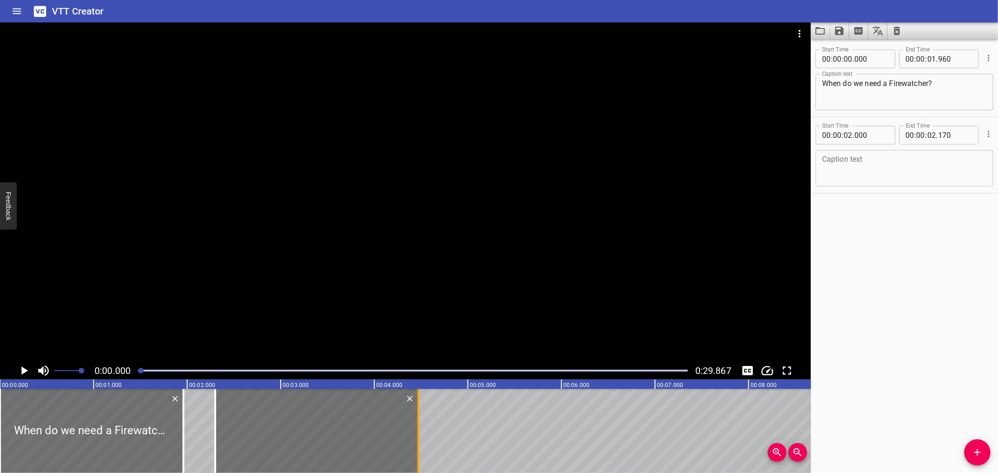
type input "470"
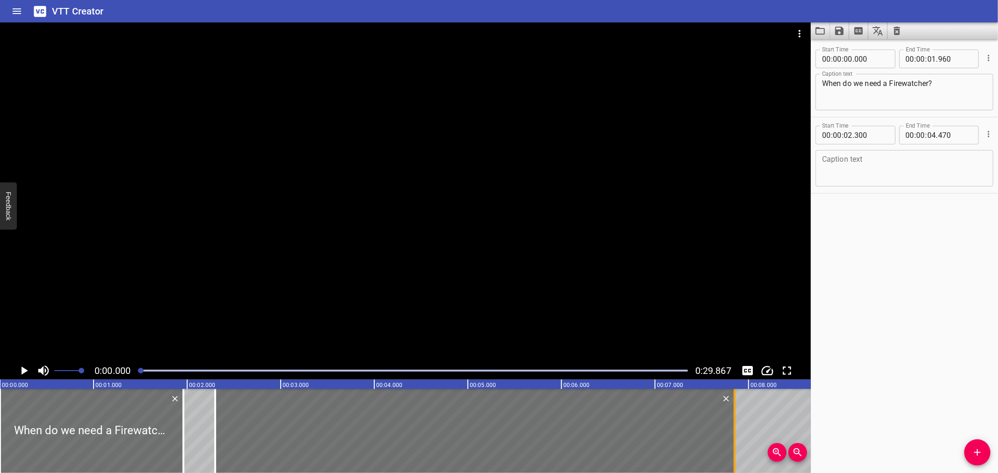
drag, startPoint x: 417, startPoint y: 432, endPoint x: 733, endPoint y: 440, distance: 316.2
click at [733, 440] on div at bounding box center [734, 431] width 2 height 84
type input "07"
type input "850"
click at [442, 259] on div at bounding box center [405, 192] width 810 height 340
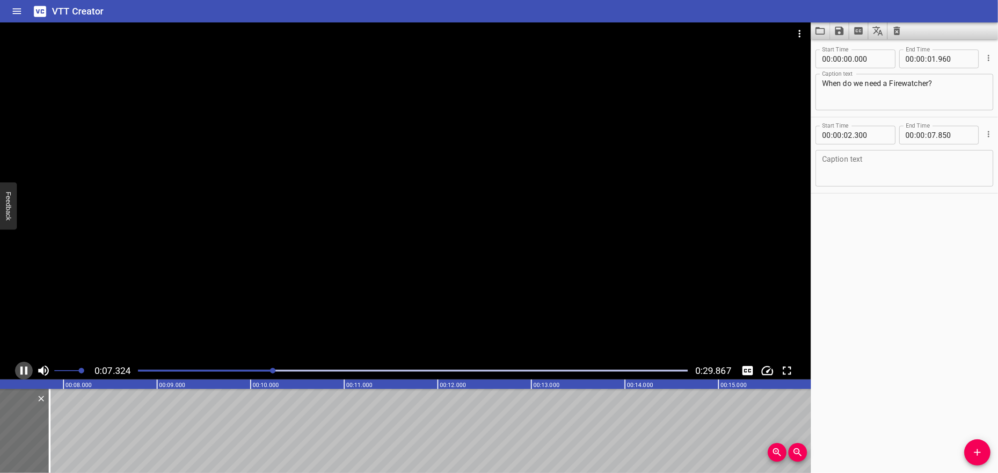
click at [22, 365] on icon "Play/Pause" at bounding box center [24, 371] width 14 height 14
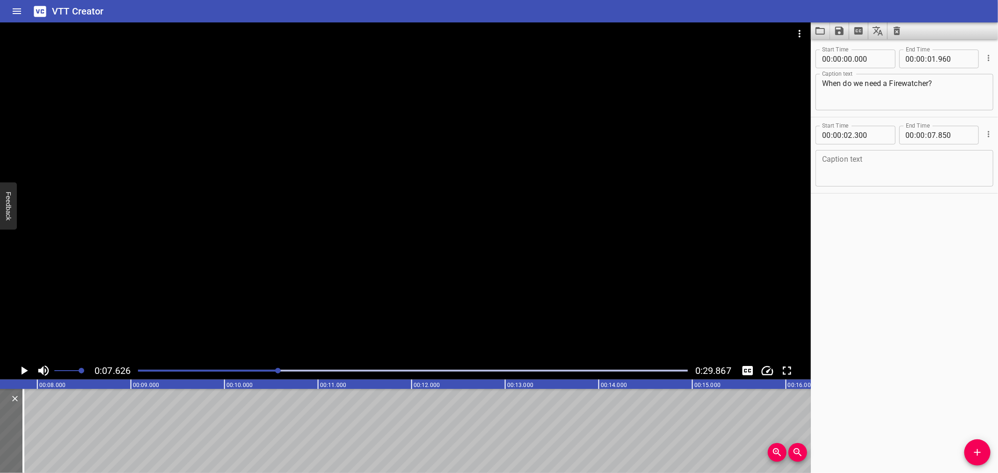
scroll to position [0, 713]
click at [837, 164] on textarea at bounding box center [904, 168] width 165 height 27
paste textarea "A fire watch person or personnel should be assigned during and after tasks"
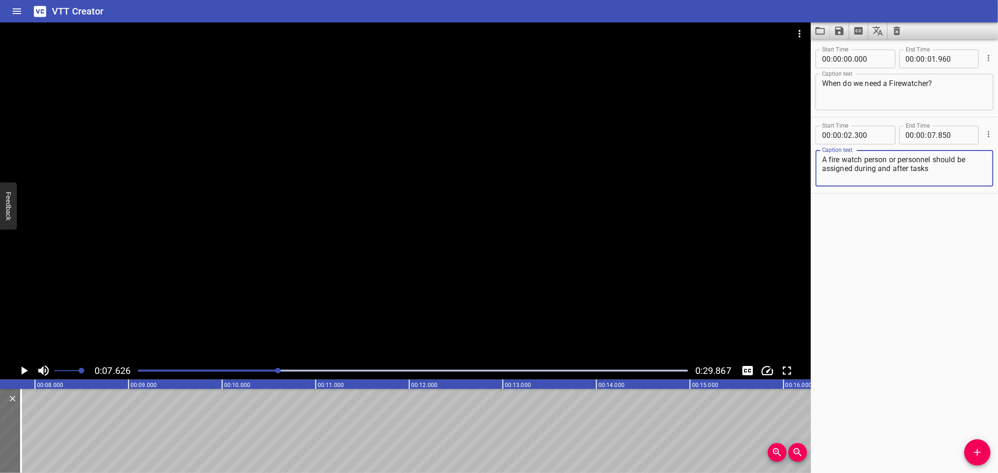
type textarea "A fire watch person or personnel should be assigned during and after tasks"
click at [970, 443] on button "Add Cue" at bounding box center [977, 453] width 26 height 26
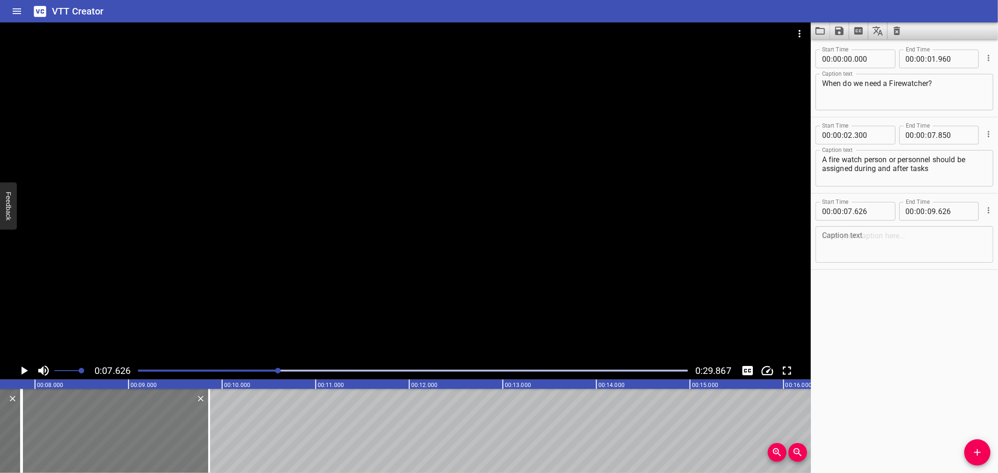
drag, startPoint x: 145, startPoint y: 423, endPoint x: 173, endPoint y: 422, distance: 27.6
click at [169, 423] on div at bounding box center [115, 431] width 187 height 84
type input "876"
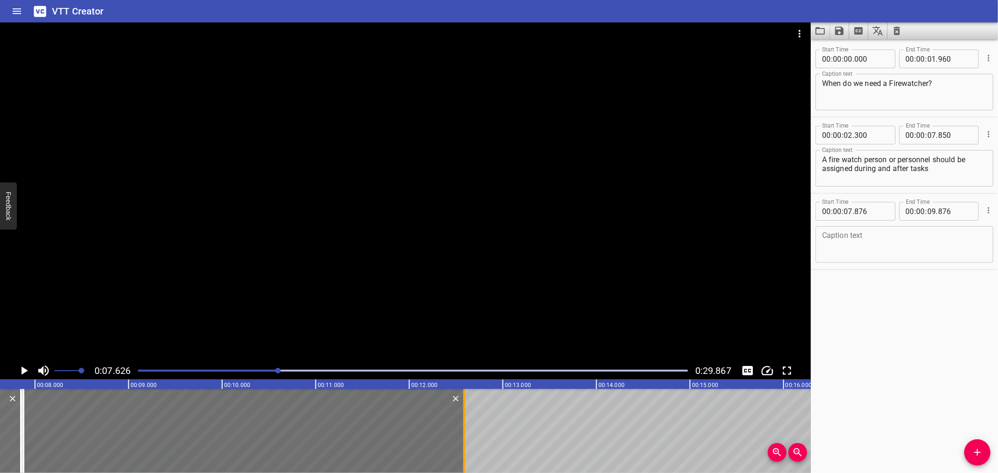
drag, startPoint x: 212, startPoint y: 423, endPoint x: 465, endPoint y: 433, distance: 253.2
click at [465, 434] on div at bounding box center [463, 431] width 9 height 84
type input "12"
type input "581"
click at [966, 137] on div "00 : 00 : 07 ." at bounding box center [939, 135] width 80 height 19
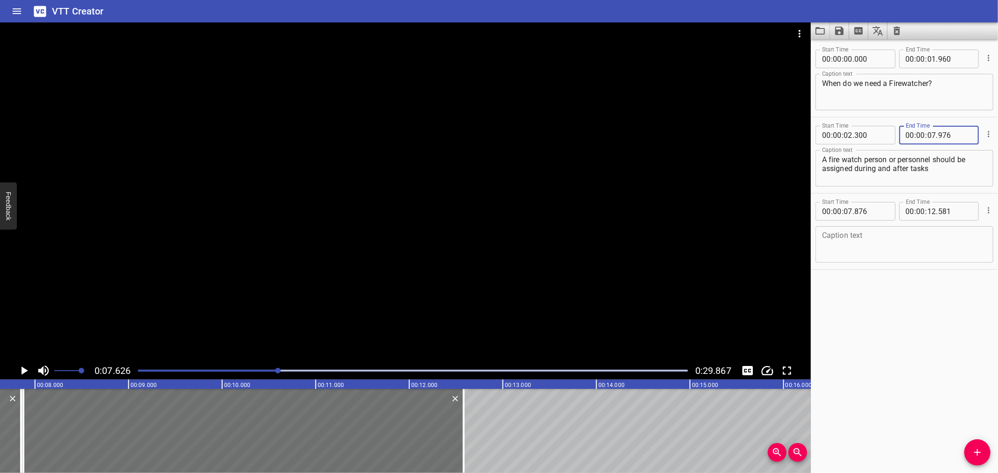
type input "976"
click at [962, 137] on input "number" at bounding box center [955, 135] width 34 height 19
type input "876"
click at [116, 249] on div at bounding box center [405, 192] width 810 height 340
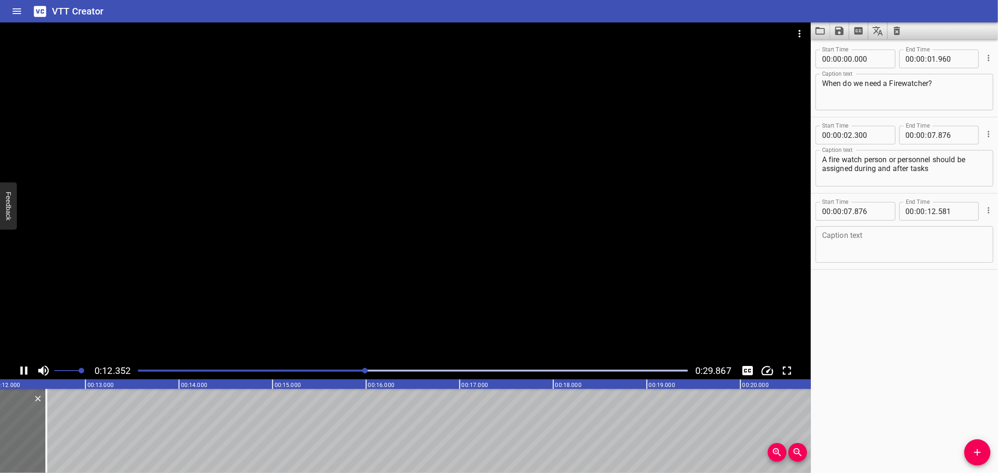
drag, startPoint x: 120, startPoint y: 275, endPoint x: 124, endPoint y: 277, distance: 4.8
click at [124, 277] on div at bounding box center [405, 192] width 810 height 340
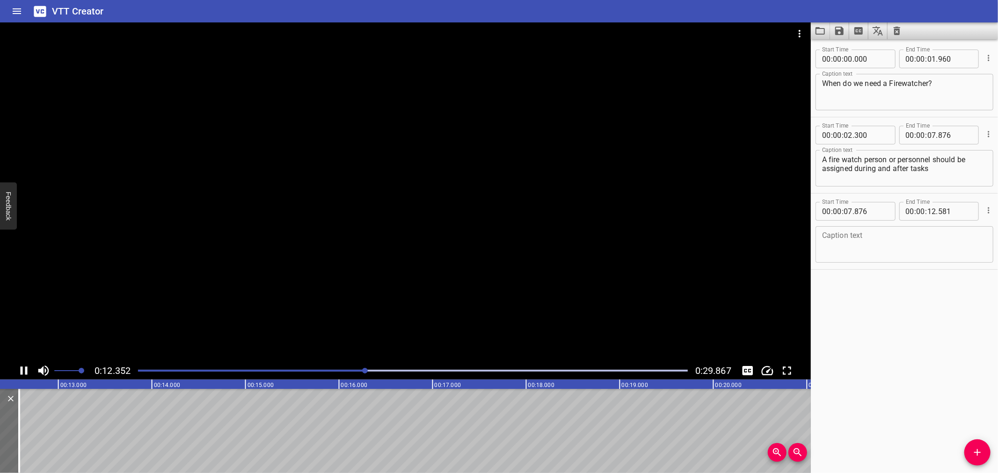
scroll to position [0, 1159]
click at [866, 248] on textarea at bounding box center [904, 244] width 165 height 27
paste textarea "that involve potential heat or ignition sources, also known as hot work."
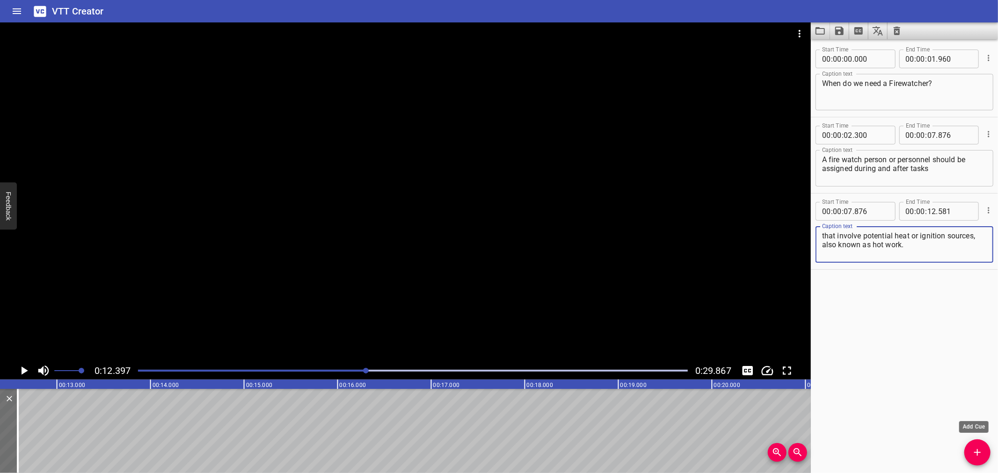
type textarea "that involve potential heat or ignition sources, also known as hot work."
click at [971, 449] on icon "Add Cue" at bounding box center [976, 452] width 11 height 11
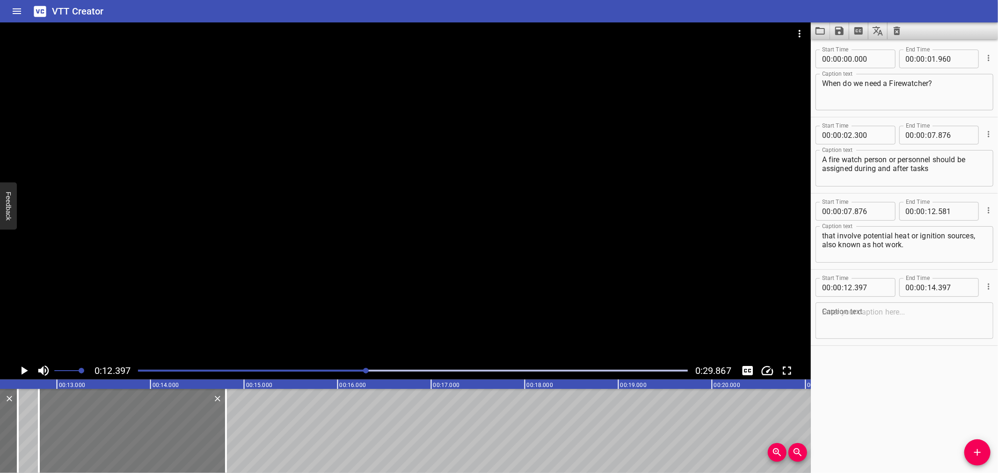
drag, startPoint x: 72, startPoint y: 438, endPoint x: 113, endPoint y: 436, distance: 41.2
click at [112, 436] on div at bounding box center [132, 431] width 187 height 84
type input "827"
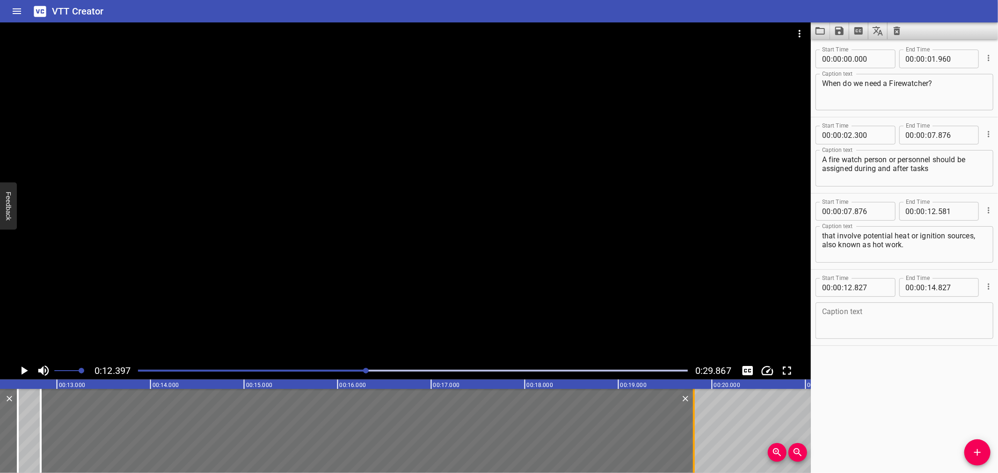
drag, startPoint x: 224, startPoint y: 421, endPoint x: 689, endPoint y: 421, distance: 465.8
click at [689, 421] on div at bounding box center [693, 431] width 9 height 84
type input "19"
type input "807"
click at [419, 246] on div at bounding box center [405, 192] width 810 height 340
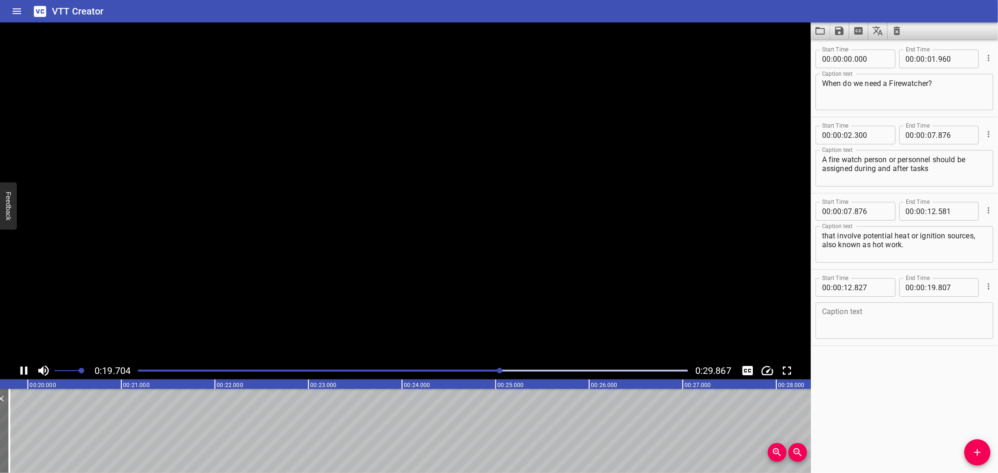
click at [368, 255] on video at bounding box center [405, 192] width 810 height 340
drag, startPoint x: 368, startPoint y: 323, endPoint x: 371, endPoint y: 404, distance: 80.5
click at [368, 324] on div at bounding box center [405, 192] width 810 height 340
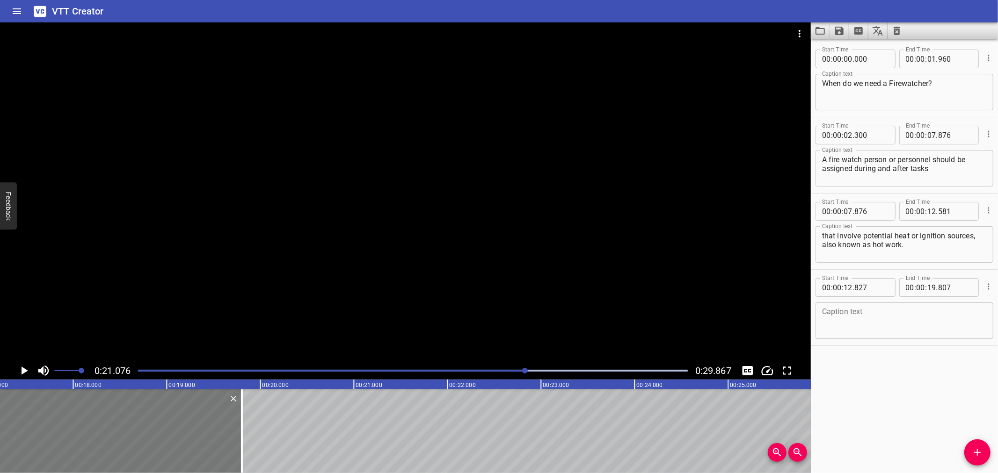
scroll to position [0, 1588]
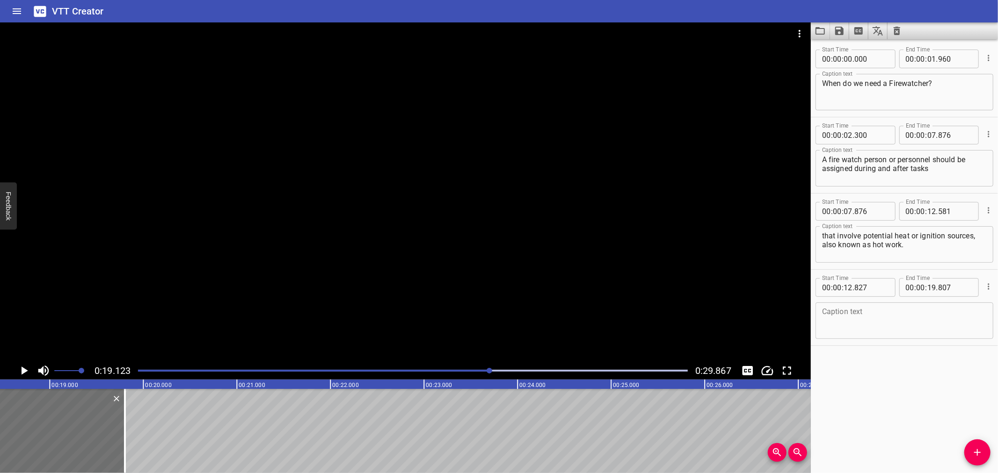
scroll to position [0, 1788]
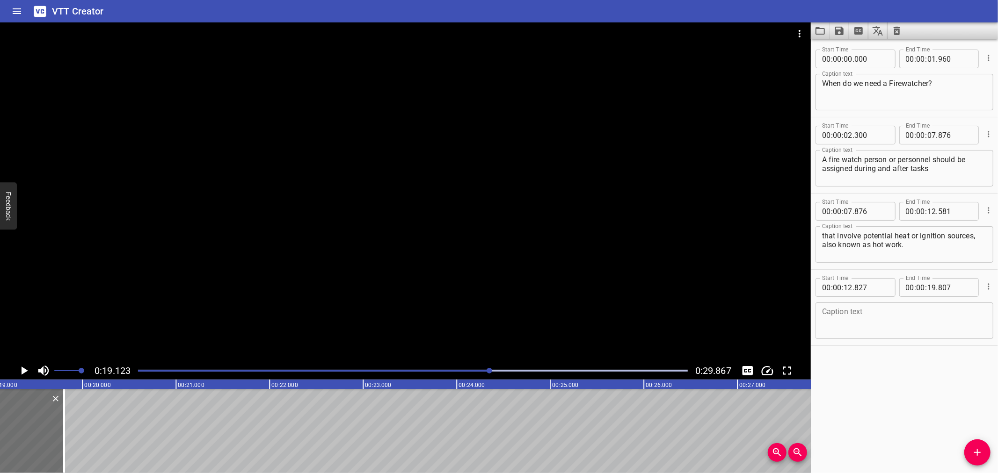
click at [878, 315] on textarea at bounding box center [904, 321] width 165 height 27
paste textarea "Fire watch can help workers prevent fires that could lead to property damage, s…"
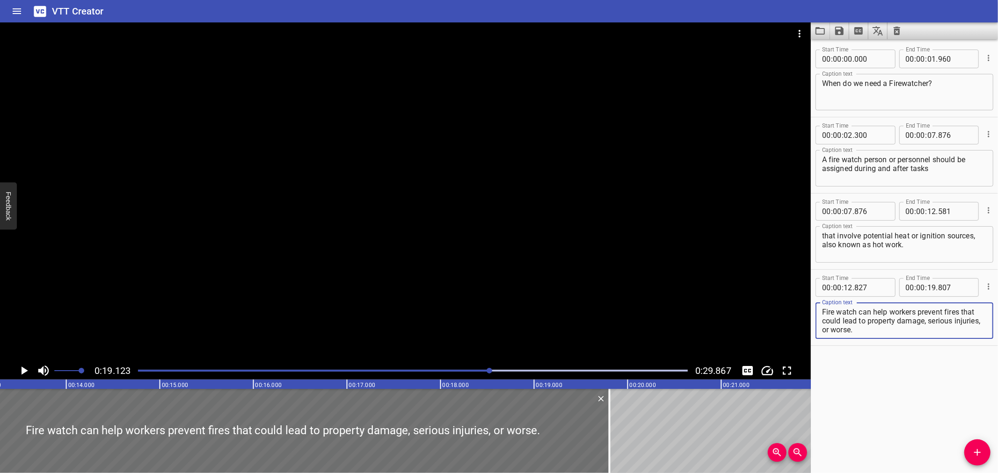
scroll to position [0, 1225]
type textarea "Fire watch can help workers prevent fires that could lead to property damage, s…"
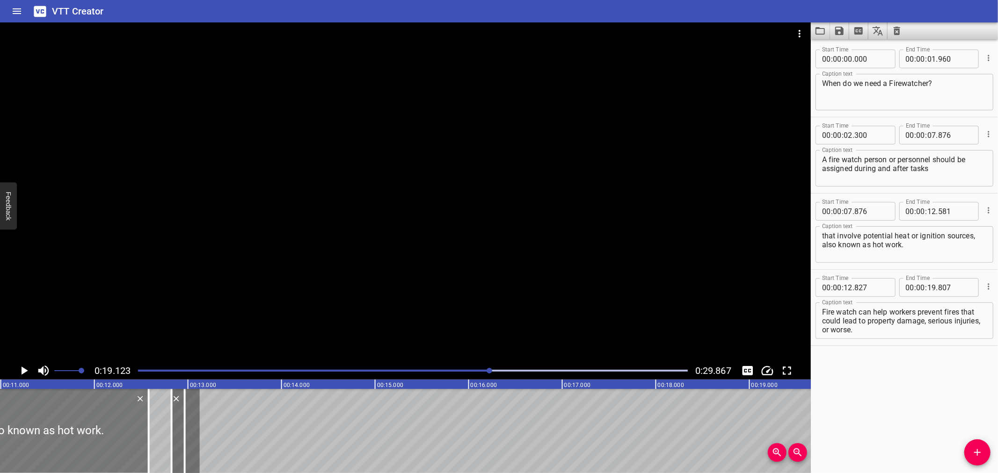
scroll to position [0, 1008]
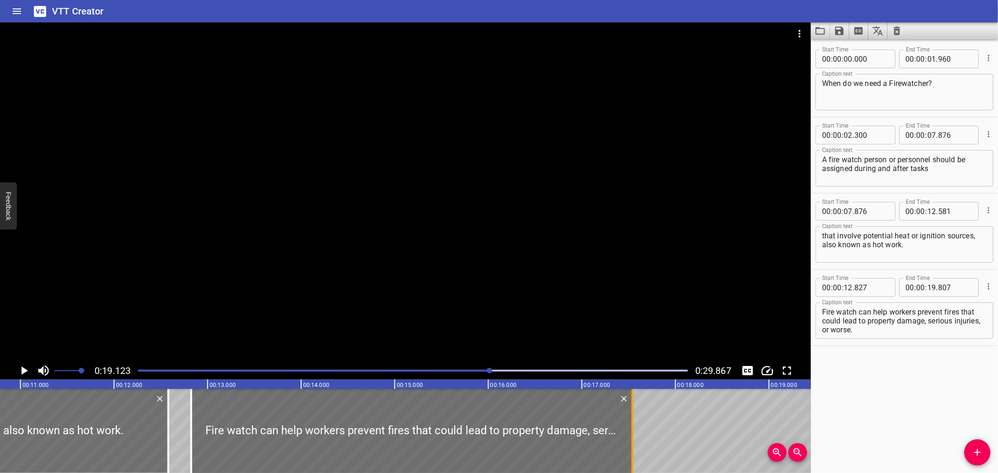
drag, startPoint x: 629, startPoint y: 431, endPoint x: 634, endPoint y: 449, distance: 18.8
click at [634, 449] on div at bounding box center [632, 431] width 9 height 84
type input "17"
type input "541"
click at [634, 449] on div at bounding box center [632, 431] width 9 height 84
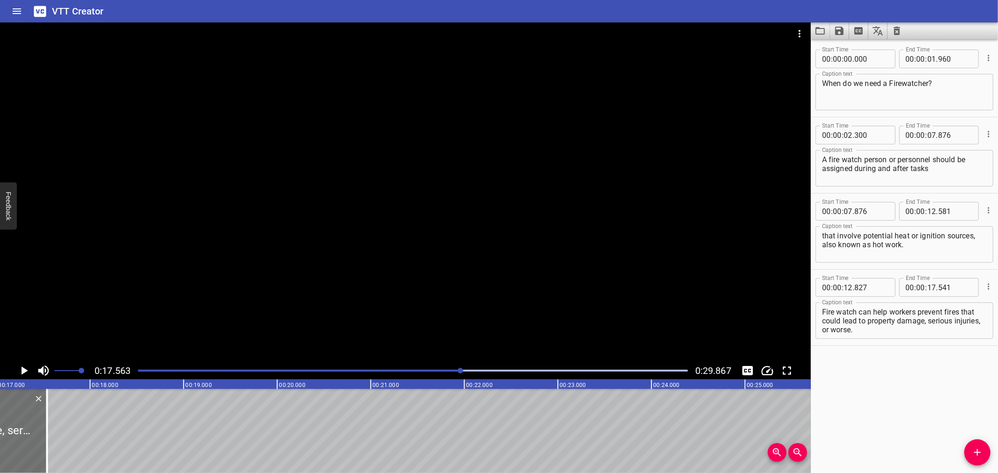
scroll to position [0, 1642]
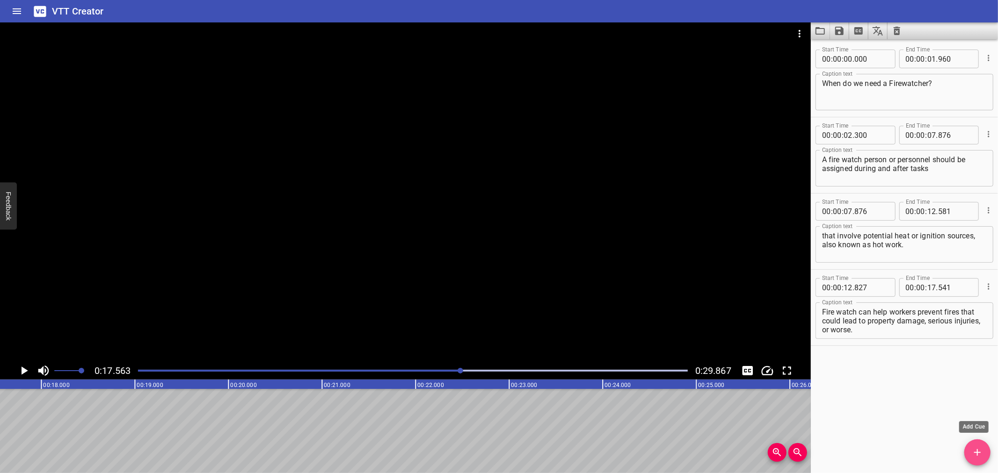
click at [976, 459] on button "Add Cue" at bounding box center [977, 453] width 26 height 26
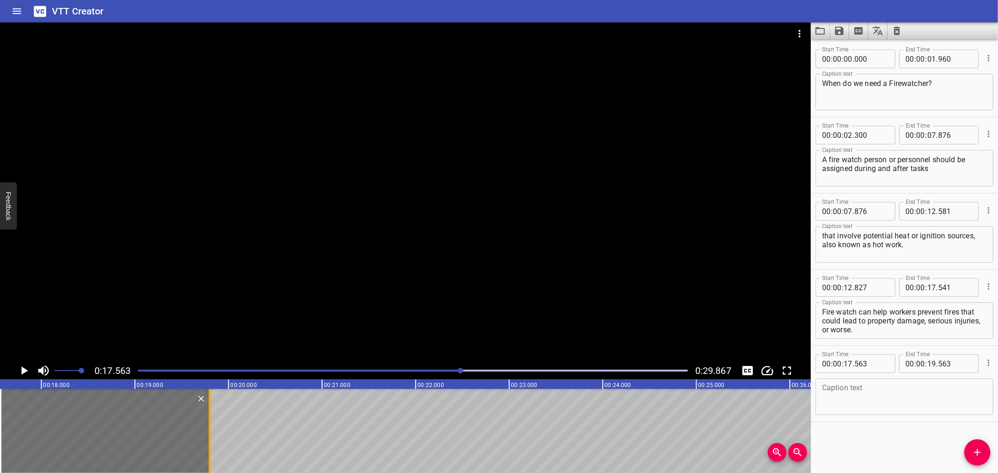
drag, startPoint x: 183, startPoint y: 441, endPoint x: 205, endPoint y: 441, distance: 22.0
click at [205, 441] on div at bounding box center [209, 431] width 9 height 84
type input "798"
click at [877, 355] on input "number" at bounding box center [871, 363] width 34 height 19
type input "541"
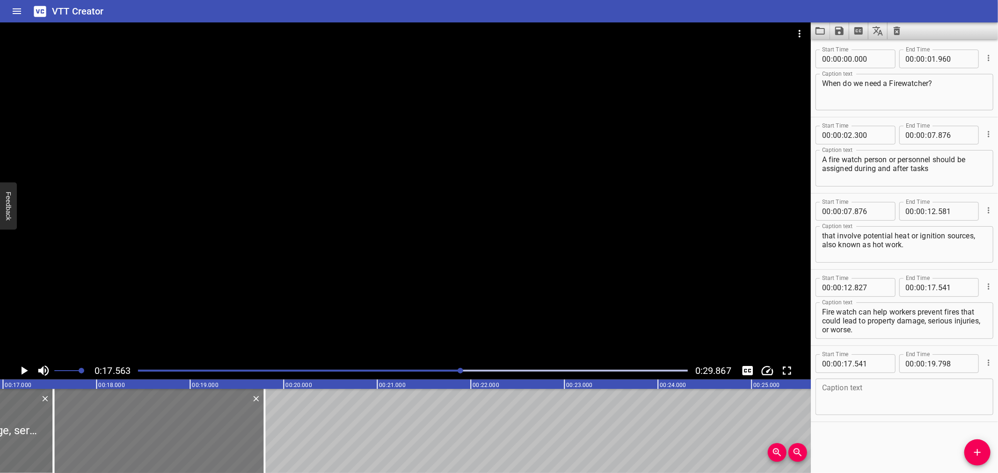
scroll to position [0, 1572]
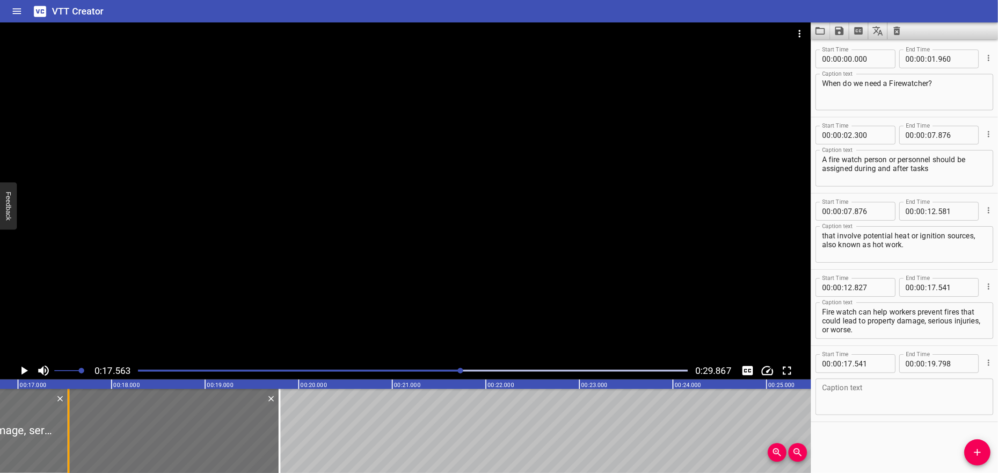
click at [66, 426] on div at bounding box center [68, 431] width 9 height 84
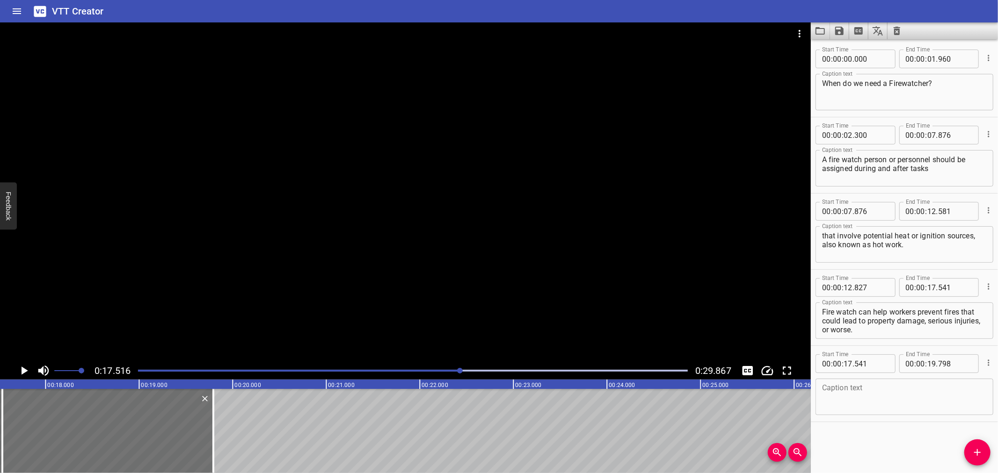
click at [264, 291] on div at bounding box center [405, 192] width 810 height 340
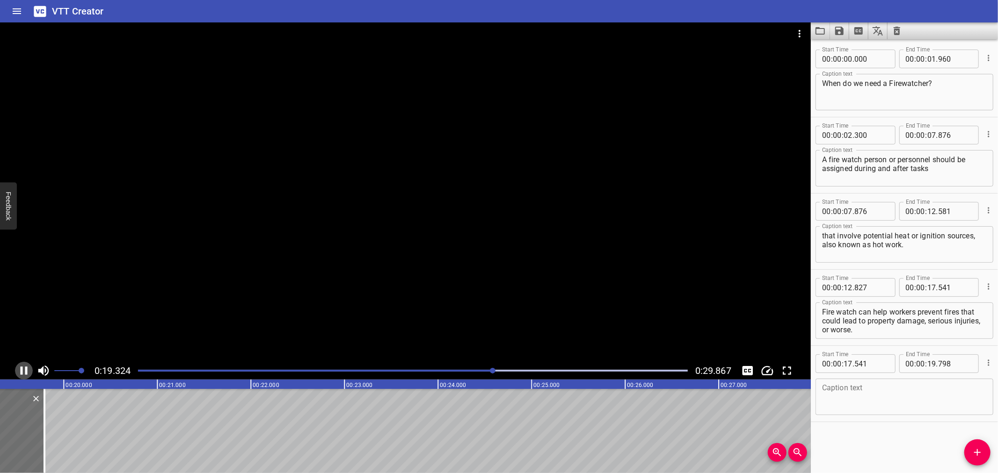
click at [23, 370] on icon "Play/Pause" at bounding box center [24, 371] width 14 height 14
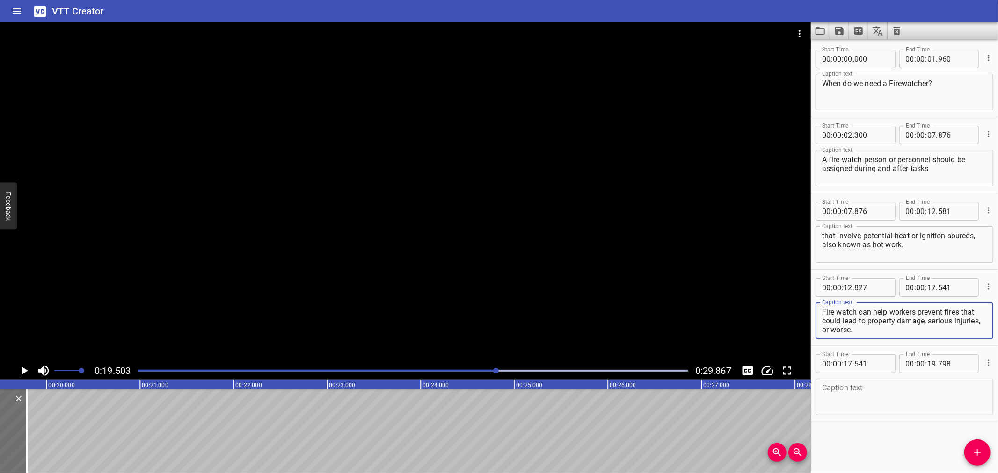
drag, startPoint x: 881, startPoint y: 329, endPoint x: 928, endPoint y: 321, distance: 47.9
click at [928, 321] on textarea "Fire watch can help workers prevent fires that could lead to property damage, s…" at bounding box center [904, 321] width 165 height 27
type textarea "Fire watch can help workers prevent fires that could lead to property damage,"
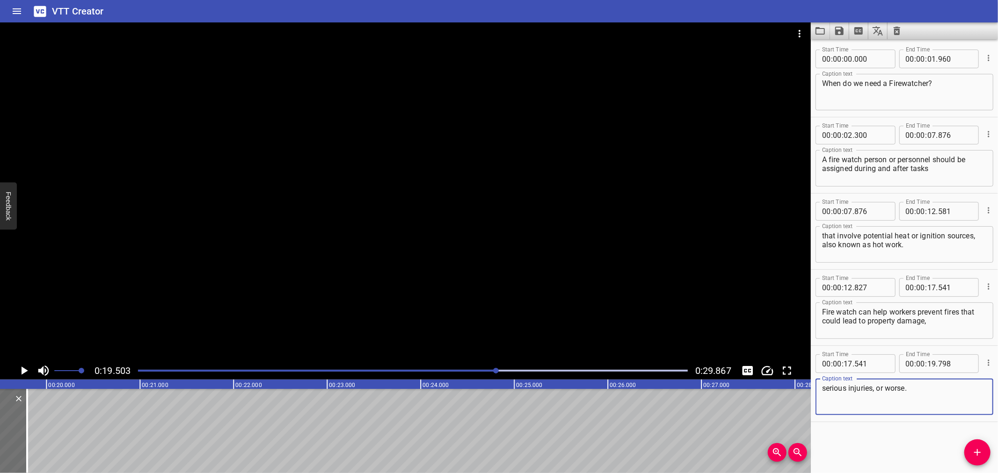
type textarea "serious injuries, or worse."
click at [941, 330] on textarea "Fire watch can help workers prevent fires that could lead to property damage," at bounding box center [904, 321] width 165 height 27
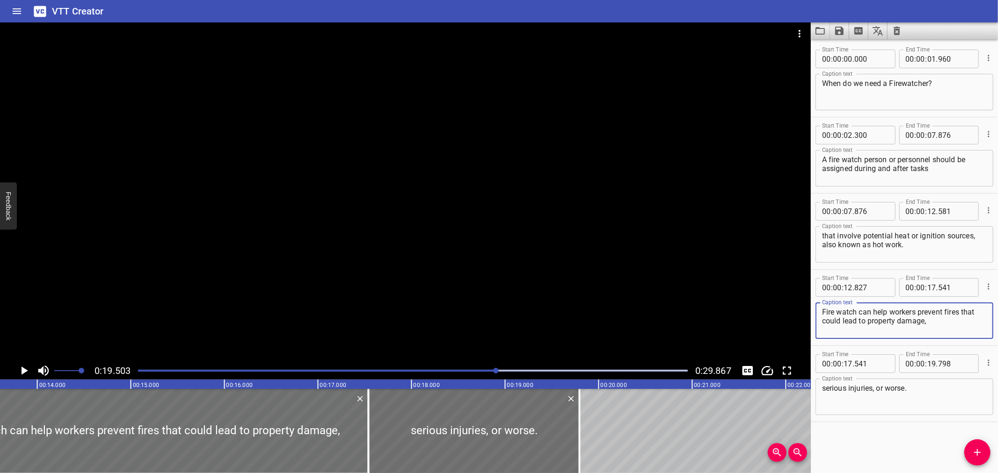
scroll to position [0, 1217]
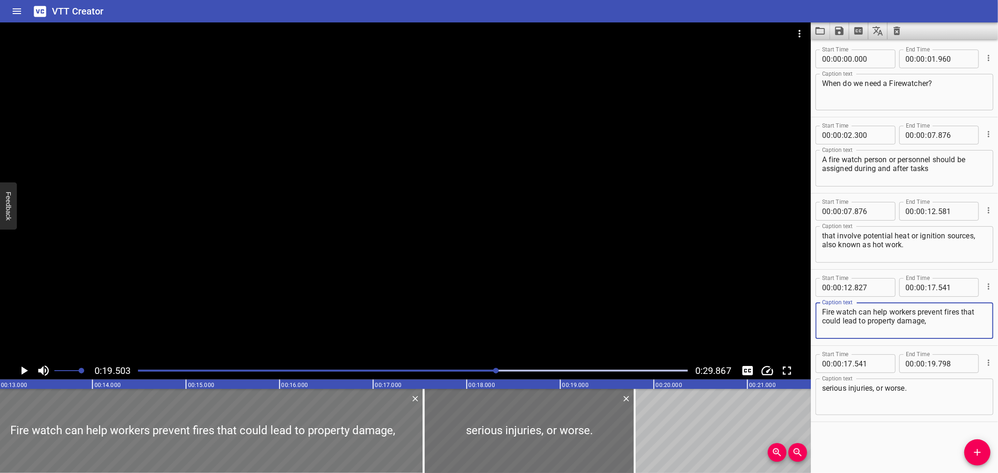
type textarea "Fire watch can help workers prevent fires that could lead to property damage,"
click at [284, 429] on div at bounding box center [203, 431] width 441 height 84
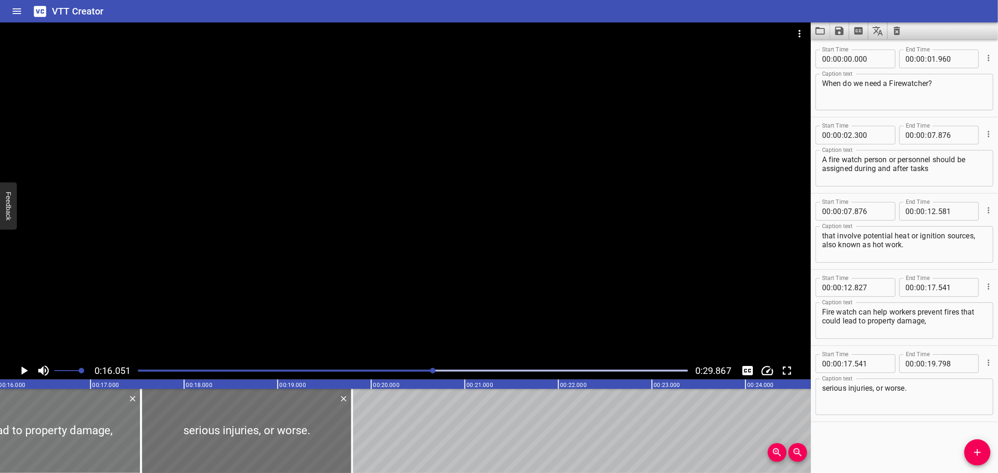
scroll to position [0, 1501]
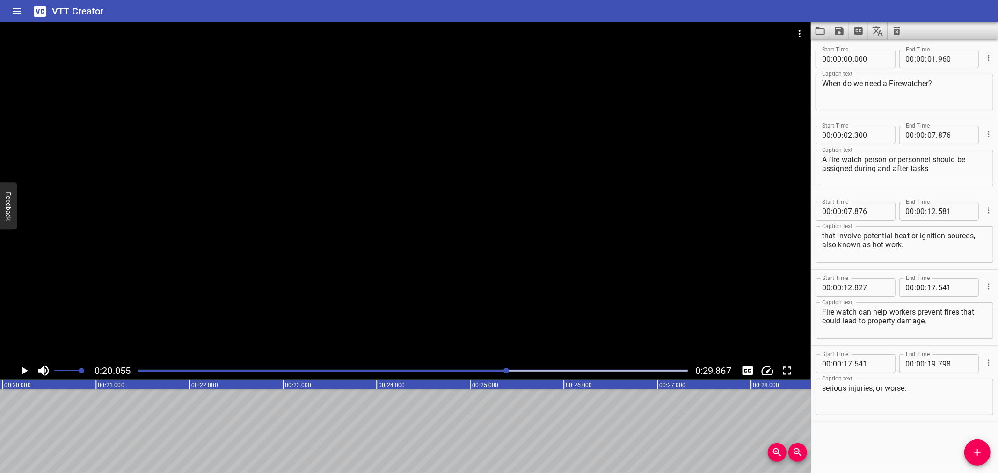
scroll to position [0, 1876]
click at [981, 457] on icon "Add Cue" at bounding box center [976, 452] width 11 height 11
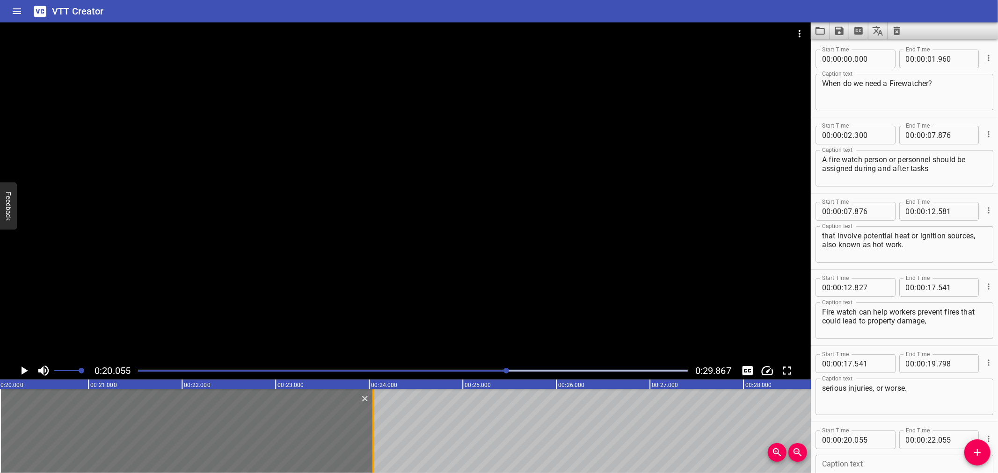
drag, startPoint x: 185, startPoint y: 419, endPoint x: 371, endPoint y: 427, distance: 186.3
click at [371, 427] on div at bounding box center [373, 431] width 9 height 84
type input "24"
type input "045"
click at [330, 264] on div at bounding box center [405, 192] width 810 height 340
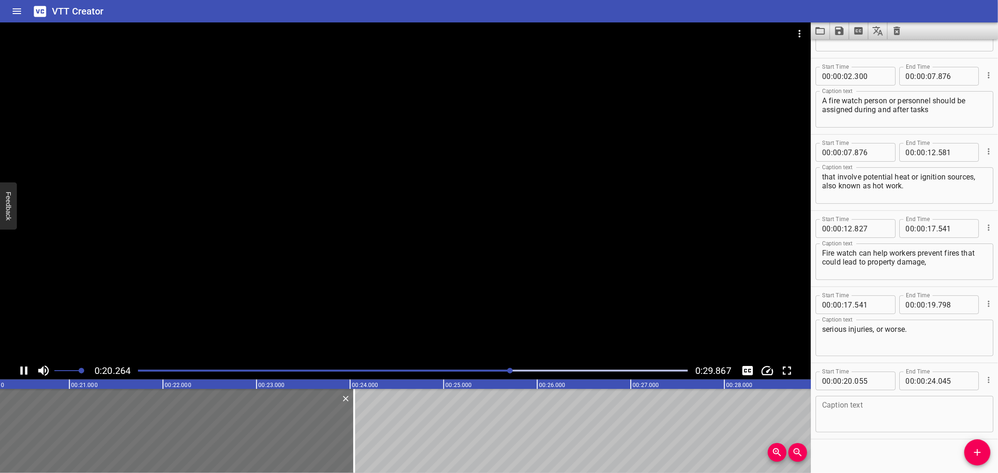
scroll to position [67, 0]
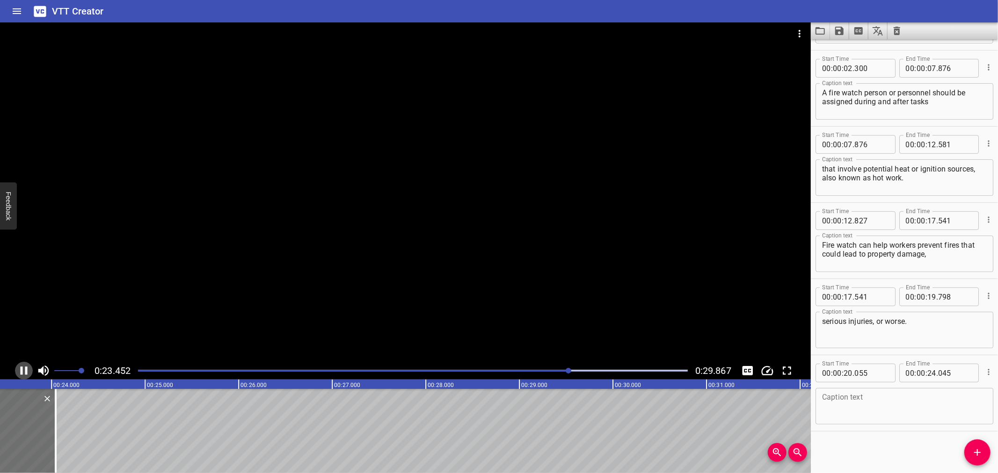
click at [21, 367] on icon "Play/Pause" at bounding box center [24, 371] width 7 height 8
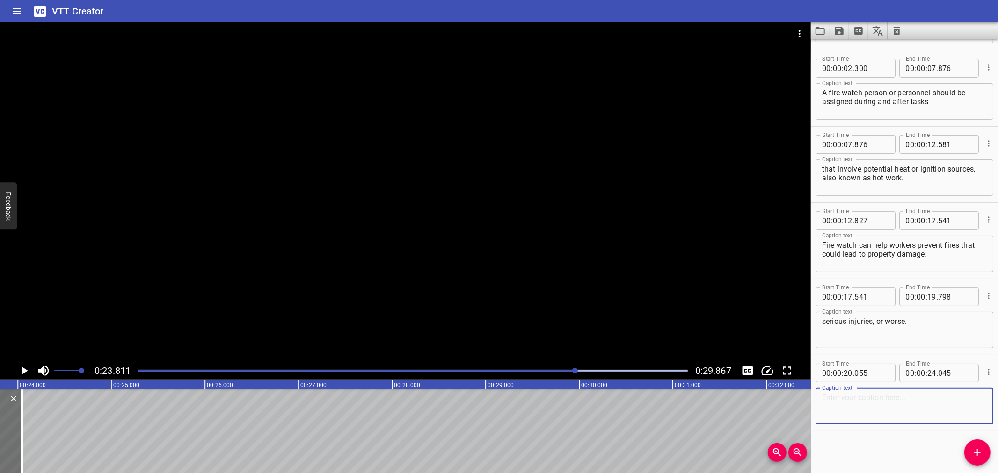
click at [921, 412] on textarea at bounding box center [904, 406] width 165 height 27
paste textarea "A Firewatcher must be present and alert to monitor the area"
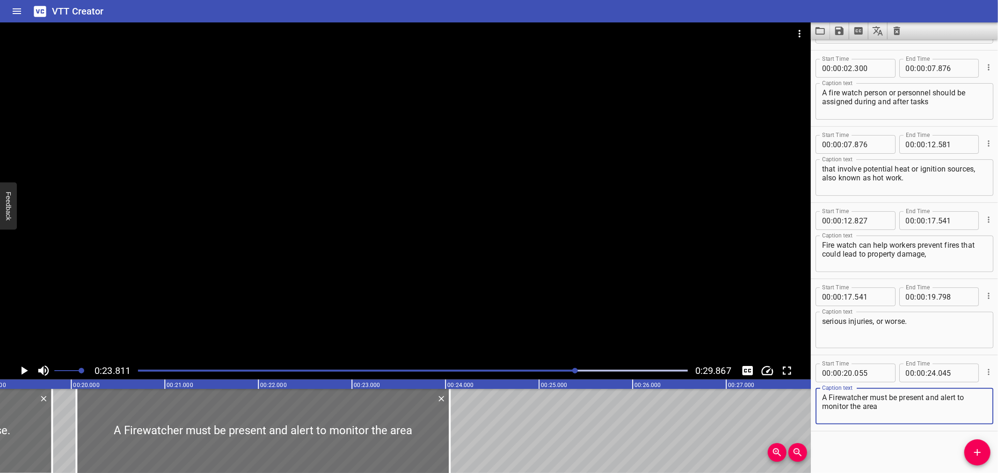
scroll to position [0, 1770]
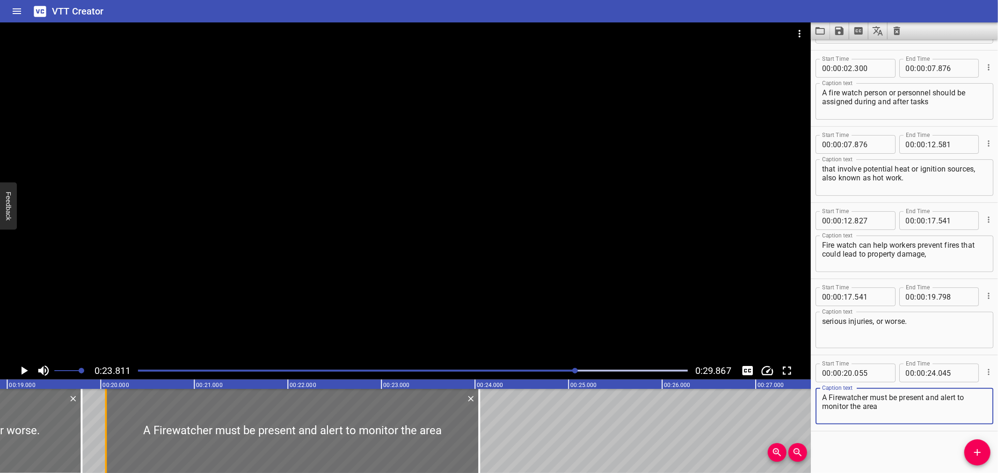
type textarea "A Firewatcher must be present and alert to monitor the area"
click at [108, 445] on div at bounding box center [105, 431] width 9 height 84
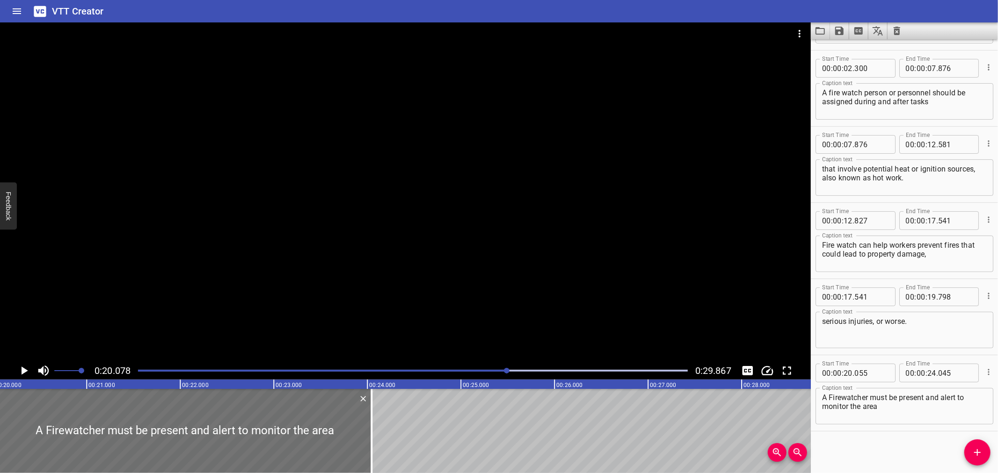
click at [183, 304] on div at bounding box center [405, 192] width 810 height 340
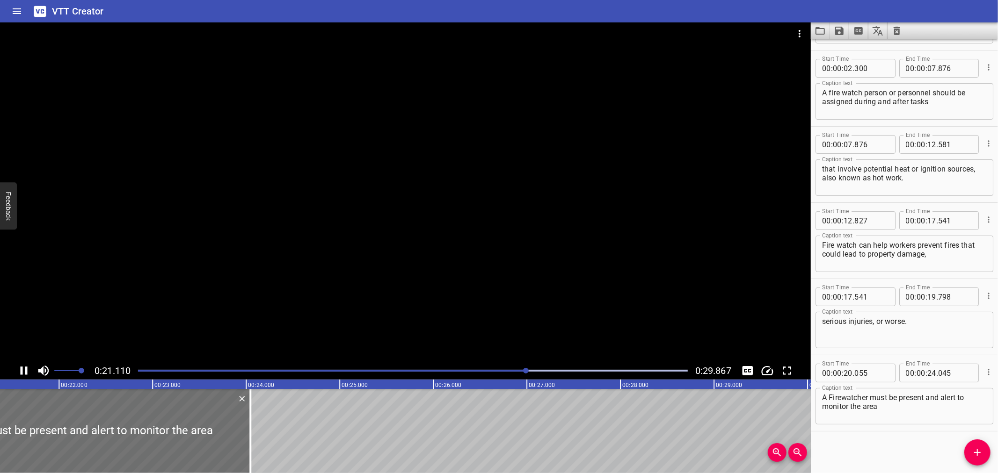
click at [166, 304] on div at bounding box center [405, 192] width 810 height 340
click at [235, 421] on div at bounding box center [237, 431] width 9 height 84
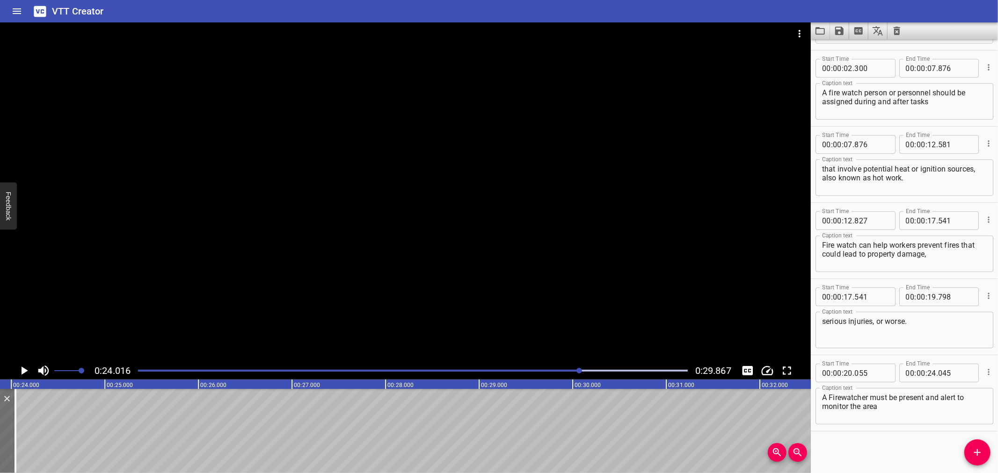
scroll to position [0, 2246]
click at [979, 455] on icon "Add Cue" at bounding box center [976, 452] width 11 height 11
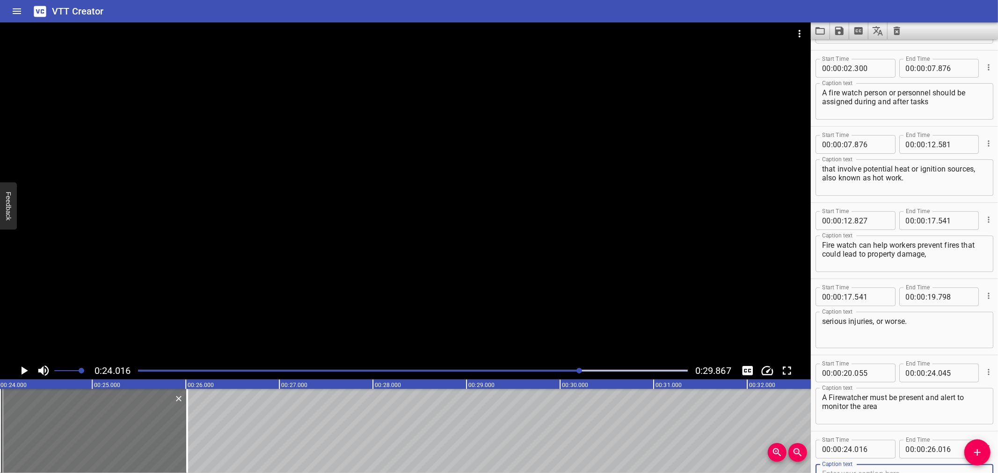
scroll to position [72, 0]
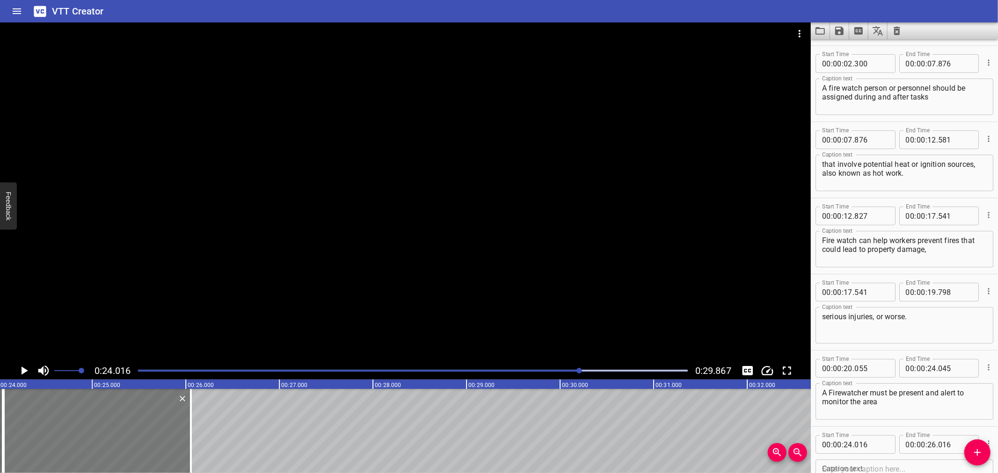
click at [142, 432] on div at bounding box center [97, 431] width 187 height 84
type input "056"
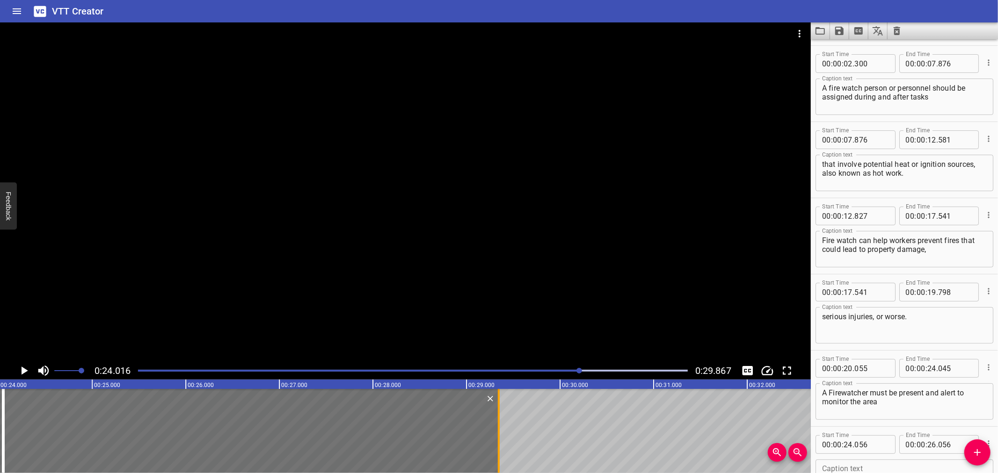
drag, startPoint x: 192, startPoint y: 428, endPoint x: 499, endPoint y: 440, distance: 307.9
click at [499, 440] on div at bounding box center [498, 431] width 9 height 84
type input "29"
type input "346"
click at [875, 443] on input "number" at bounding box center [871, 444] width 34 height 19
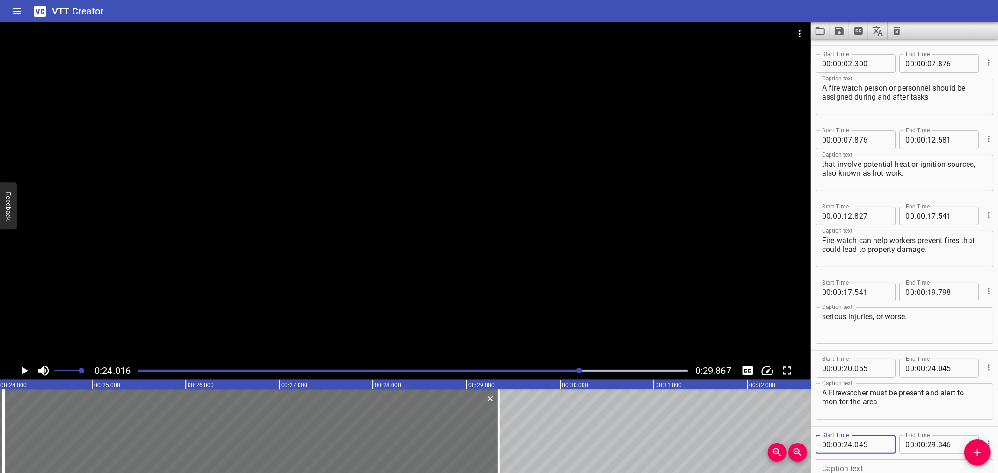
type input "045"
drag, startPoint x: 461, startPoint y: 287, endPoint x: 466, endPoint y: 286, distance: 5.2
click at [460, 287] on div at bounding box center [405, 192] width 810 height 340
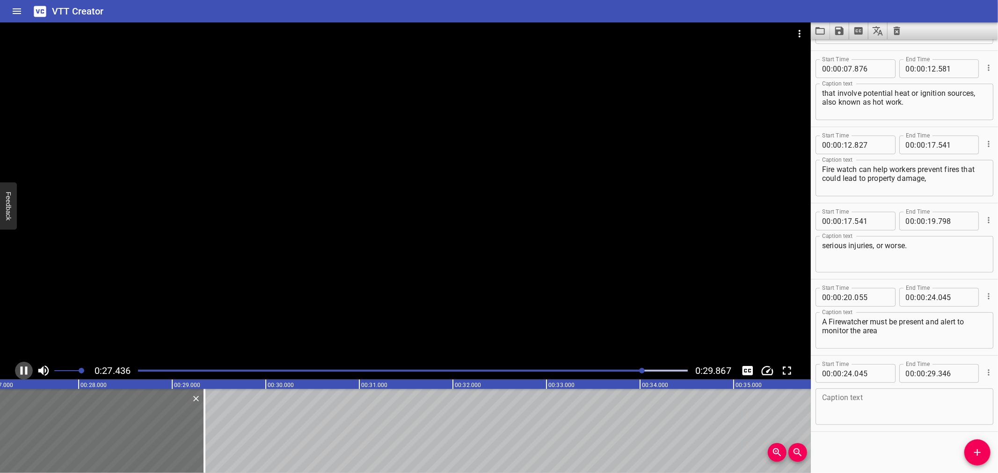
click at [25, 370] on icon "Play/Pause" at bounding box center [24, 371] width 14 height 14
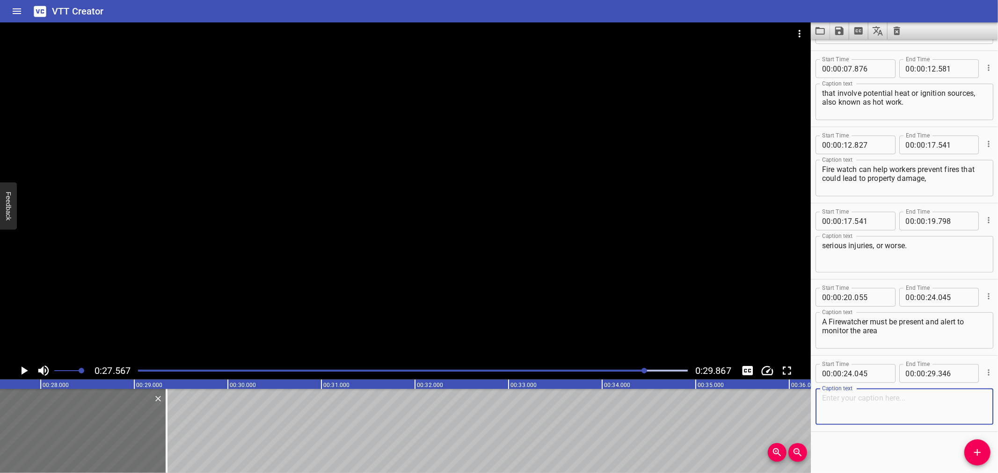
click at [886, 414] on textarea at bounding box center [904, 407] width 165 height 27
paste textarea "while fire and gas systems are overridden for hot work,"
type textarea "while fire and gas systems are overridden for hot work,"
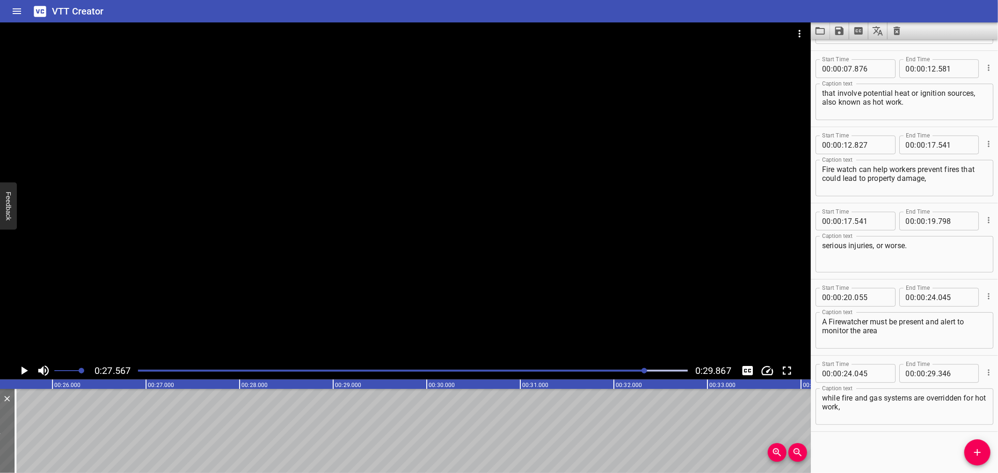
scroll to position [0, 2362]
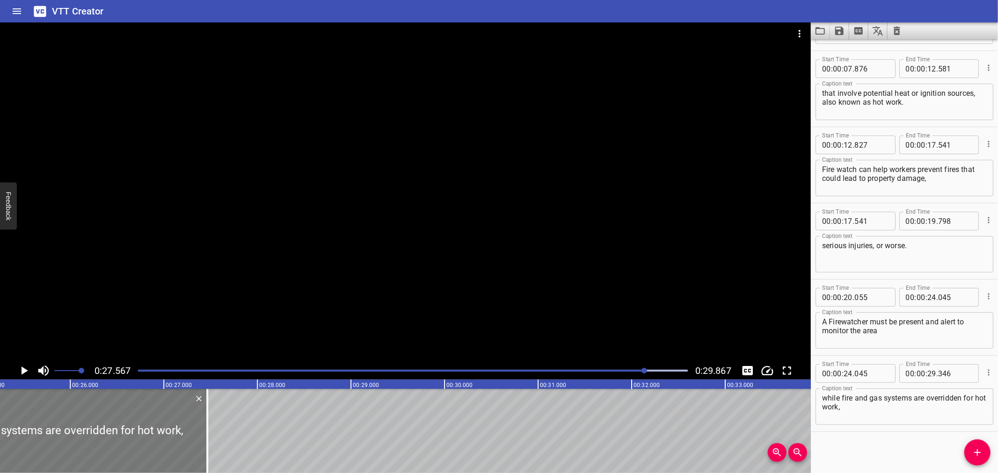
drag, startPoint x: 162, startPoint y: 421, endPoint x: 202, endPoint y: 434, distance: 42.7
click at [202, 434] on div at bounding box center [206, 431] width 9 height 84
type input "27"
type input "464"
click at [202, 434] on div at bounding box center [206, 431] width 9 height 84
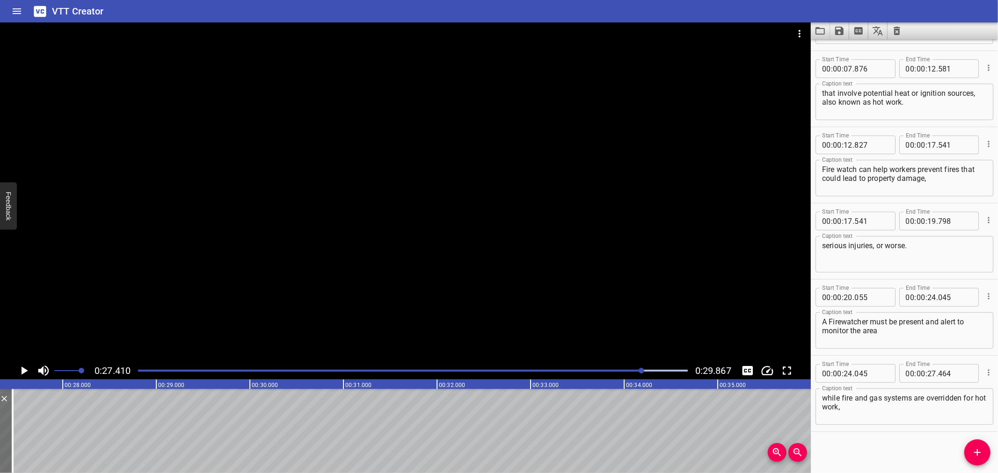
scroll to position [0, 2564]
drag, startPoint x: 967, startPoint y: 449, endPoint x: 951, endPoint y: 443, distance: 16.9
click at [966, 449] on span "Add Cue" at bounding box center [977, 452] width 26 height 11
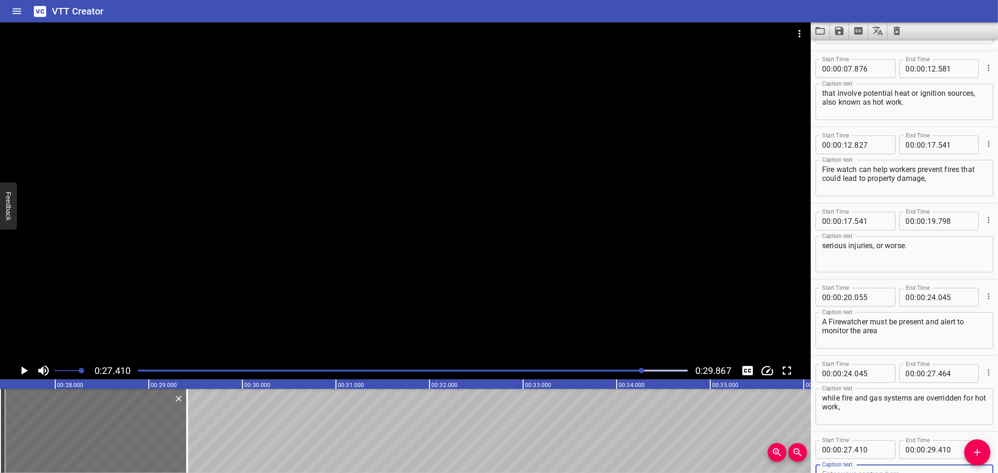
scroll to position [148, 0]
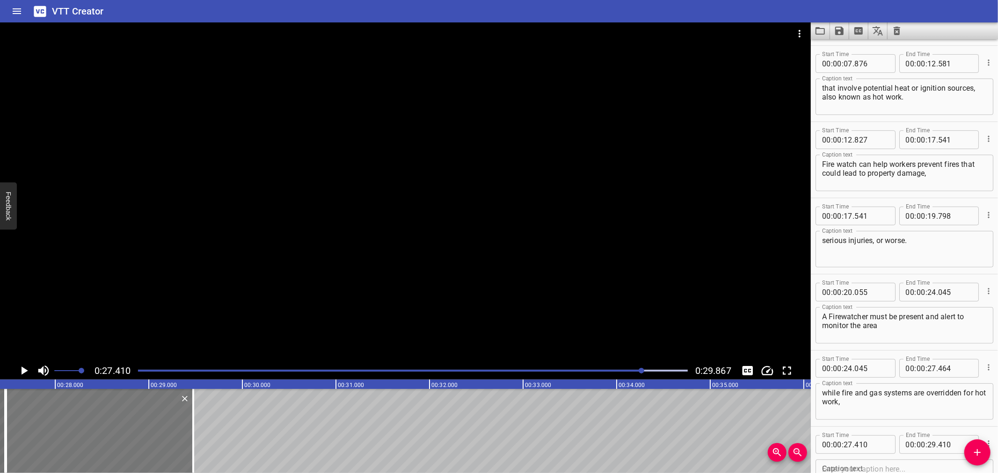
drag, startPoint x: 150, startPoint y: 410, endPoint x: 156, endPoint y: 410, distance: 6.1
click at [156, 410] on div at bounding box center [99, 431] width 187 height 84
type input "475"
click at [877, 446] on input "number" at bounding box center [871, 444] width 34 height 19
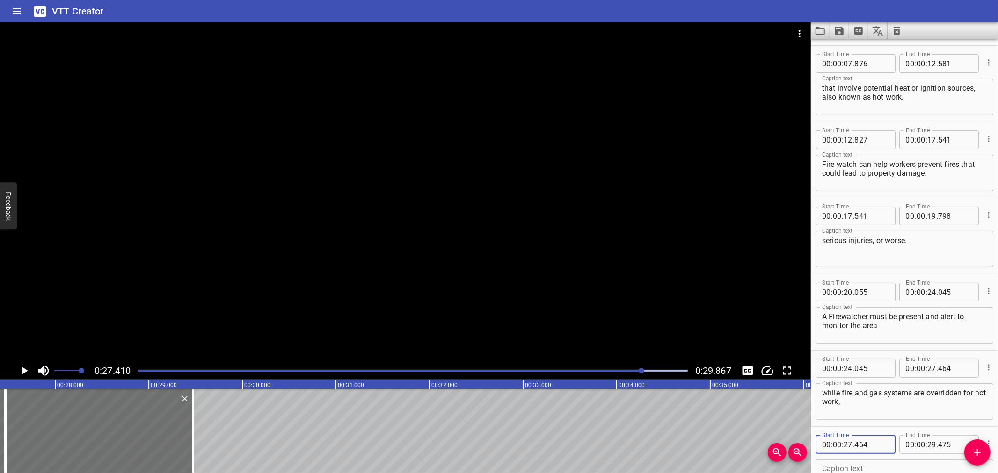
type input "464"
click at [335, 223] on div at bounding box center [405, 192] width 810 height 340
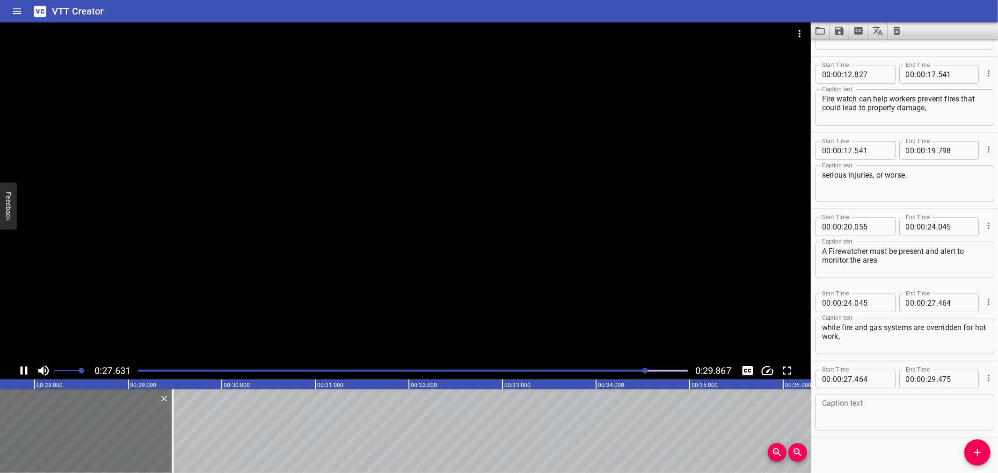
scroll to position [219, 0]
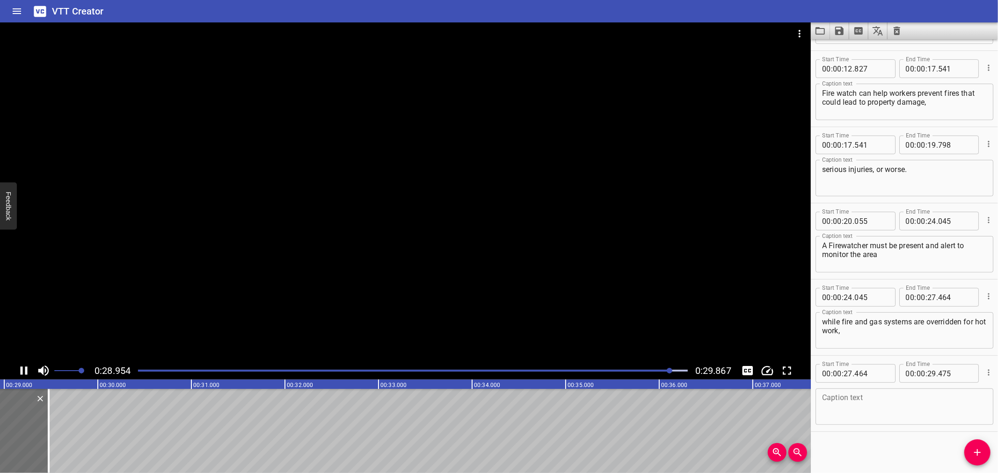
click at [28, 366] on icon "Play/Pause" at bounding box center [24, 371] width 14 height 14
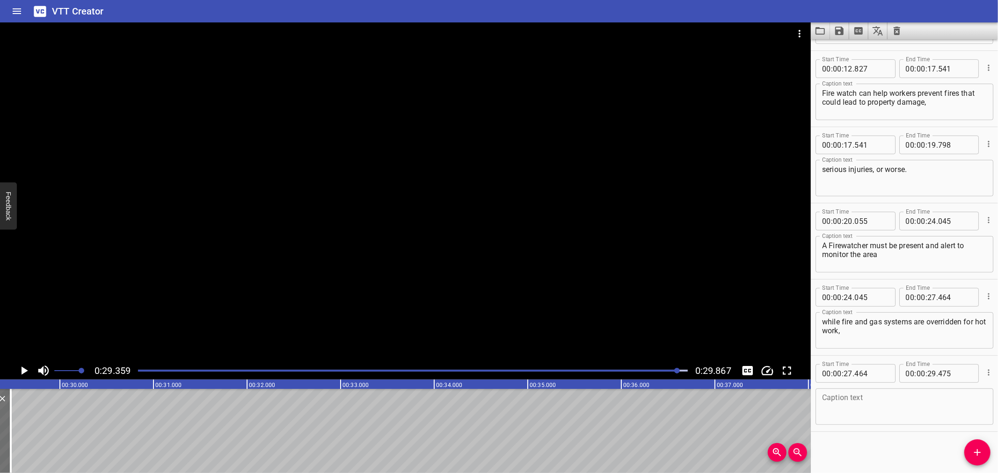
click at [889, 450] on div "Start Time 00 : 00 : 00 . 000 Start Time End Time 00 : 00 : 01 . 960 End Time C…" at bounding box center [903, 256] width 187 height 434
paste textarea "e.g. welding and burning."
click at [916, 409] on textarea at bounding box center [904, 407] width 165 height 27
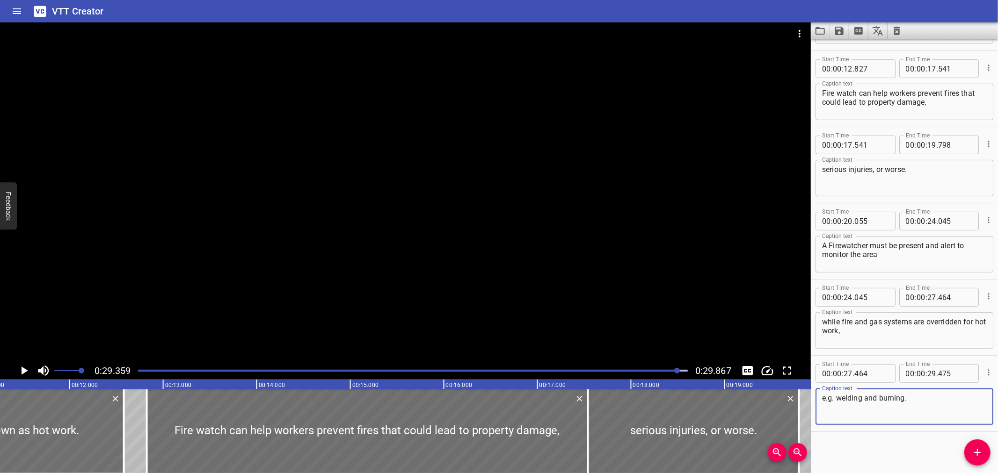
scroll to position [0, 990]
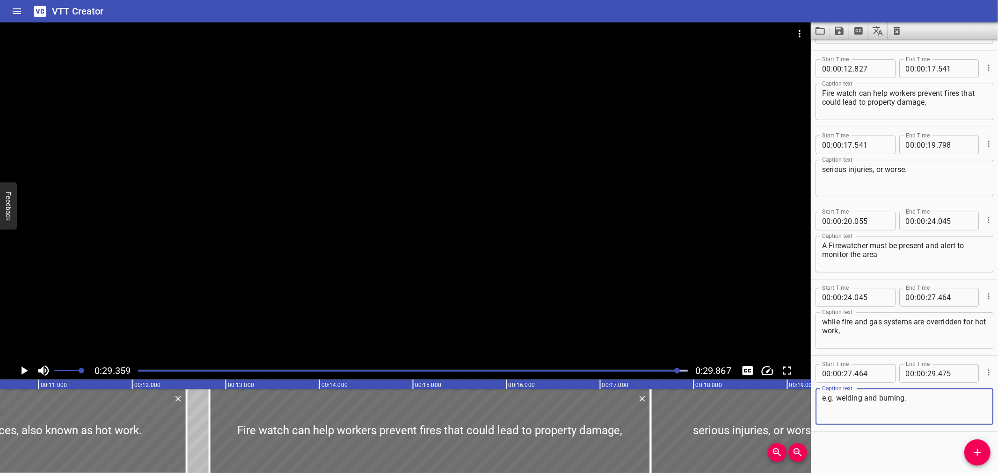
type textarea "e.g. welding and burning."
